Goal: Information Seeking & Learning: Learn about a topic

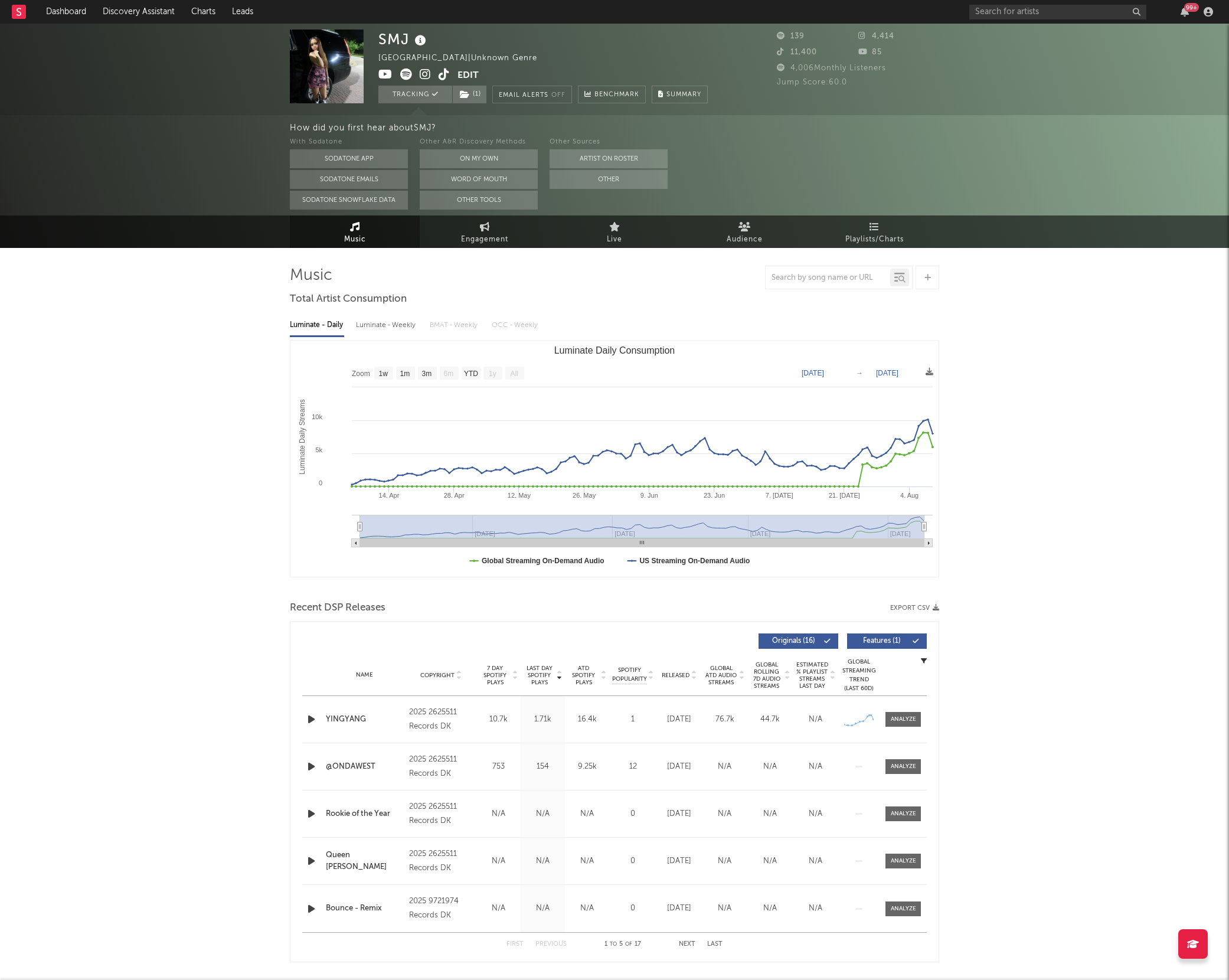
select select "1w"
click at [1015, 12] on input "text" at bounding box center [1057, 12] width 177 height 14
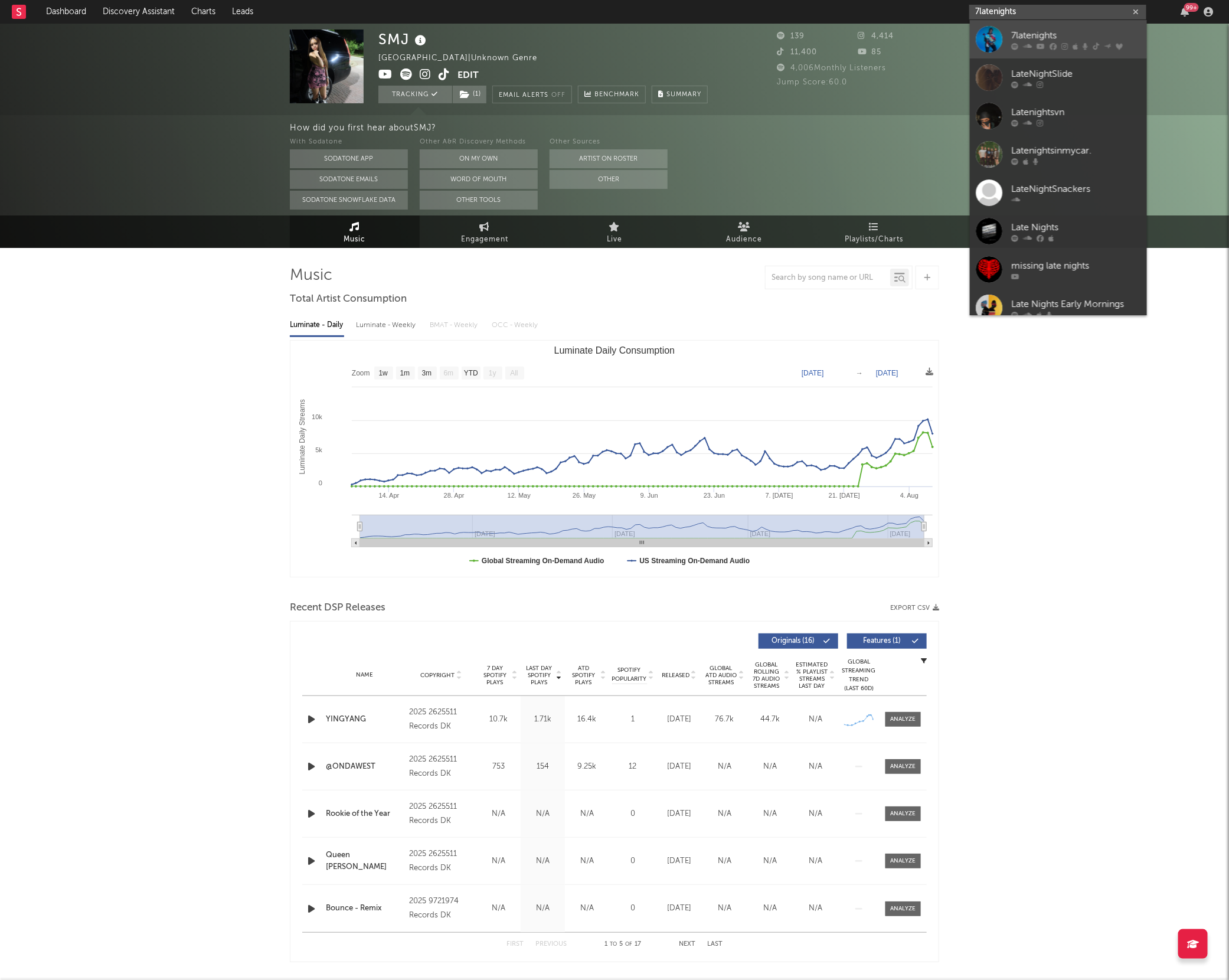
type input "7latenights"
click at [995, 37] on div at bounding box center [989, 39] width 27 height 27
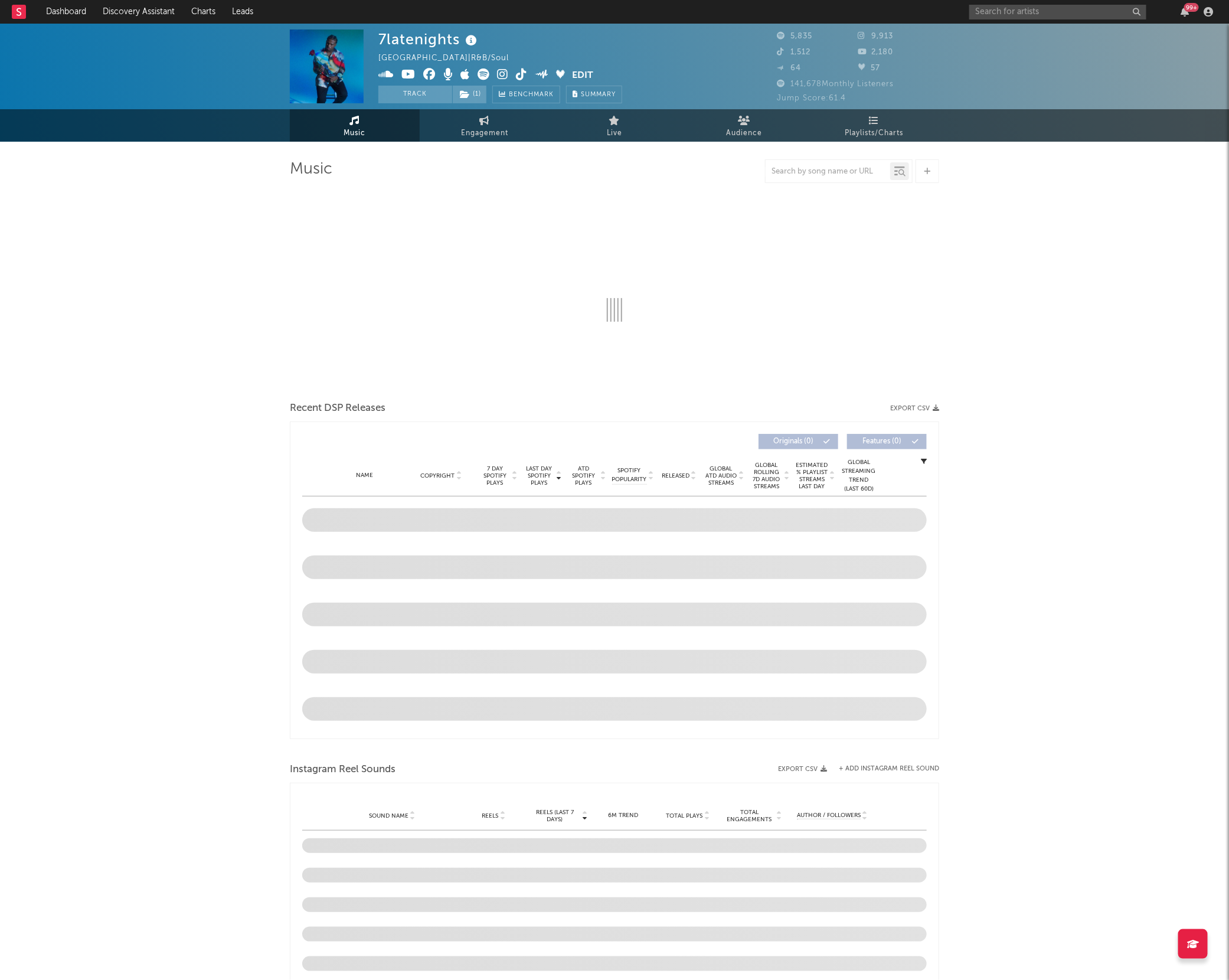
select select "6m"
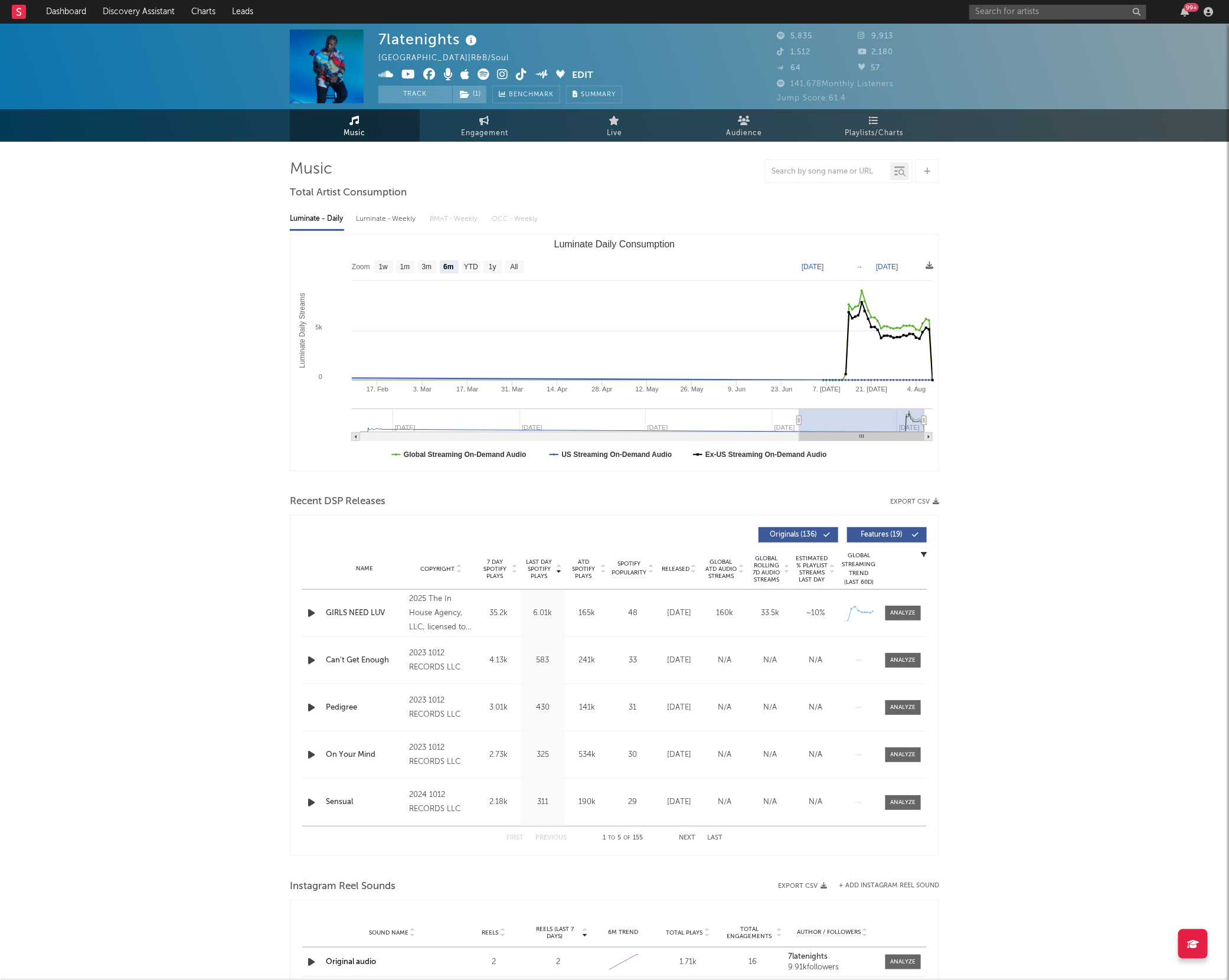
click at [177, 327] on div "7latenights United States | R&B/Soul Edit Track ( 1 ) Benchmark Summary 5,835 9…" at bounding box center [614, 773] width 1229 height 1499
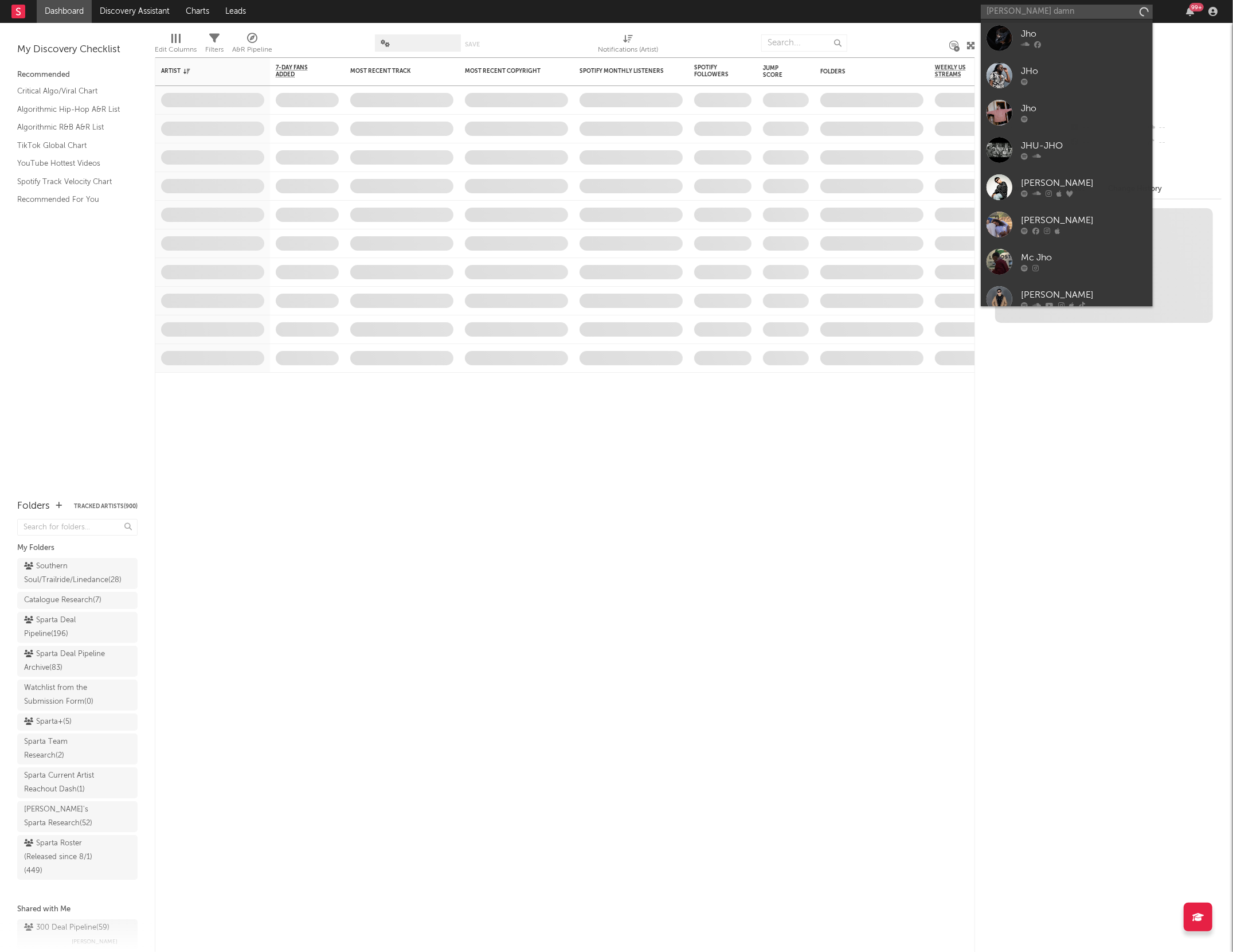
type input "jhonnie damnd"
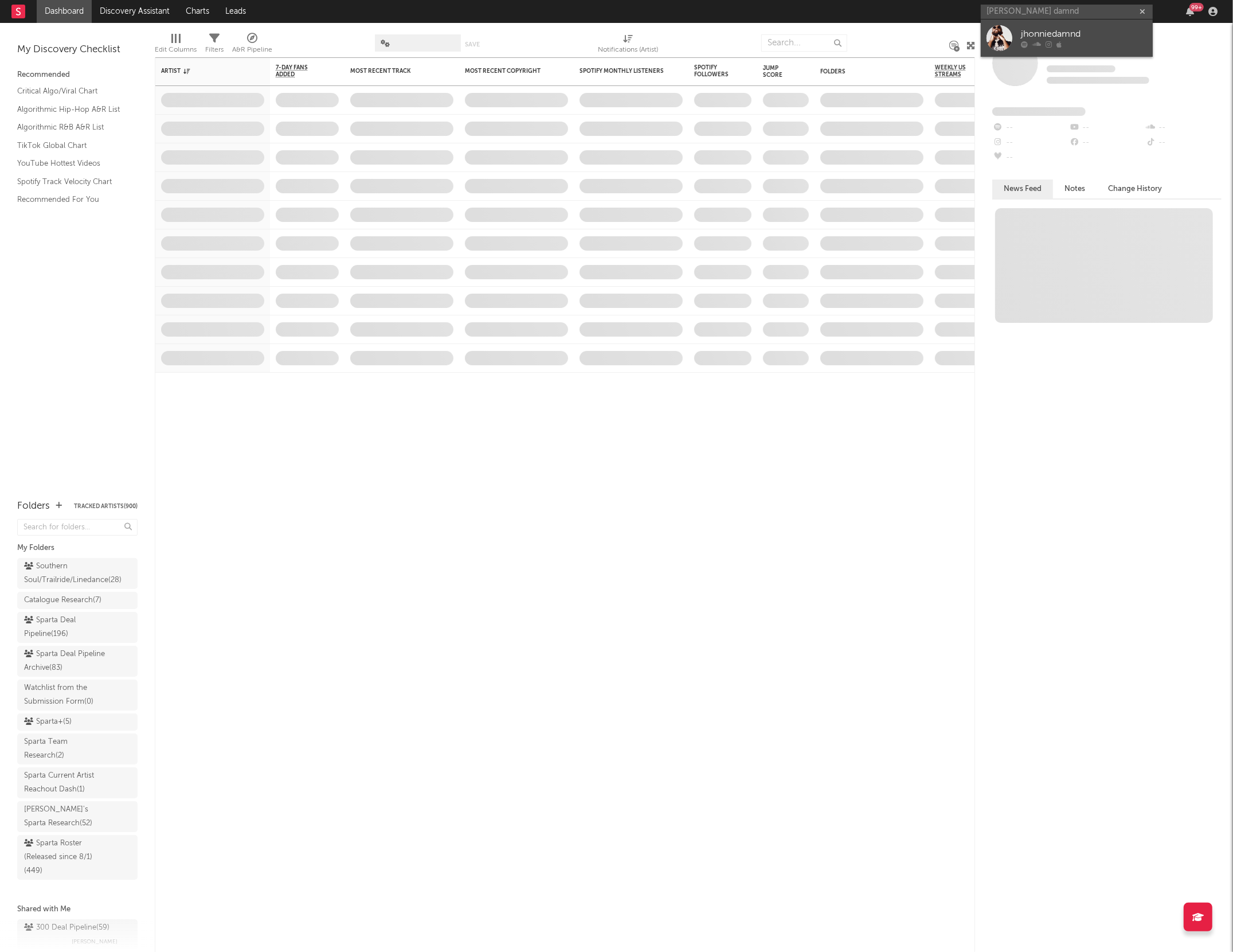
click at [1013, 34] on link "jhonniedamnd" at bounding box center [1066, 38] width 172 height 37
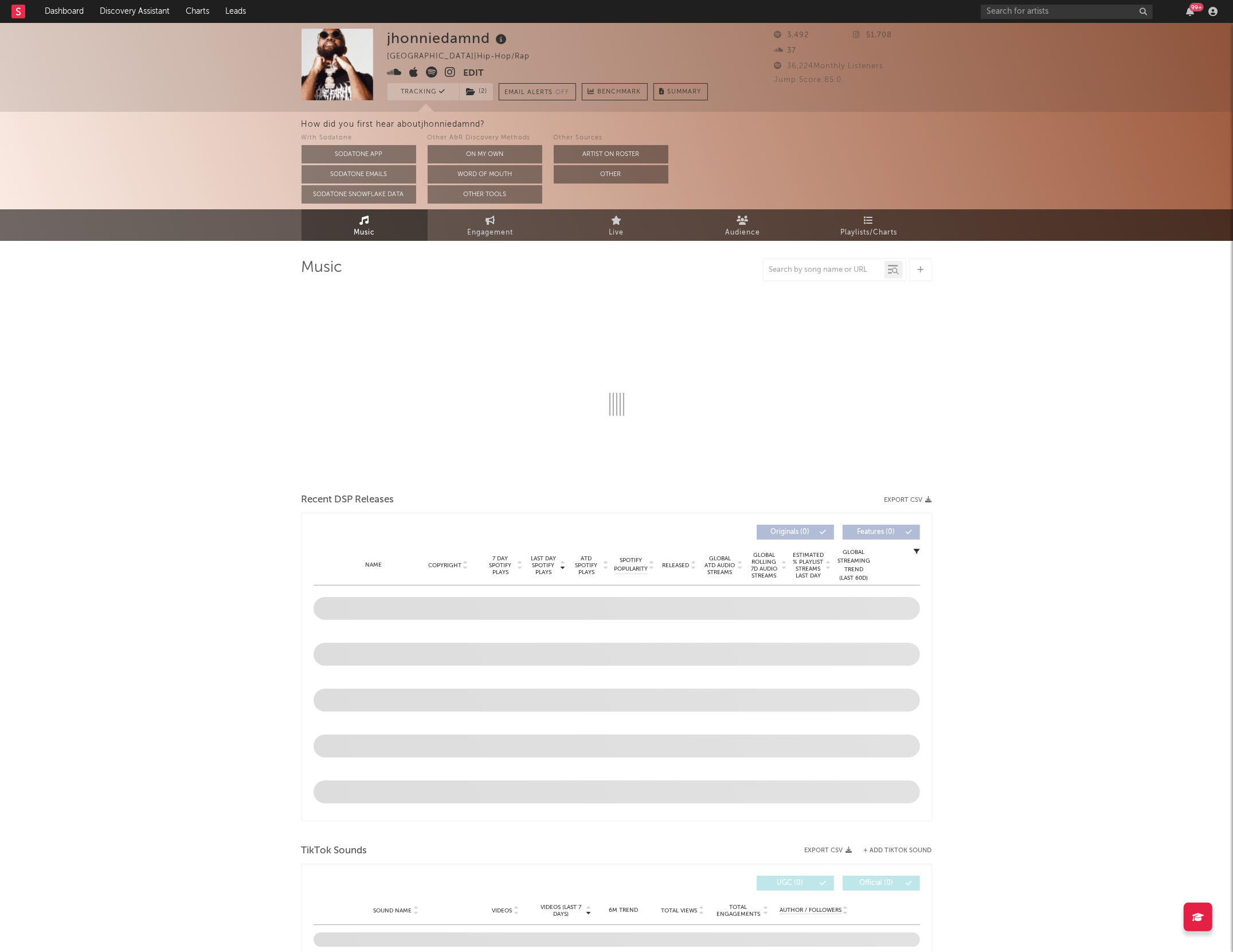
select select "6m"
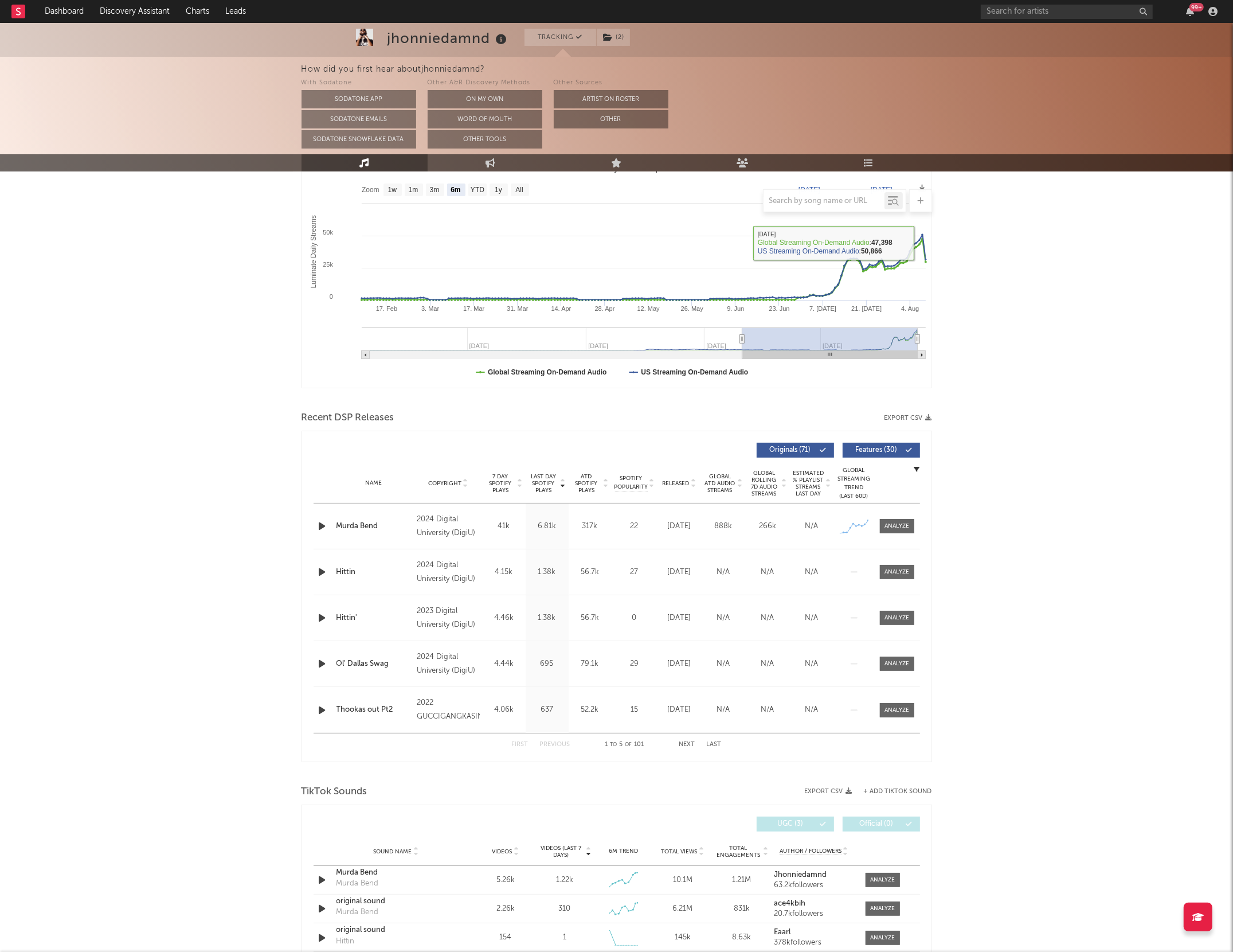
scroll to position [173, 0]
click at [908, 527] on div at bounding box center [896, 525] width 25 height 8
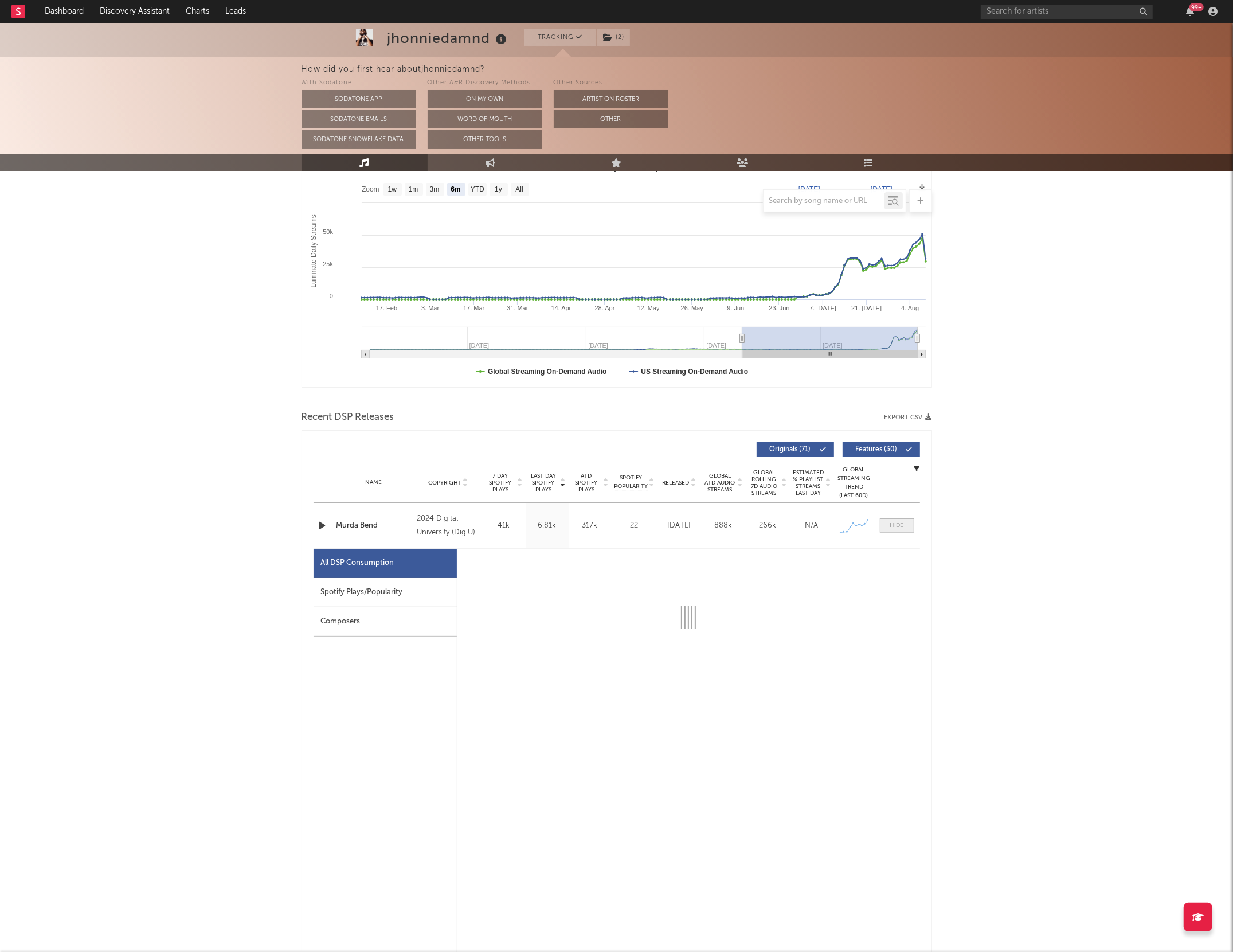
select select "6m"
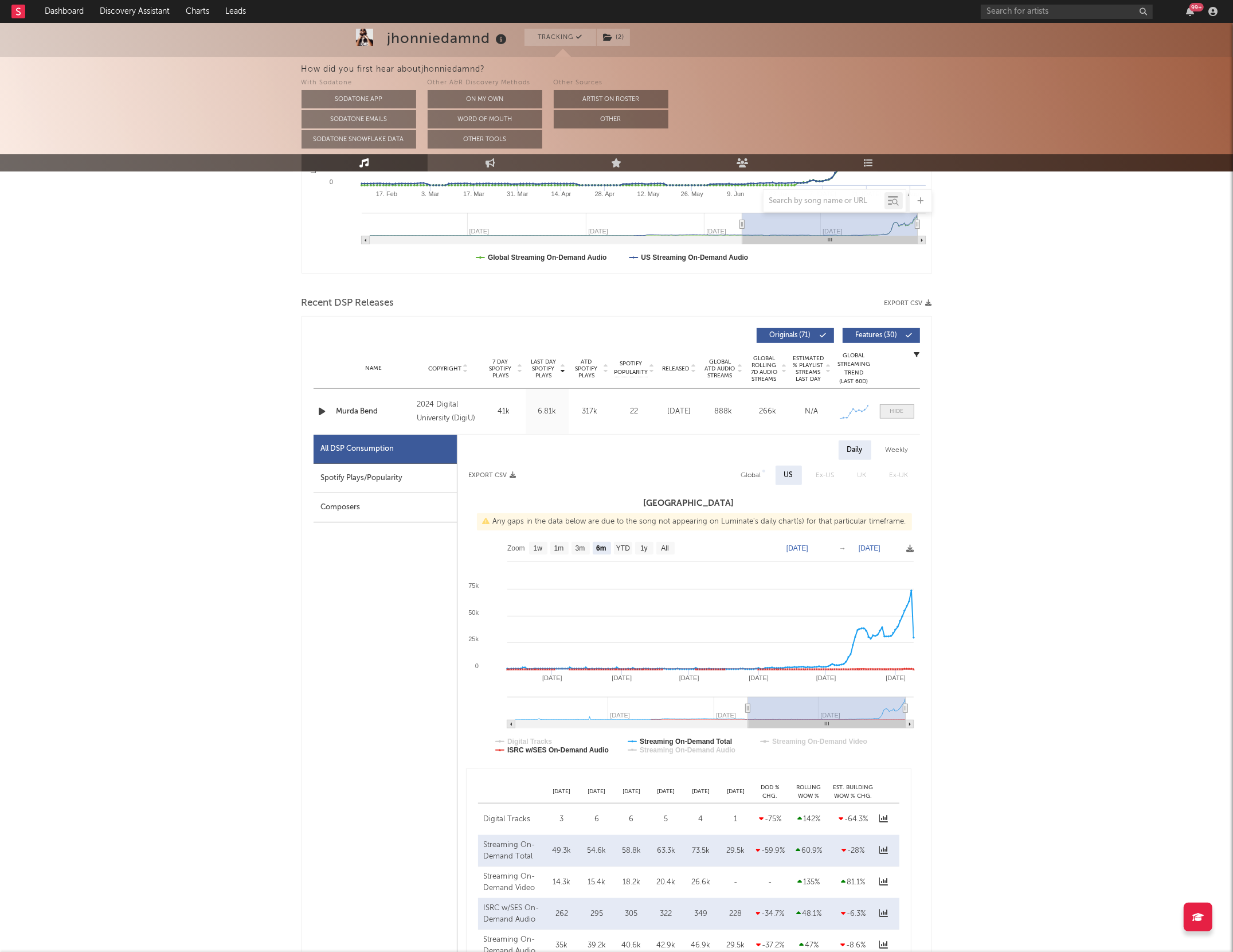
scroll to position [316, 0]
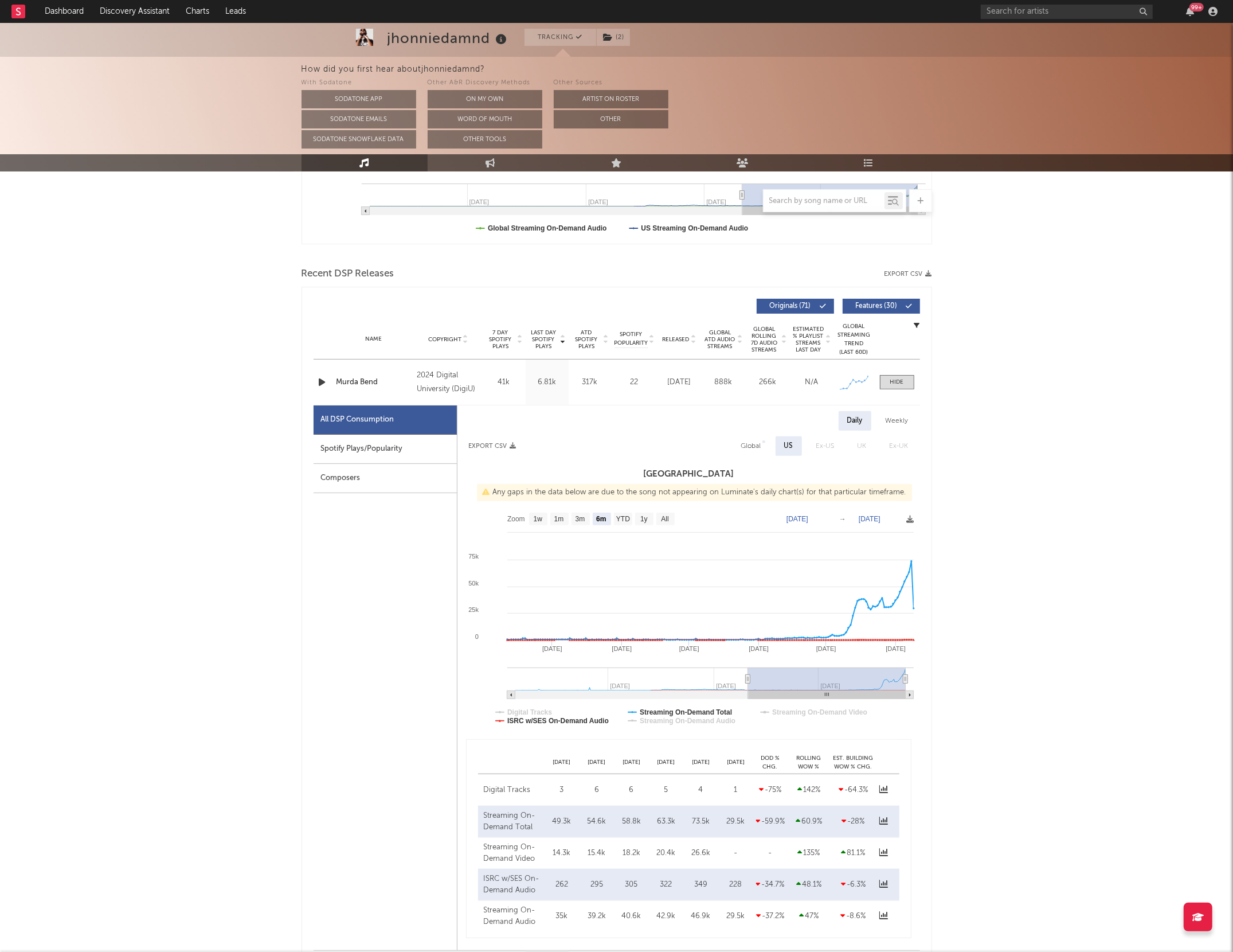
click at [436, 386] on div "2024 Digital University (DigiU)" at bounding box center [448, 382] width 63 height 27
click at [446, 375] on div "2024 Digital University (DigiU)" at bounding box center [448, 382] width 63 height 27
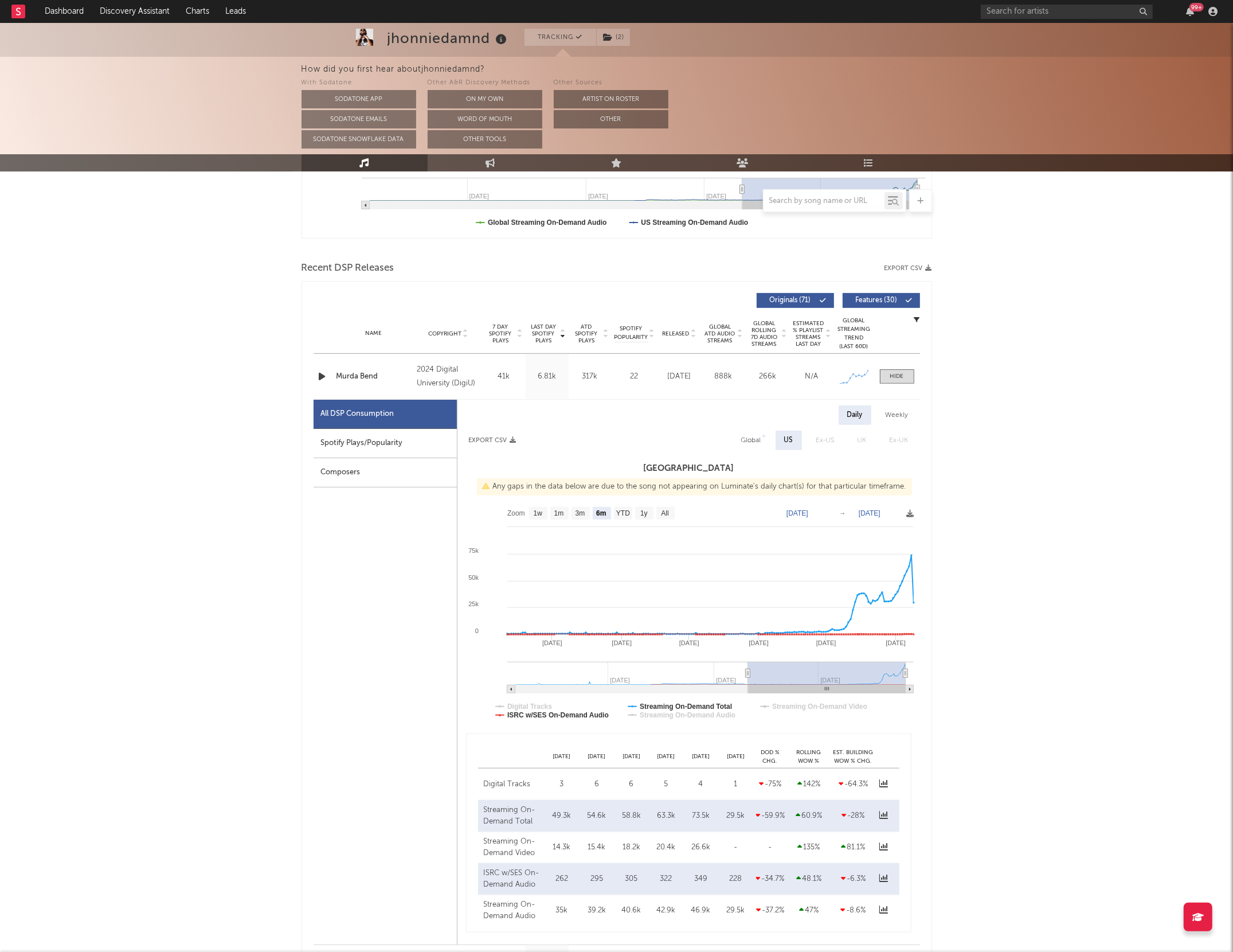
scroll to position [0, 0]
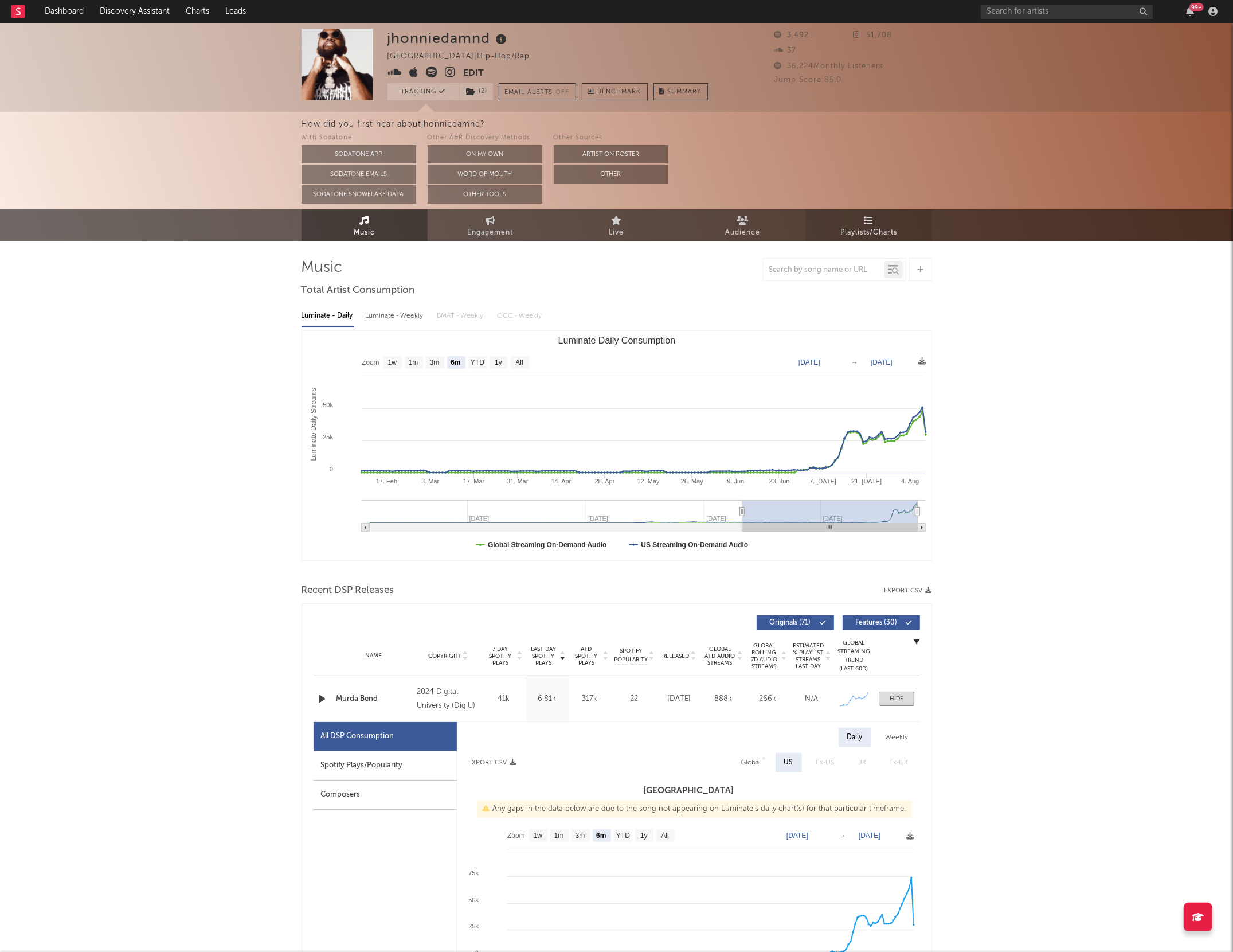
click at [853, 222] on link "Playlists/Charts" at bounding box center [869, 225] width 126 height 32
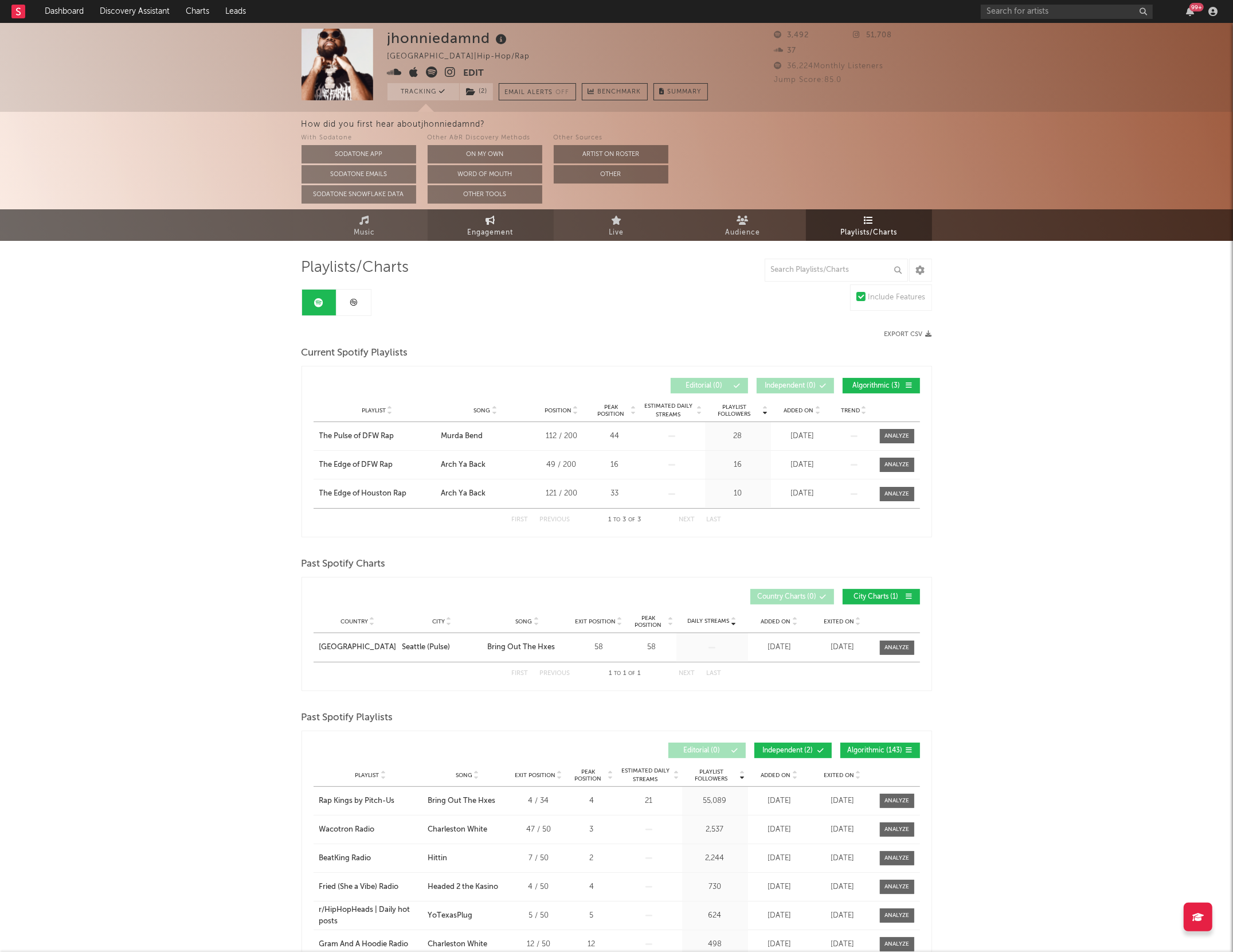
click at [462, 229] on link "Engagement" at bounding box center [490, 225] width 126 height 32
select select "1w"
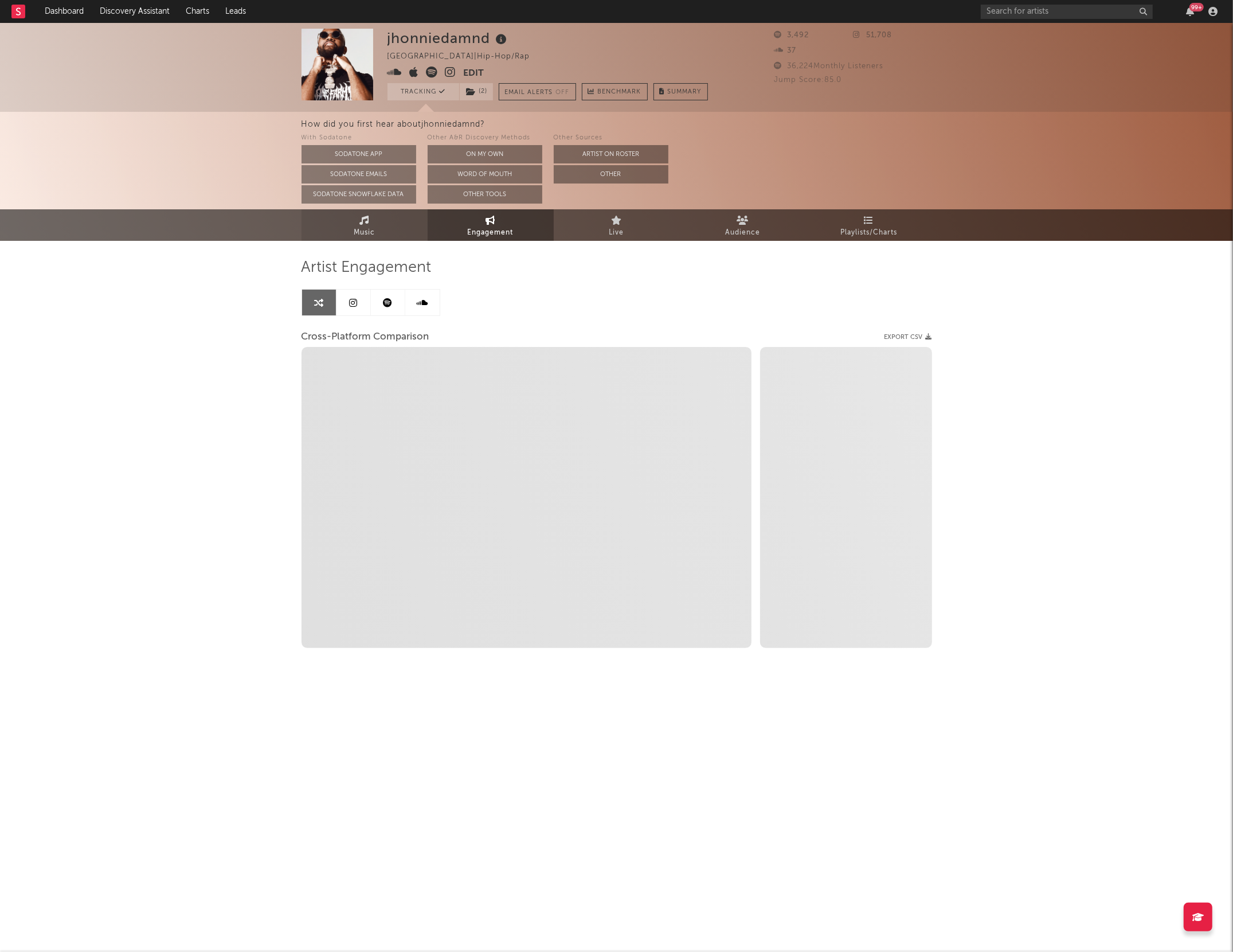
click at [366, 219] on icon at bounding box center [364, 220] width 10 height 9
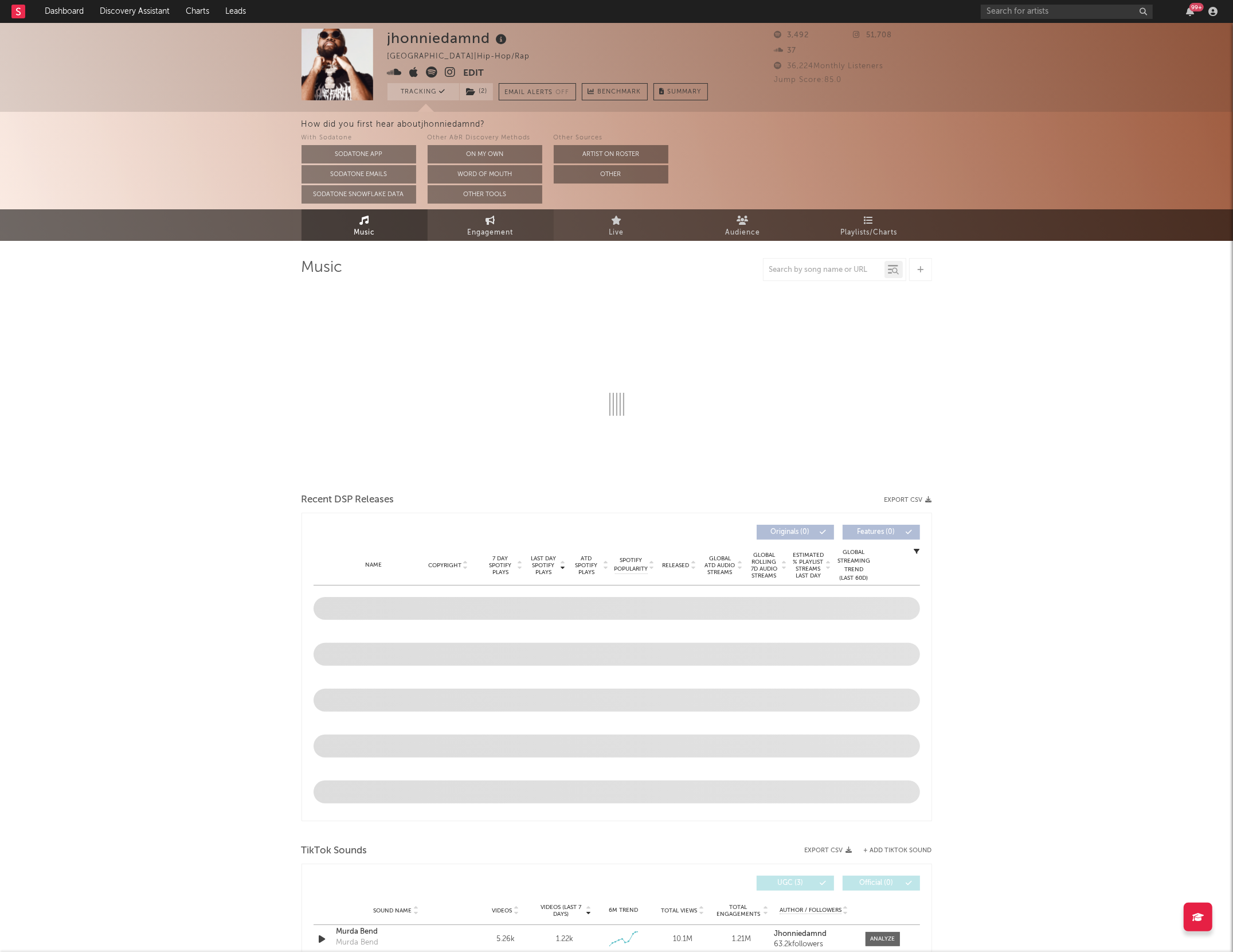
click at [511, 229] on span "Engagement" at bounding box center [490, 233] width 46 height 14
select select "1m"
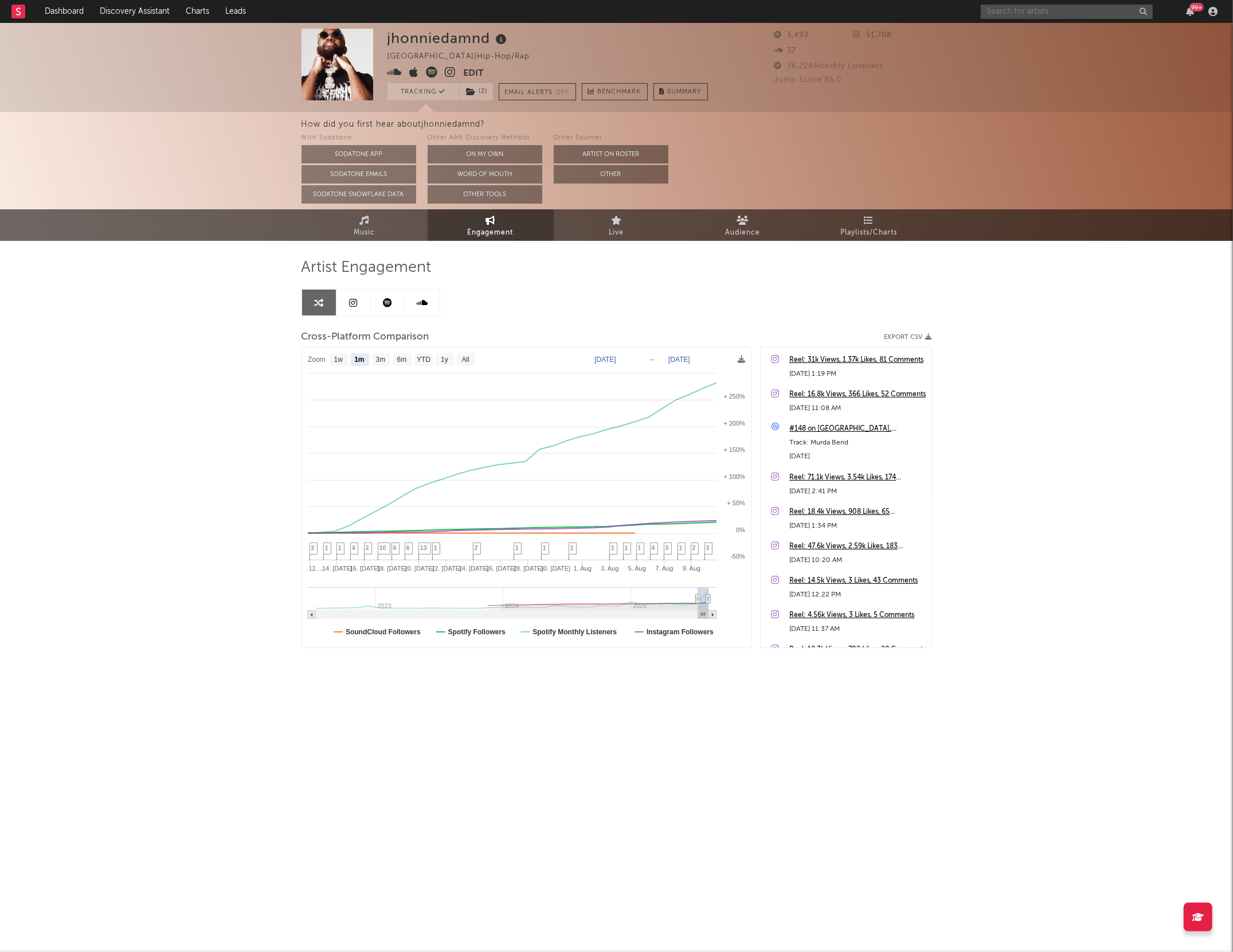
click at [1018, 11] on input "text" at bounding box center [1066, 12] width 172 height 14
type input "jalen chords"
click at [1031, 38] on div "jalen chords" at bounding box center [1084, 34] width 126 height 14
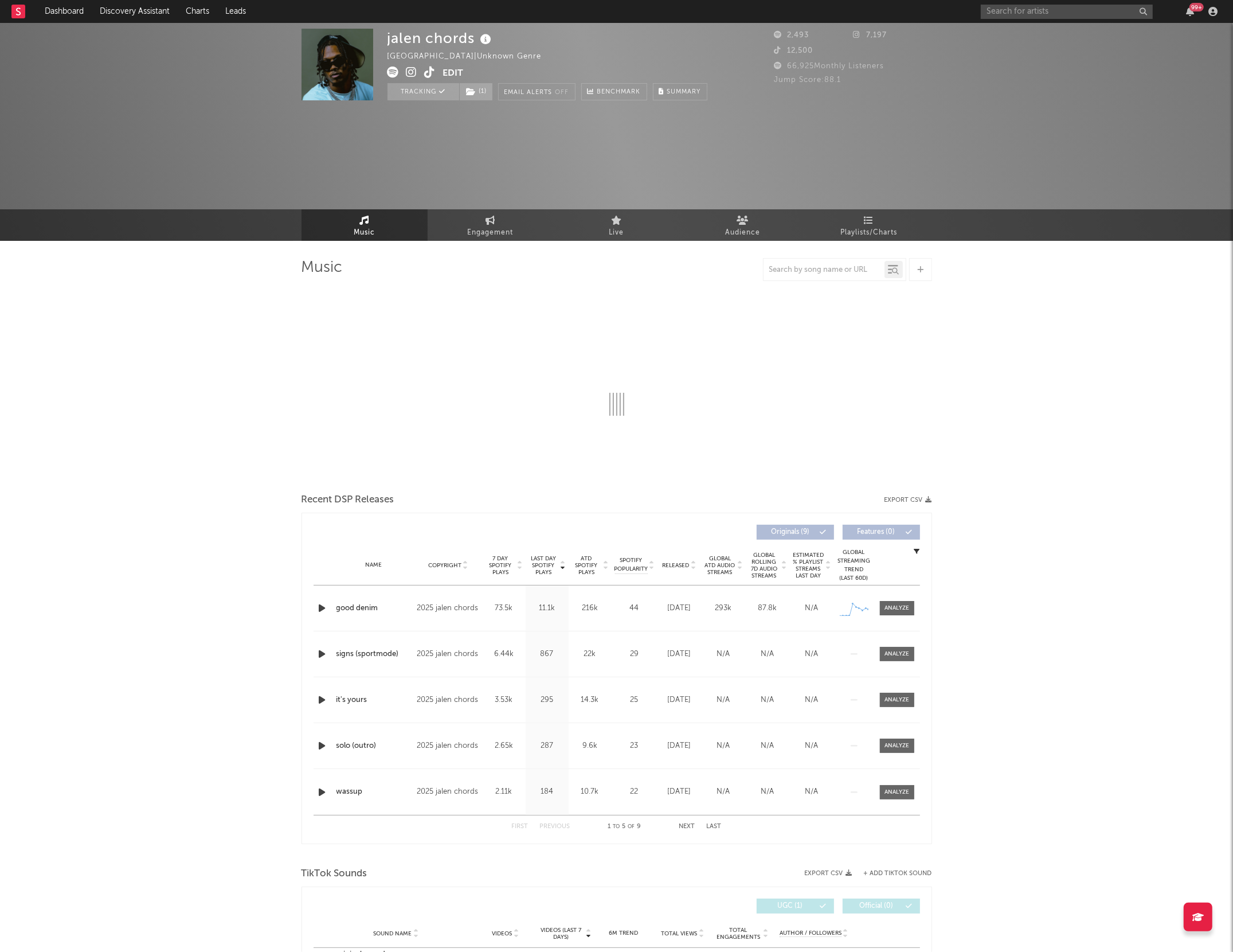
select select "1w"
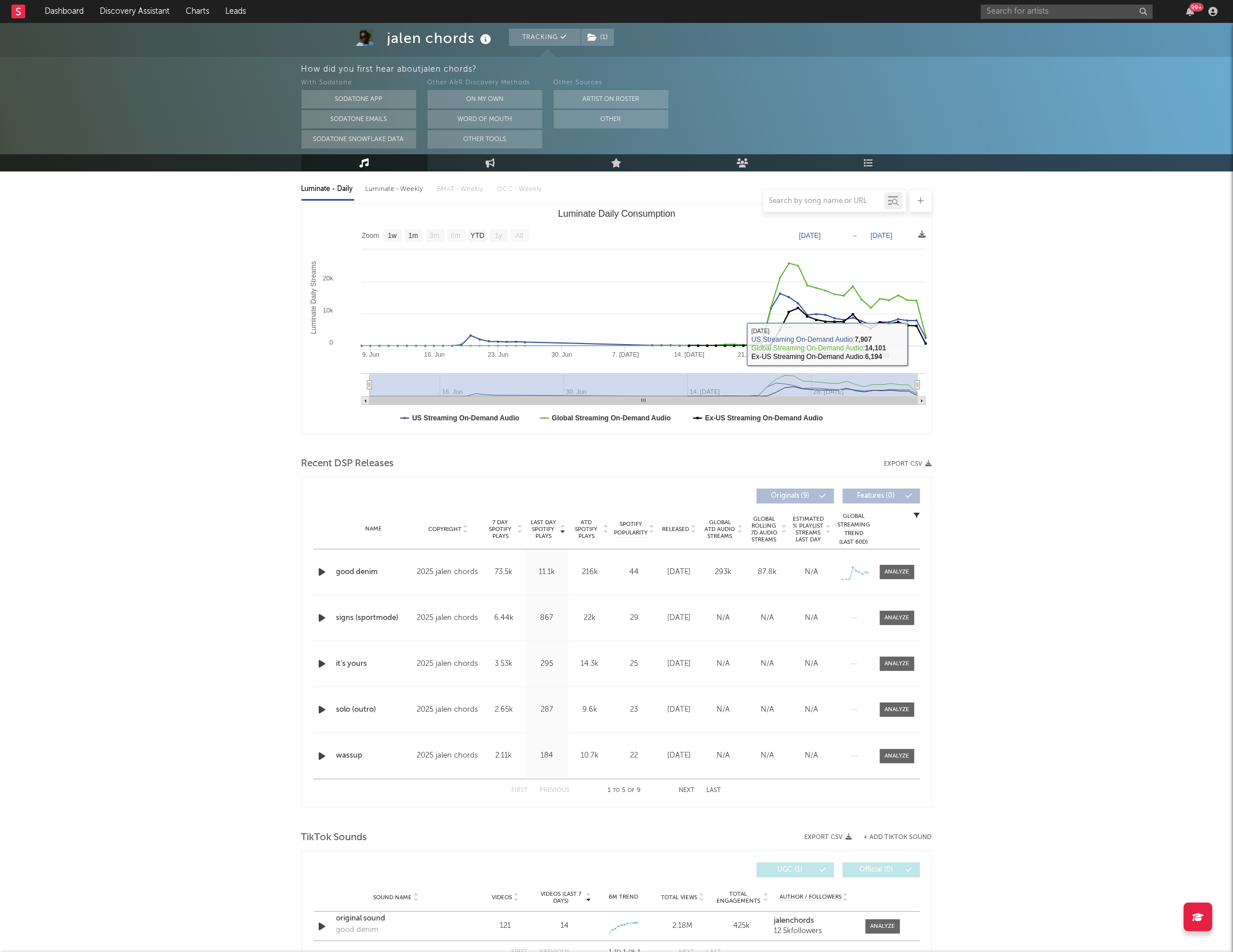
scroll to position [130, 0]
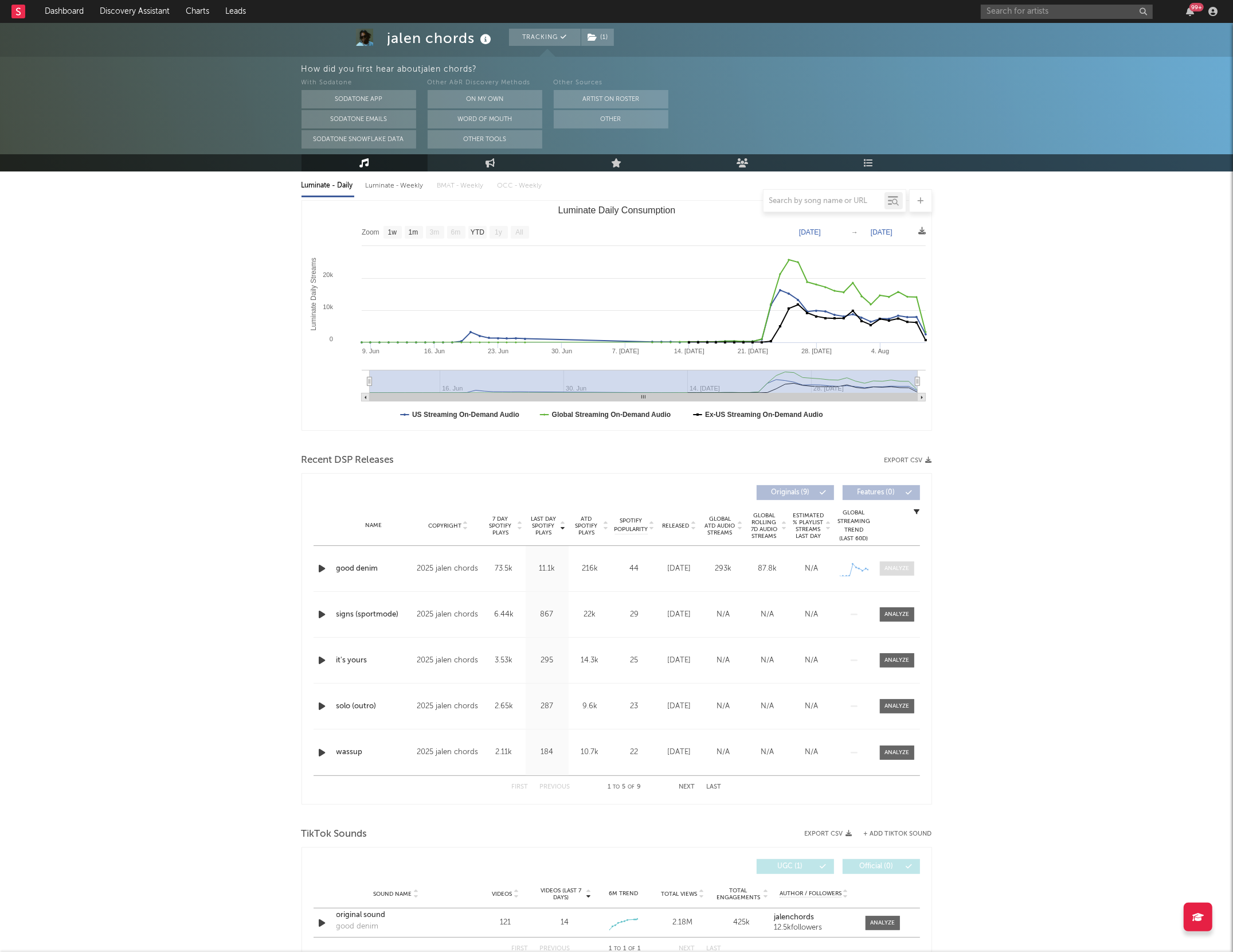
click at [900, 570] on div at bounding box center [896, 569] width 25 height 8
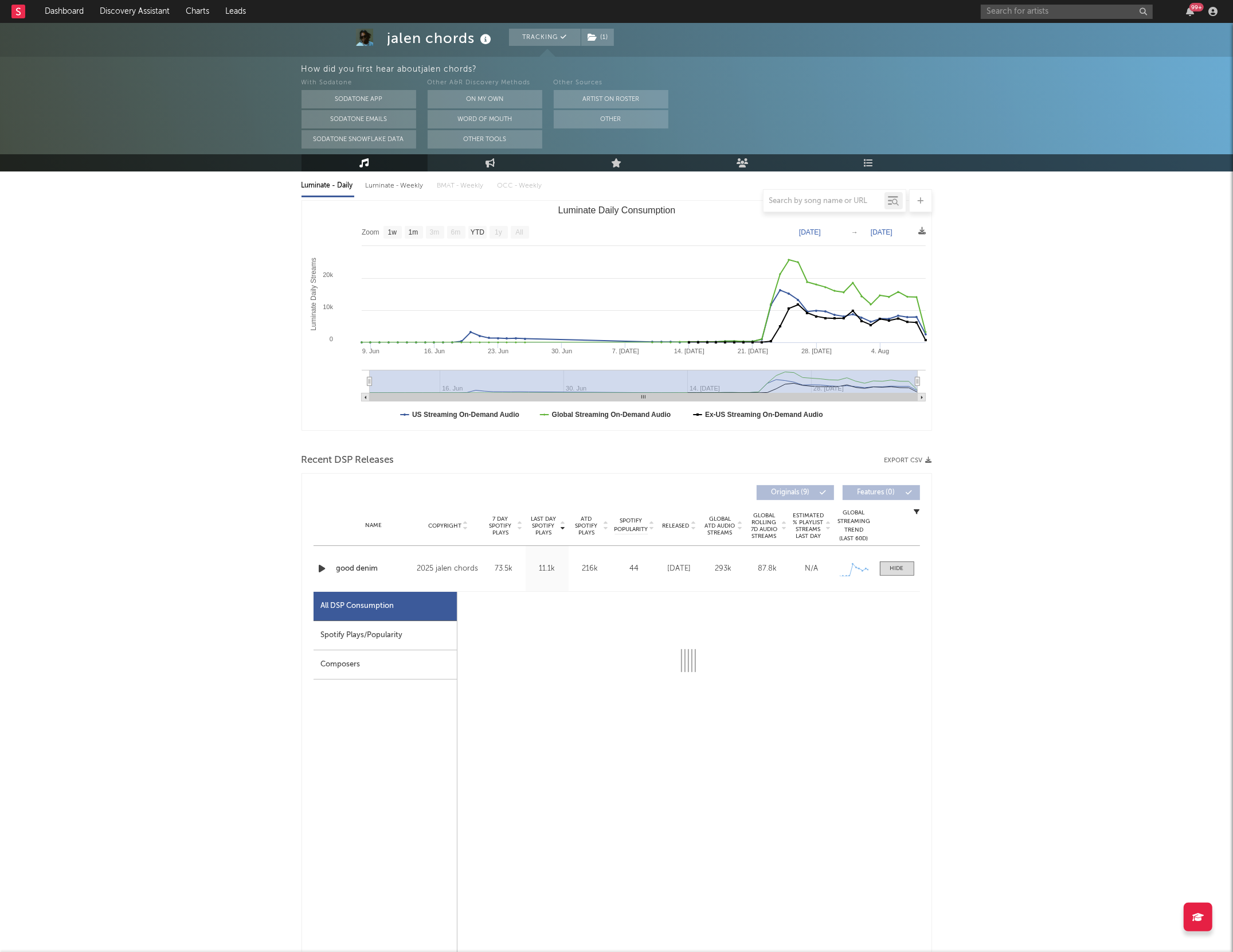
select select "1w"
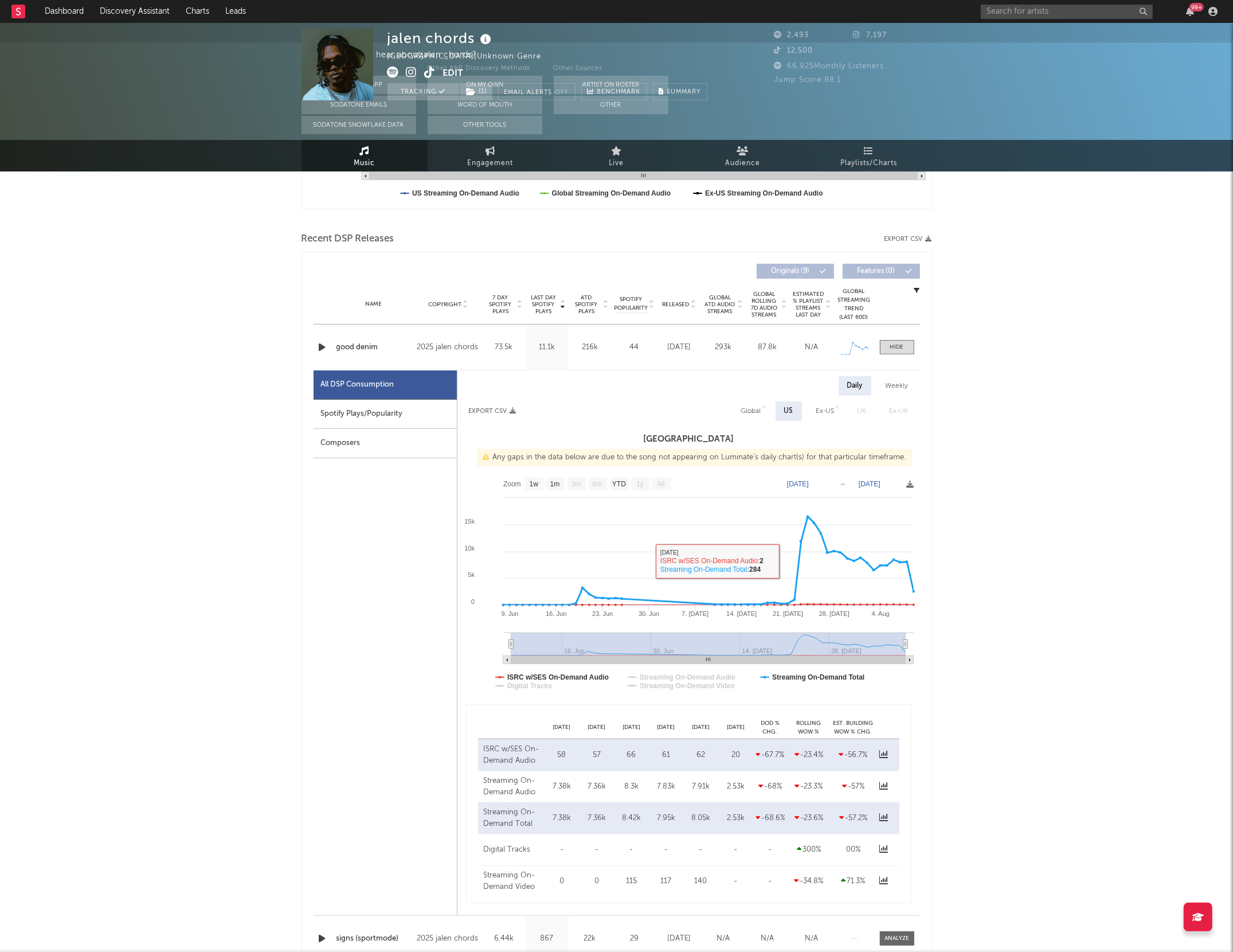
scroll to position [0, 0]
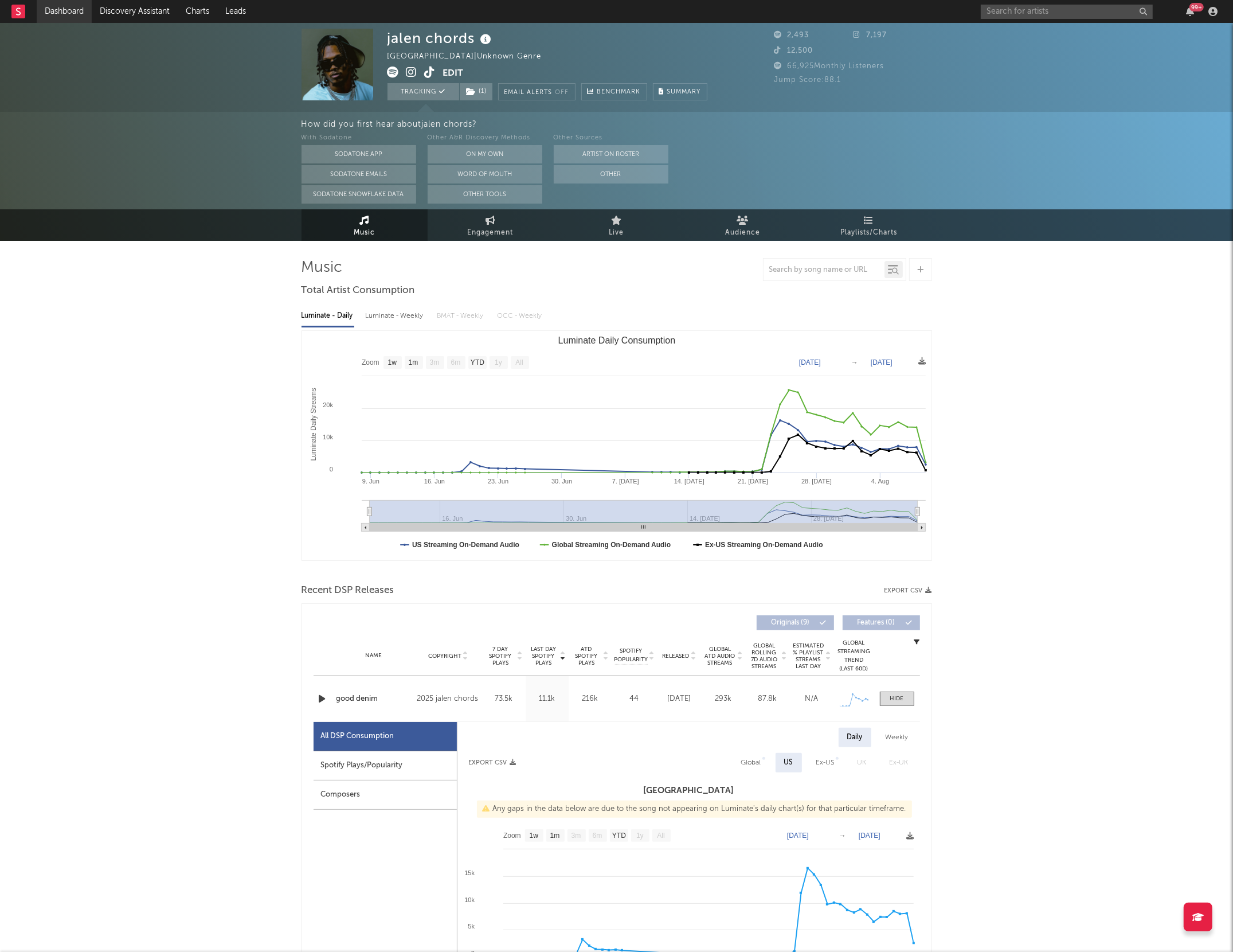
click at [69, 6] on link "Dashboard" at bounding box center [64, 11] width 55 height 23
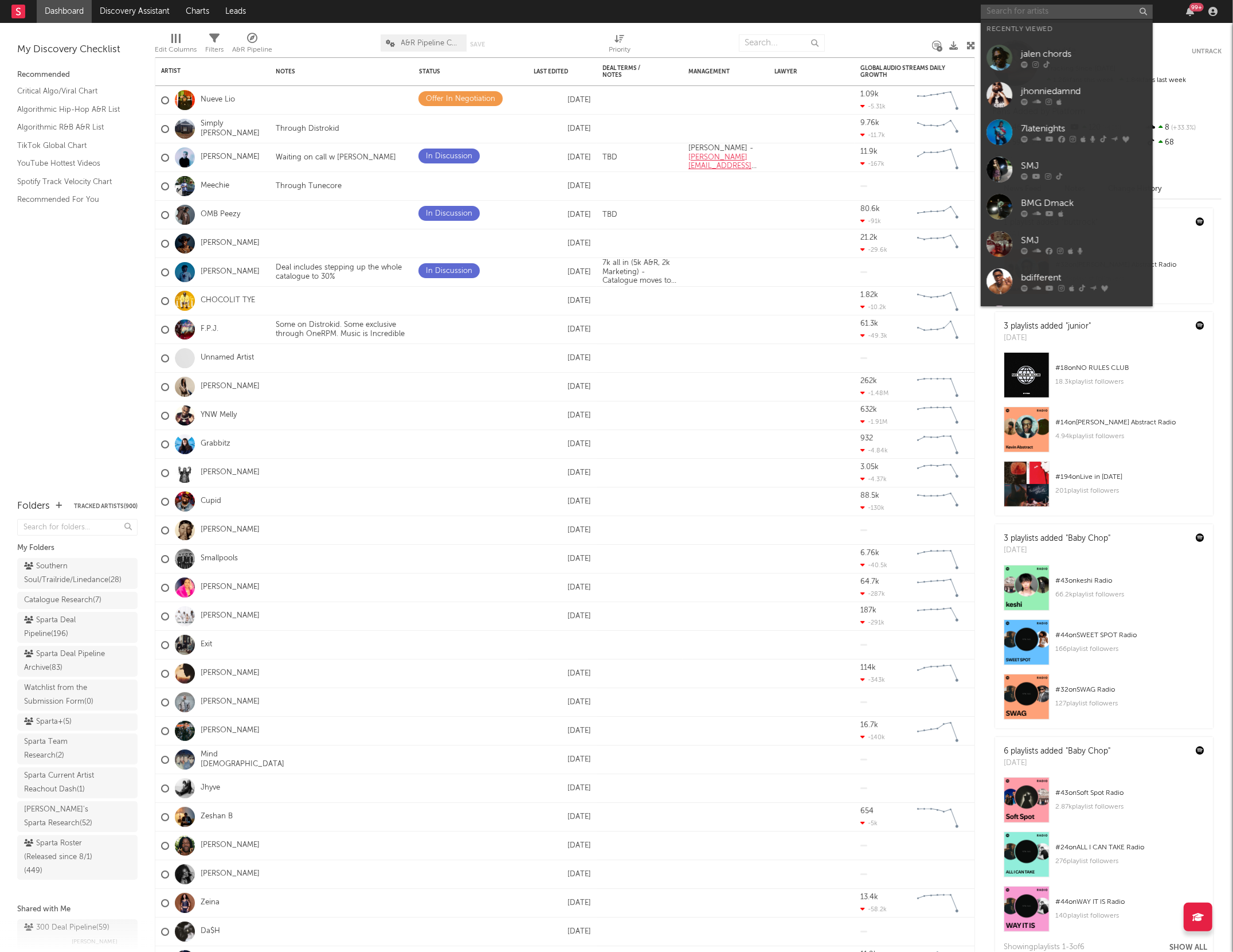
click at [1059, 12] on input "text" at bounding box center [1066, 12] width 172 height 14
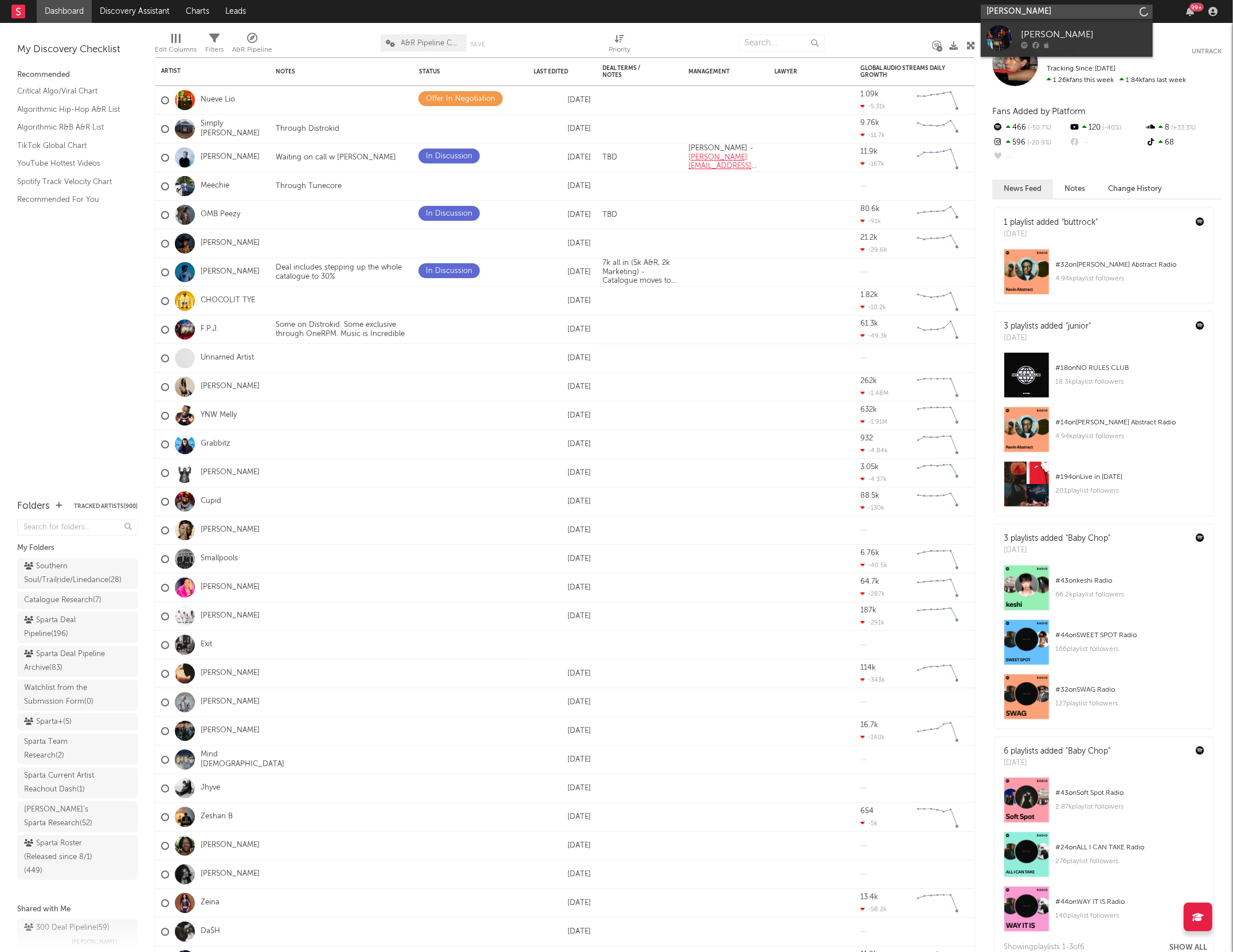
type input "nephew jones"
click at [1068, 26] on link "[PERSON_NAME]" at bounding box center [1066, 38] width 172 height 37
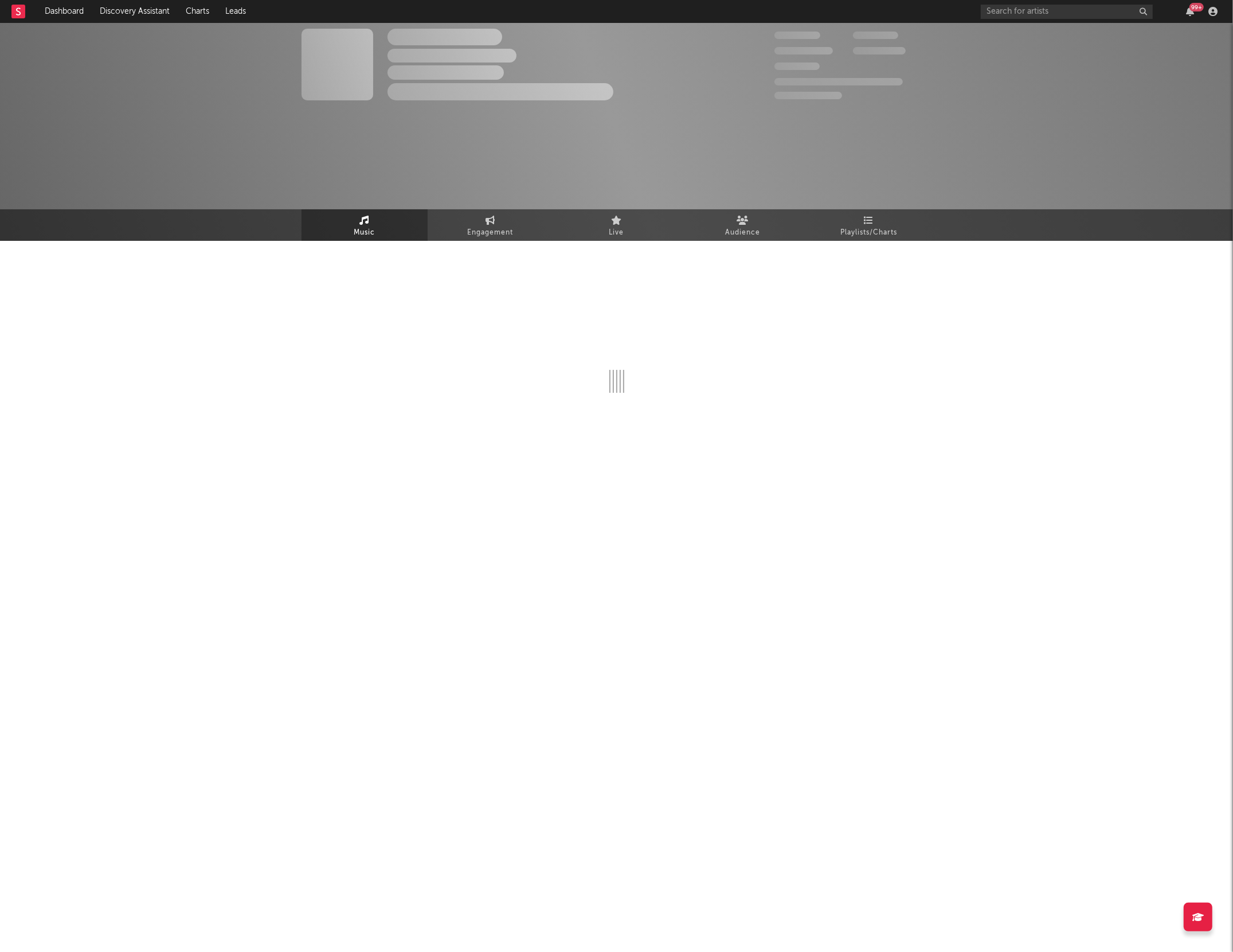
select select "6m"
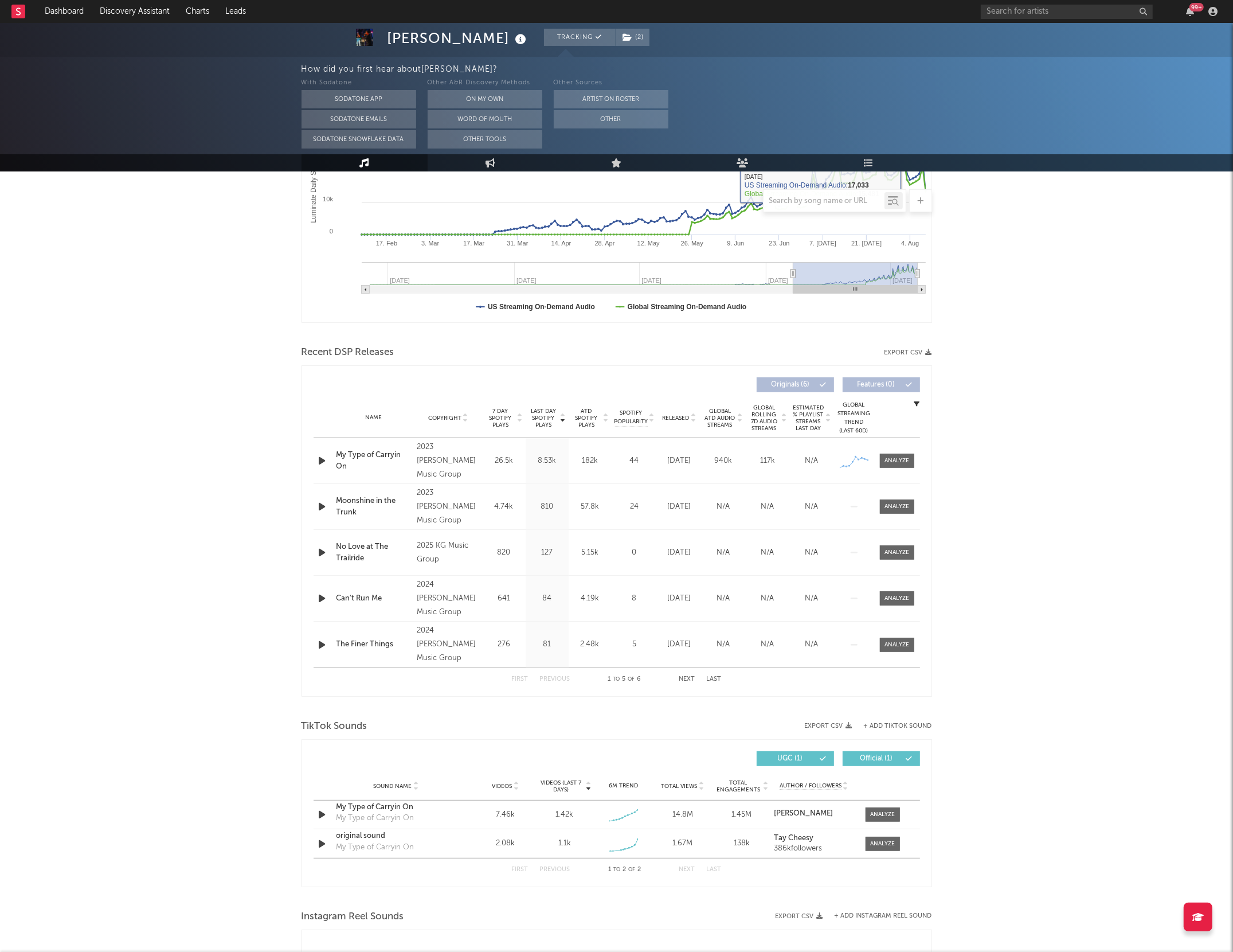
scroll to position [239, 0]
click at [905, 456] on div at bounding box center [896, 460] width 25 height 8
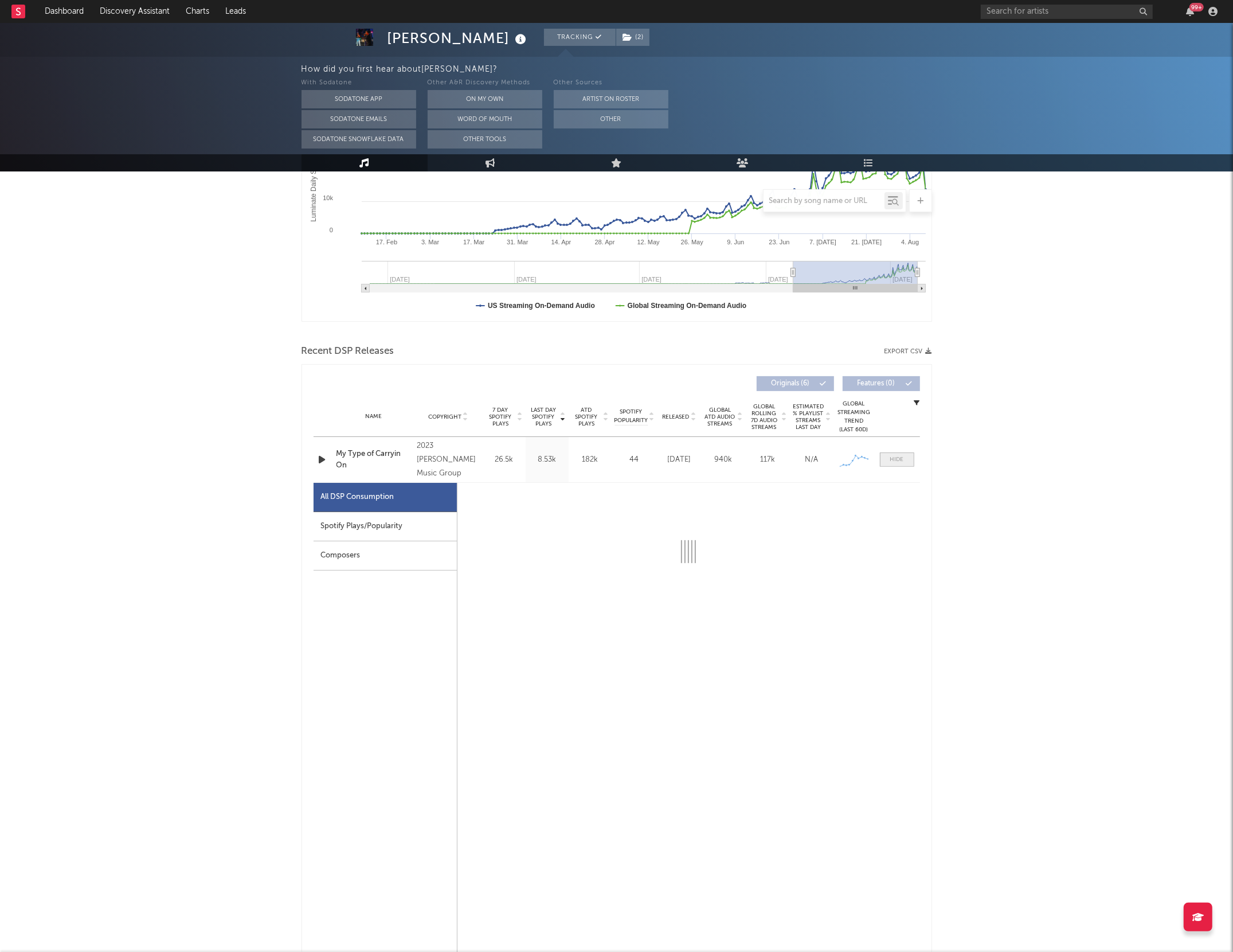
select select "1w"
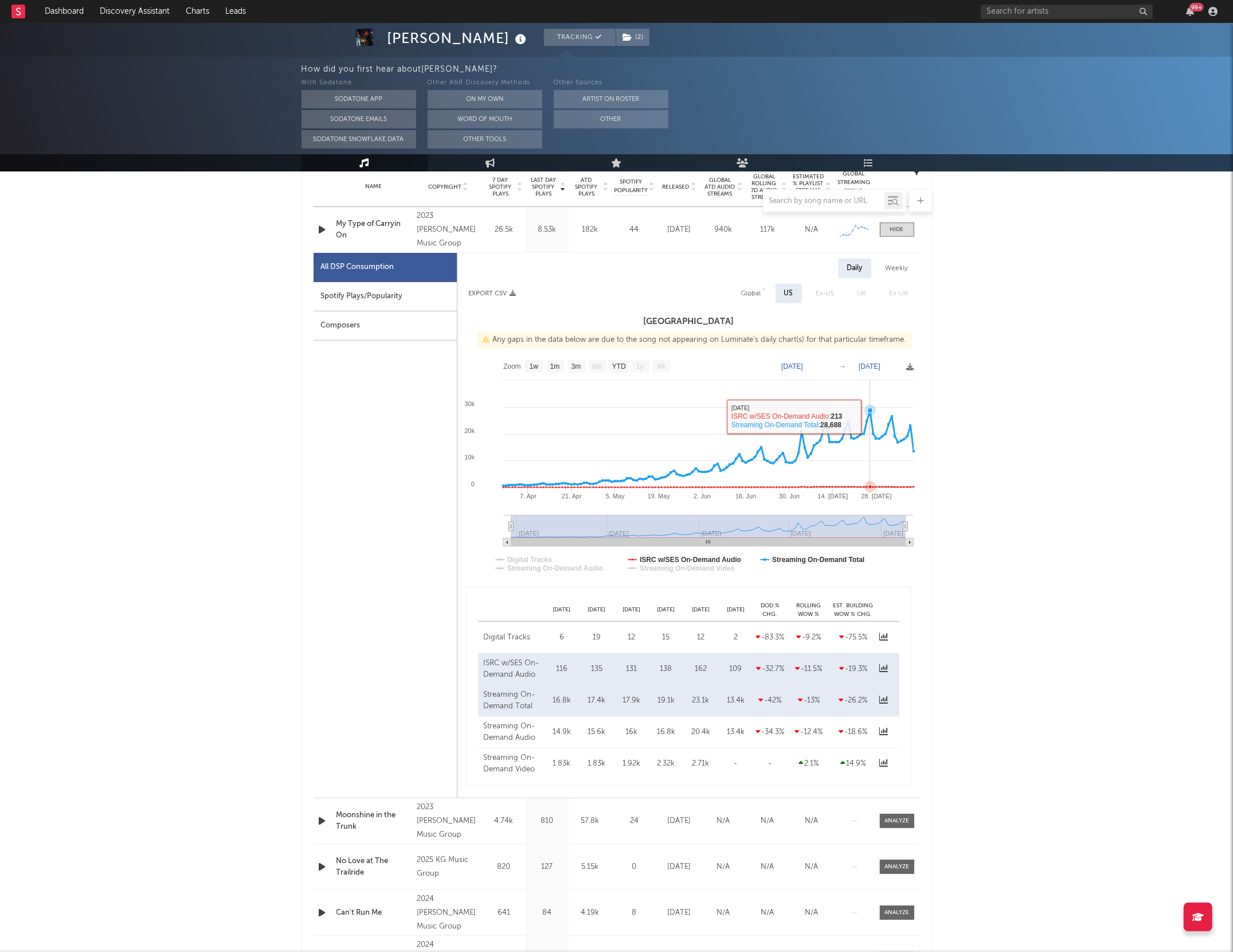
scroll to position [0, 0]
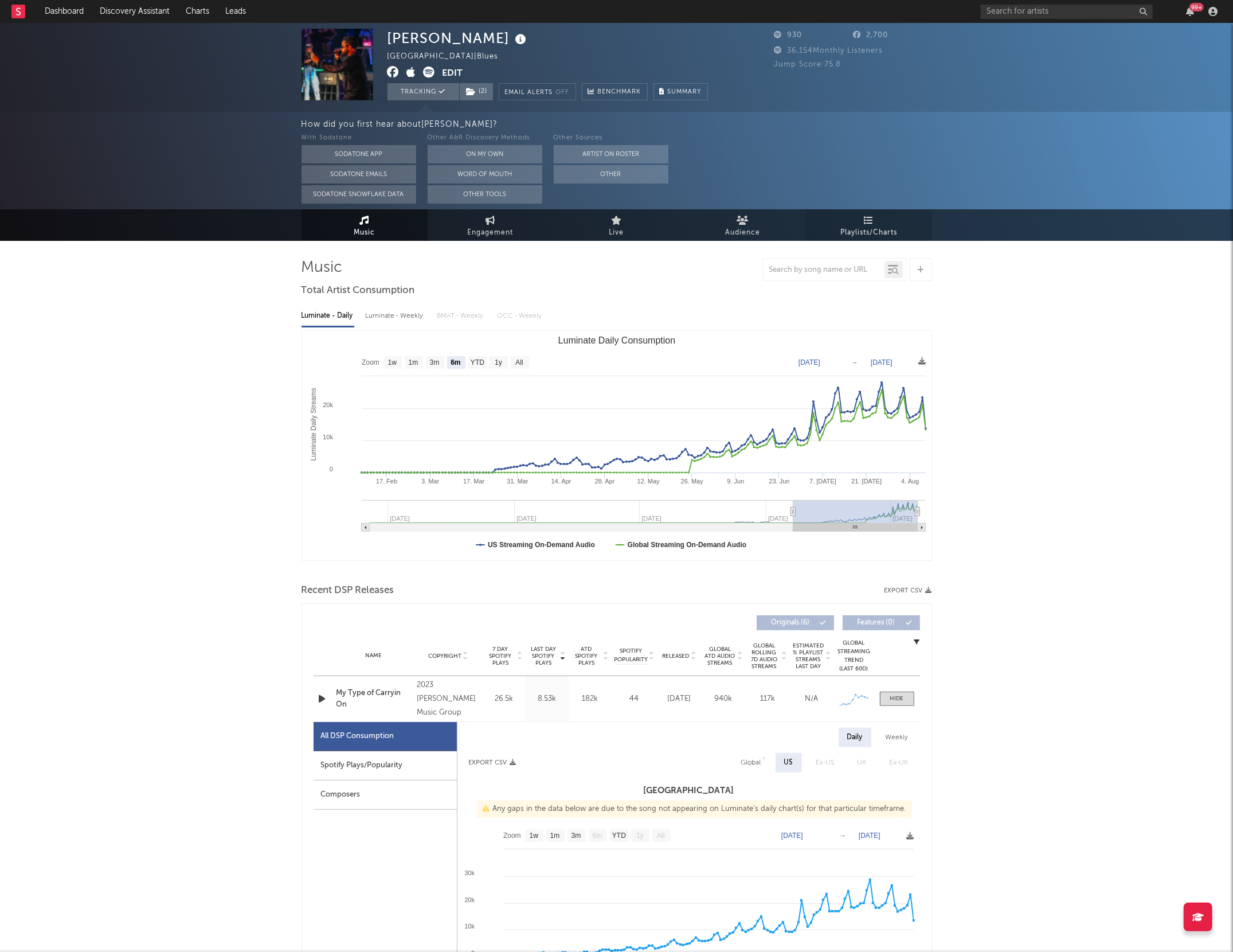
click at [818, 217] on link "Playlists/Charts" at bounding box center [869, 225] width 126 height 32
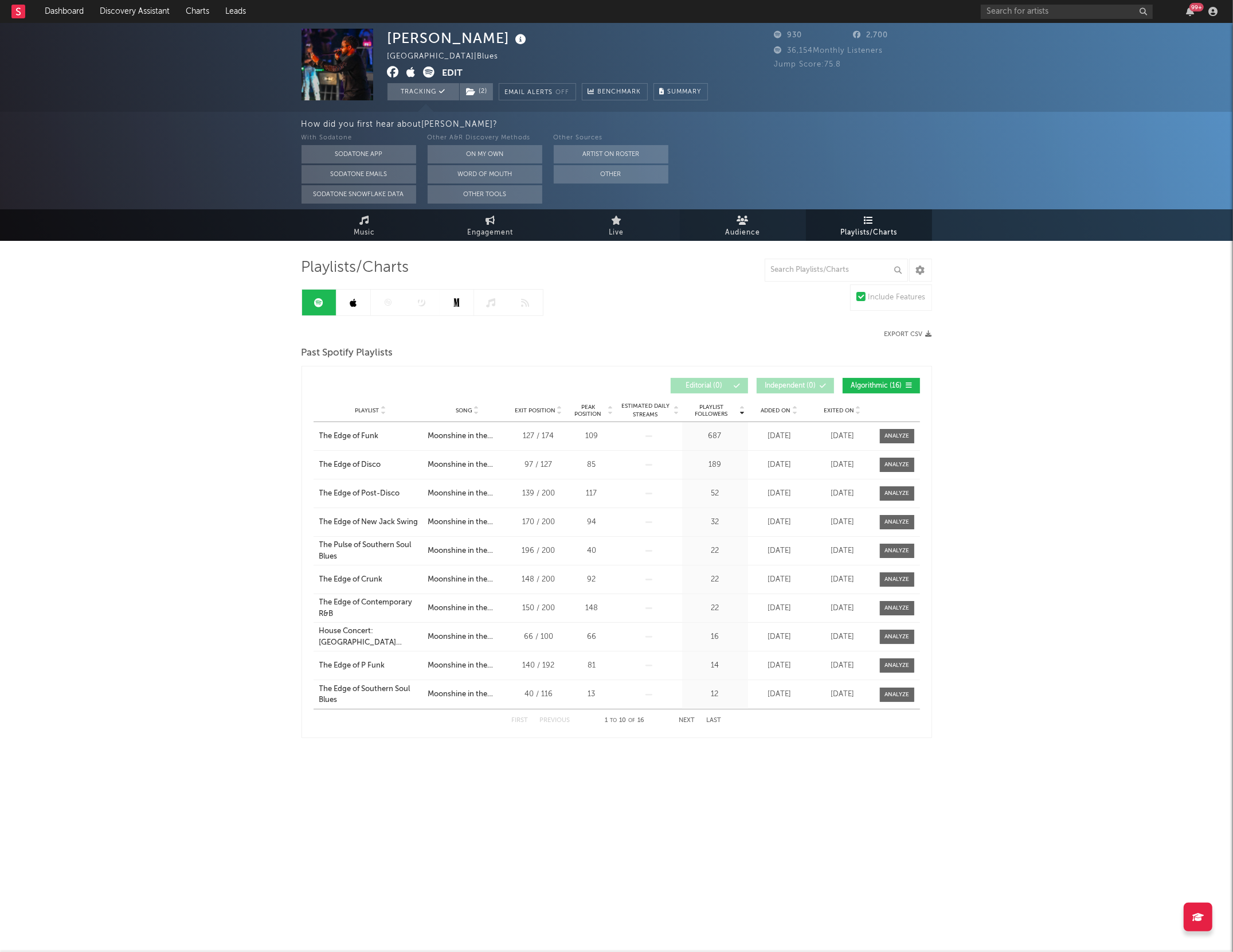
click at [757, 220] on link "Audience" at bounding box center [742, 225] width 126 height 32
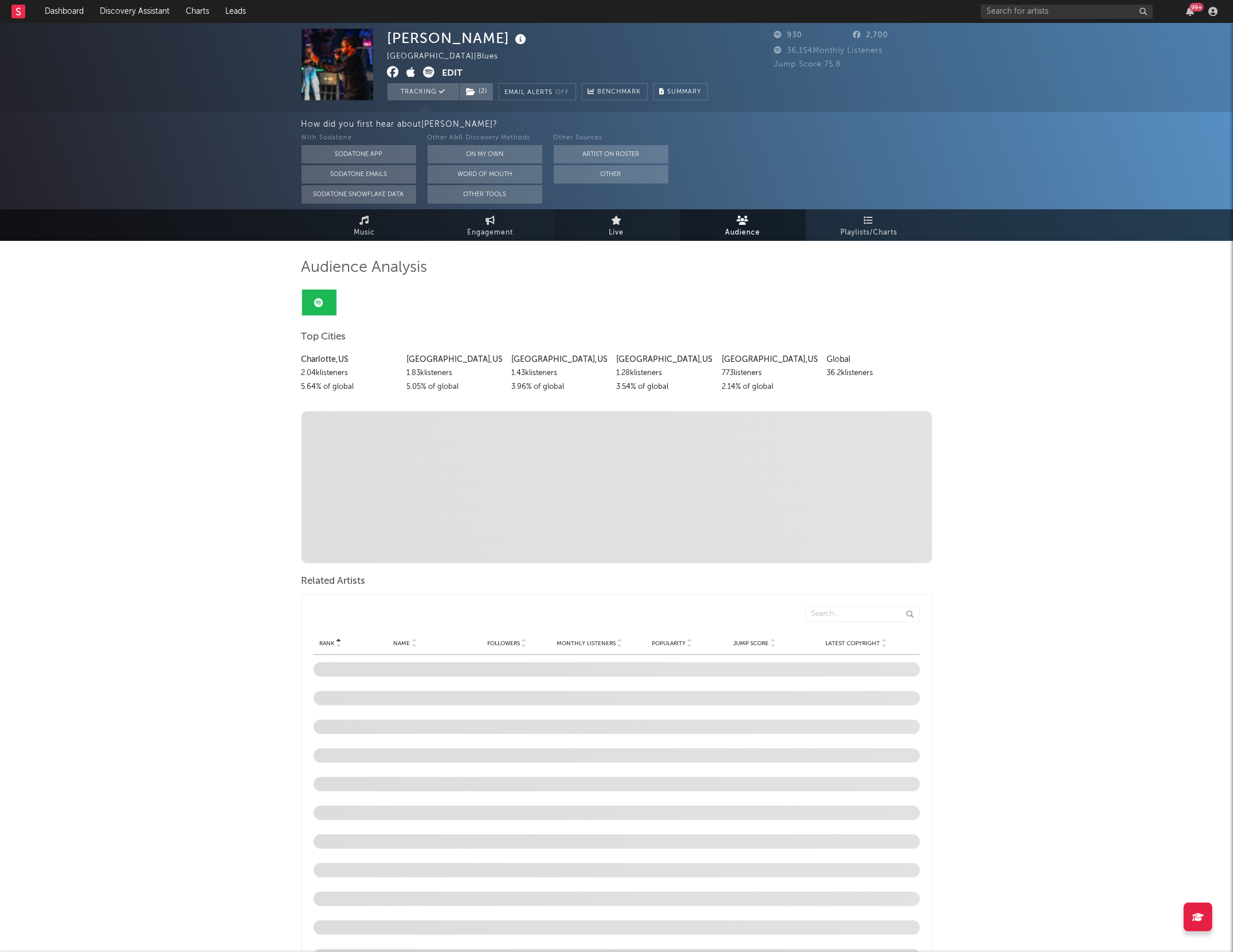
click at [620, 225] on link "Live" at bounding box center [616, 225] width 126 height 32
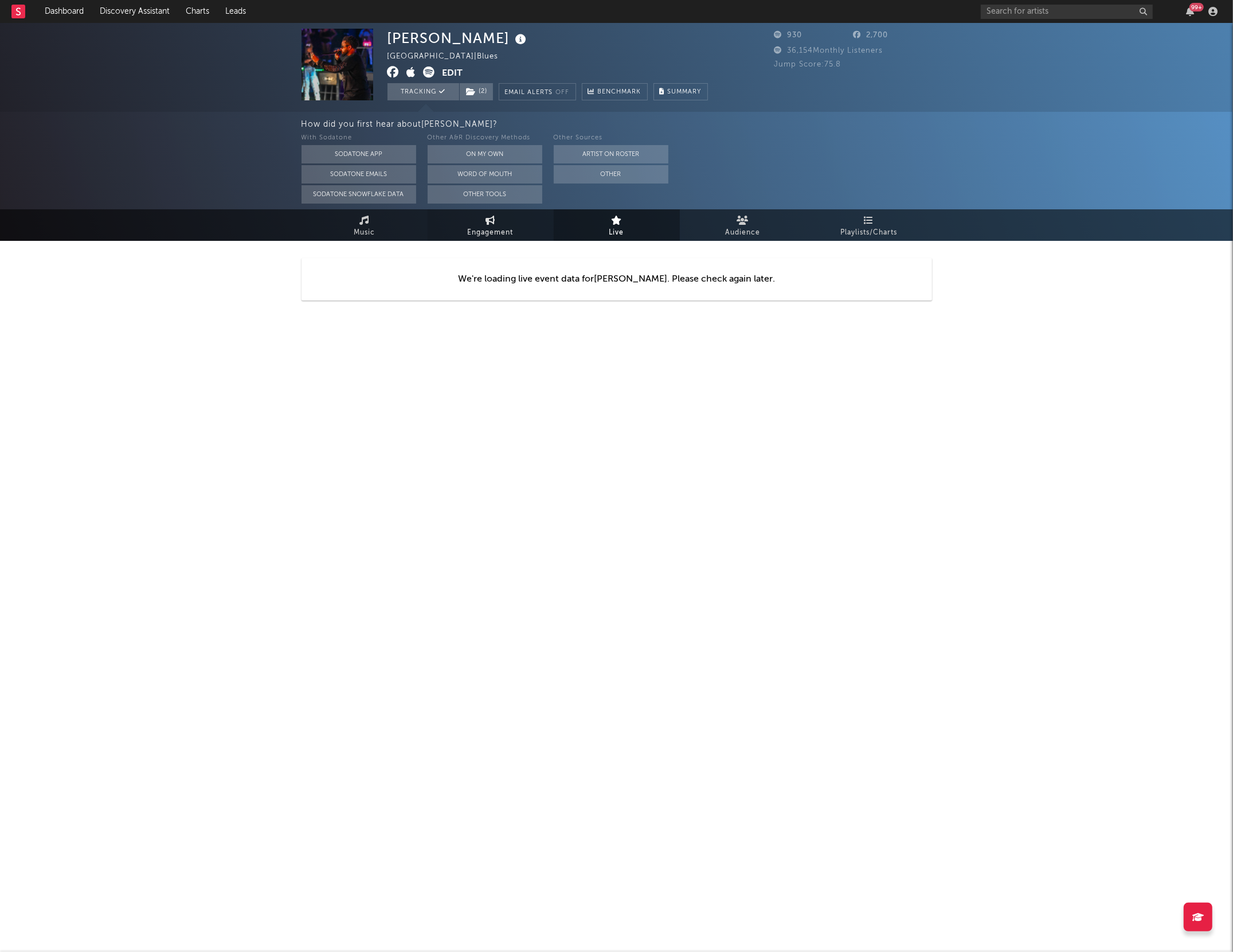
click at [480, 226] on span "Engagement" at bounding box center [490, 233] width 46 height 14
select select "1w"
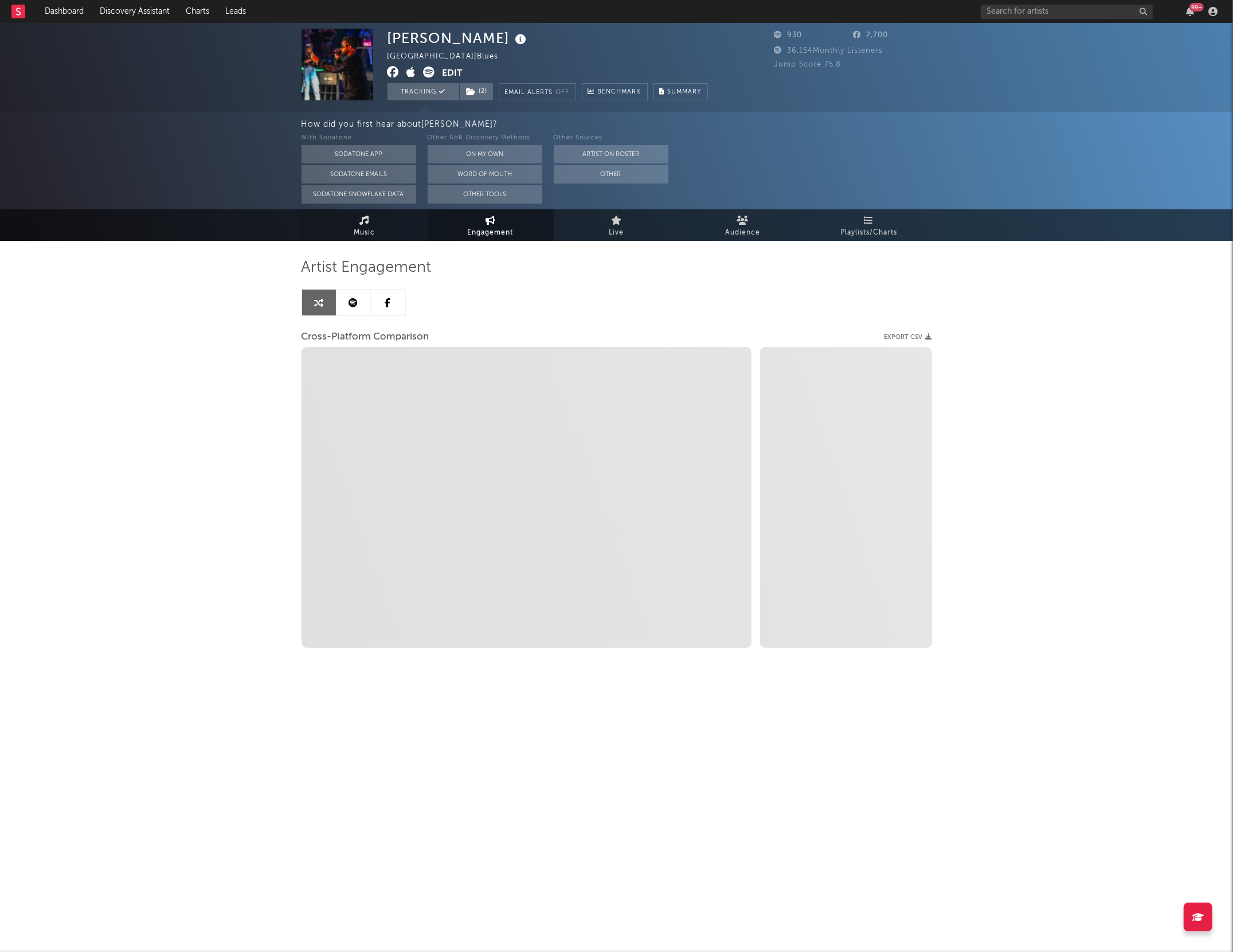
click at [349, 224] on link "Music" at bounding box center [364, 225] width 126 height 32
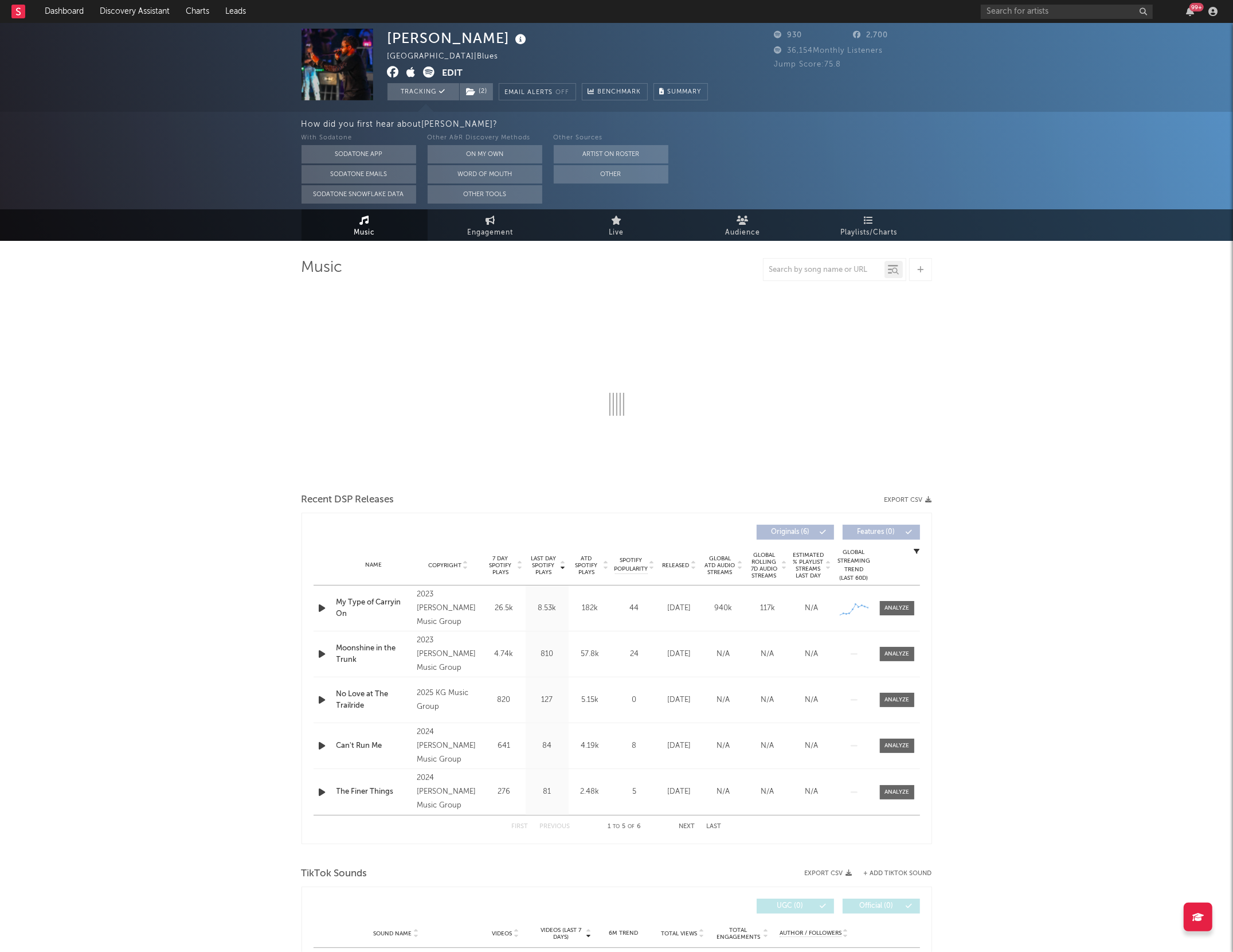
select select "6m"
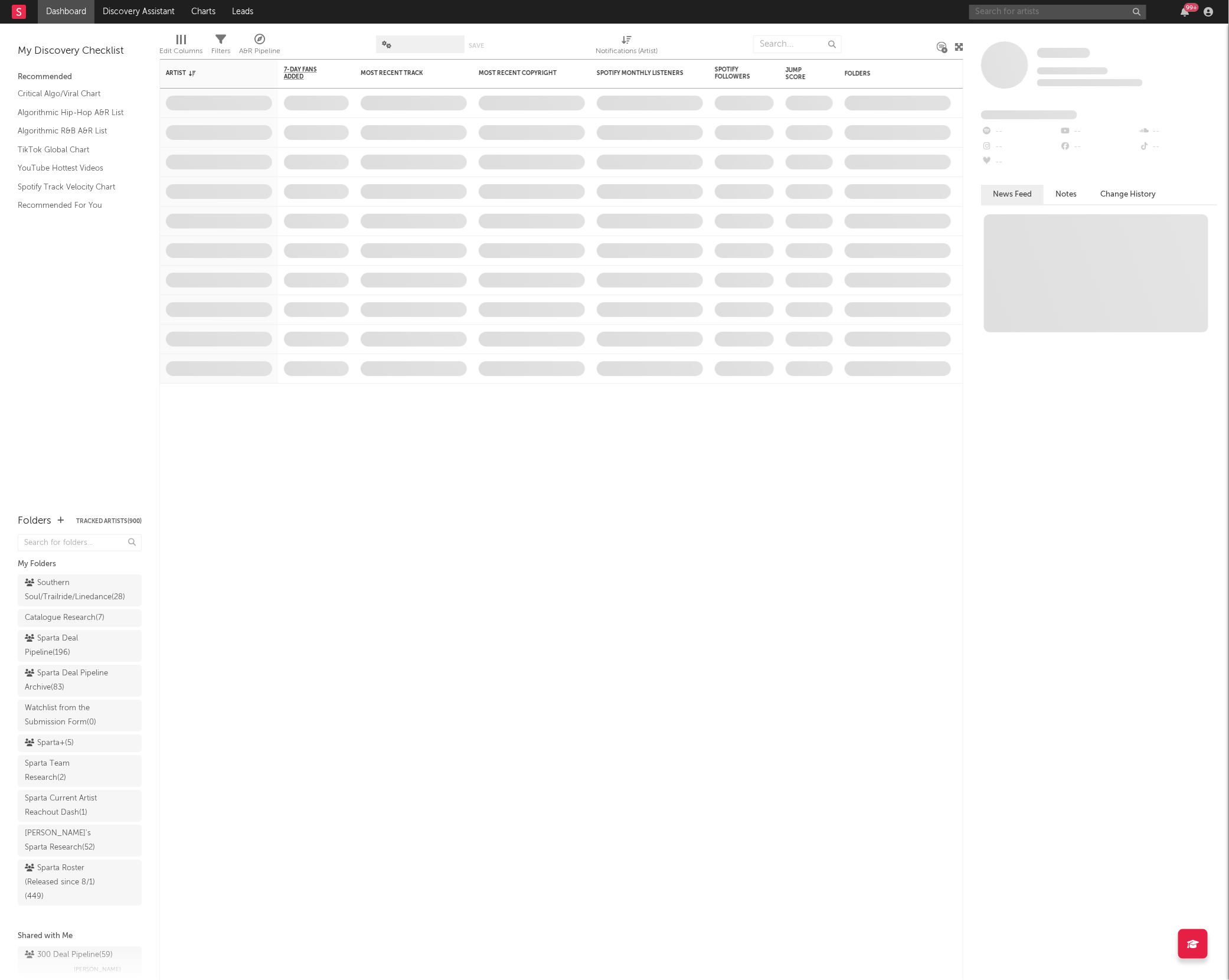
click at [983, 9] on input "text" at bounding box center [1057, 12] width 177 height 14
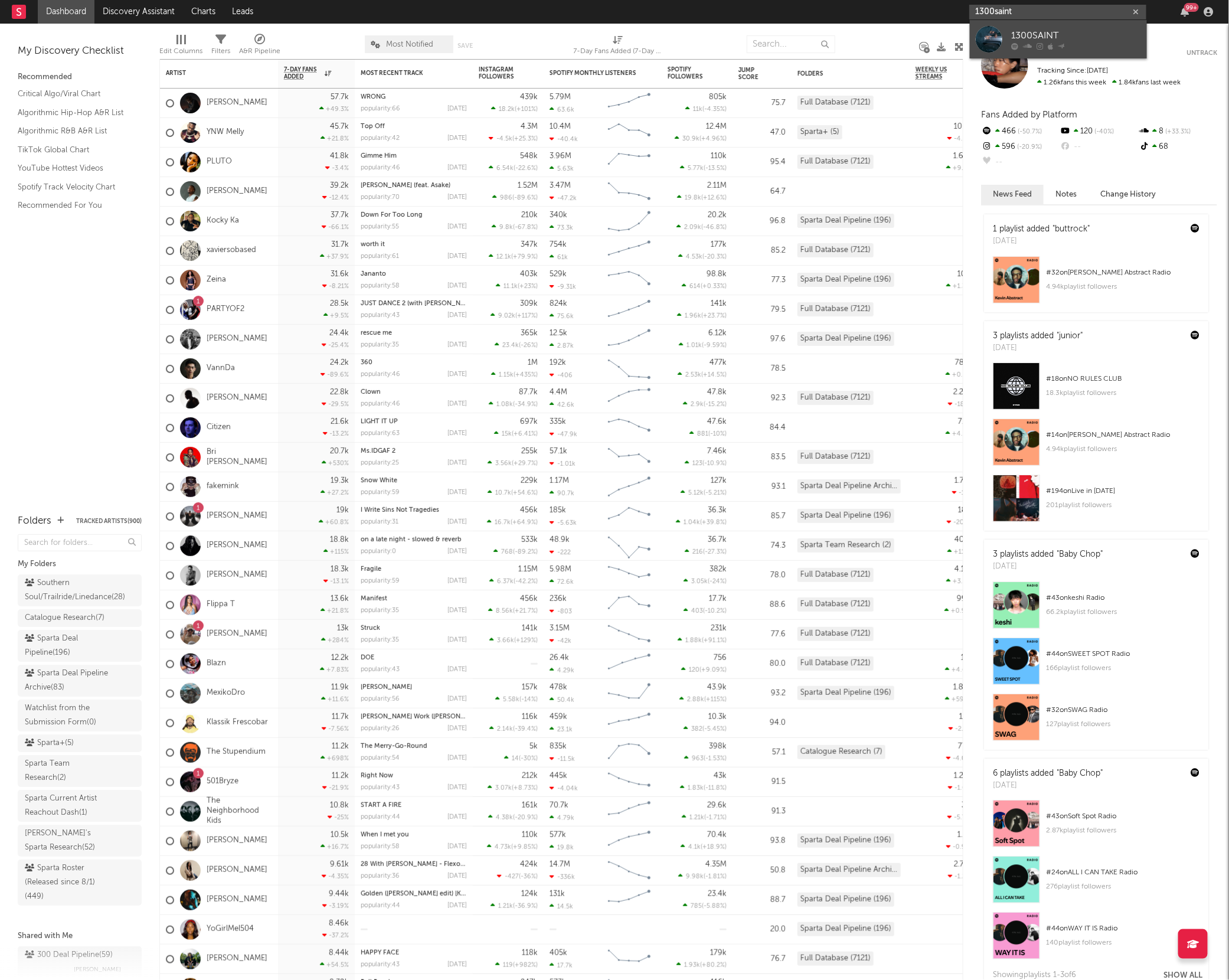
type input "1300saint"
click at [981, 34] on div at bounding box center [989, 39] width 27 height 27
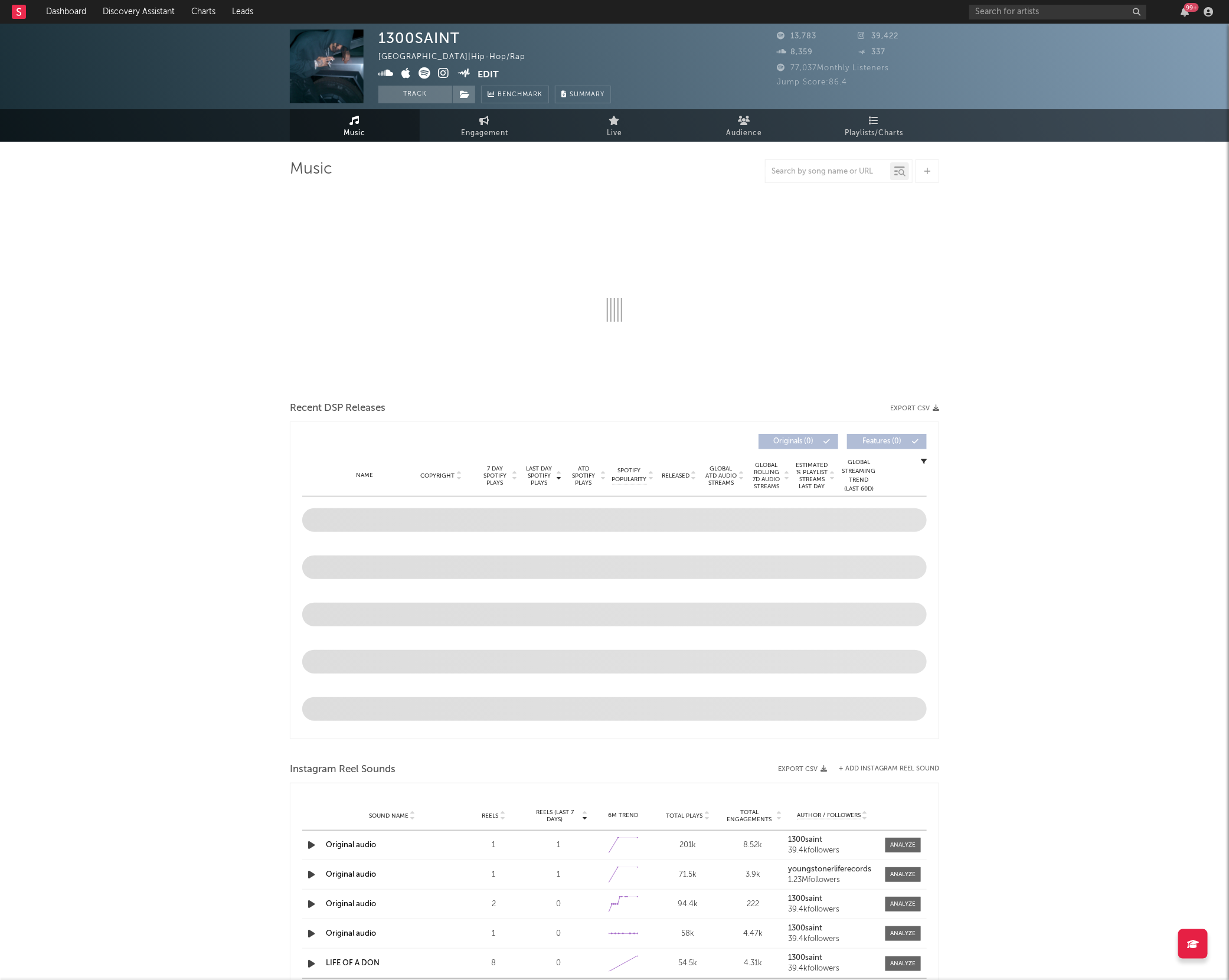
select select "6m"
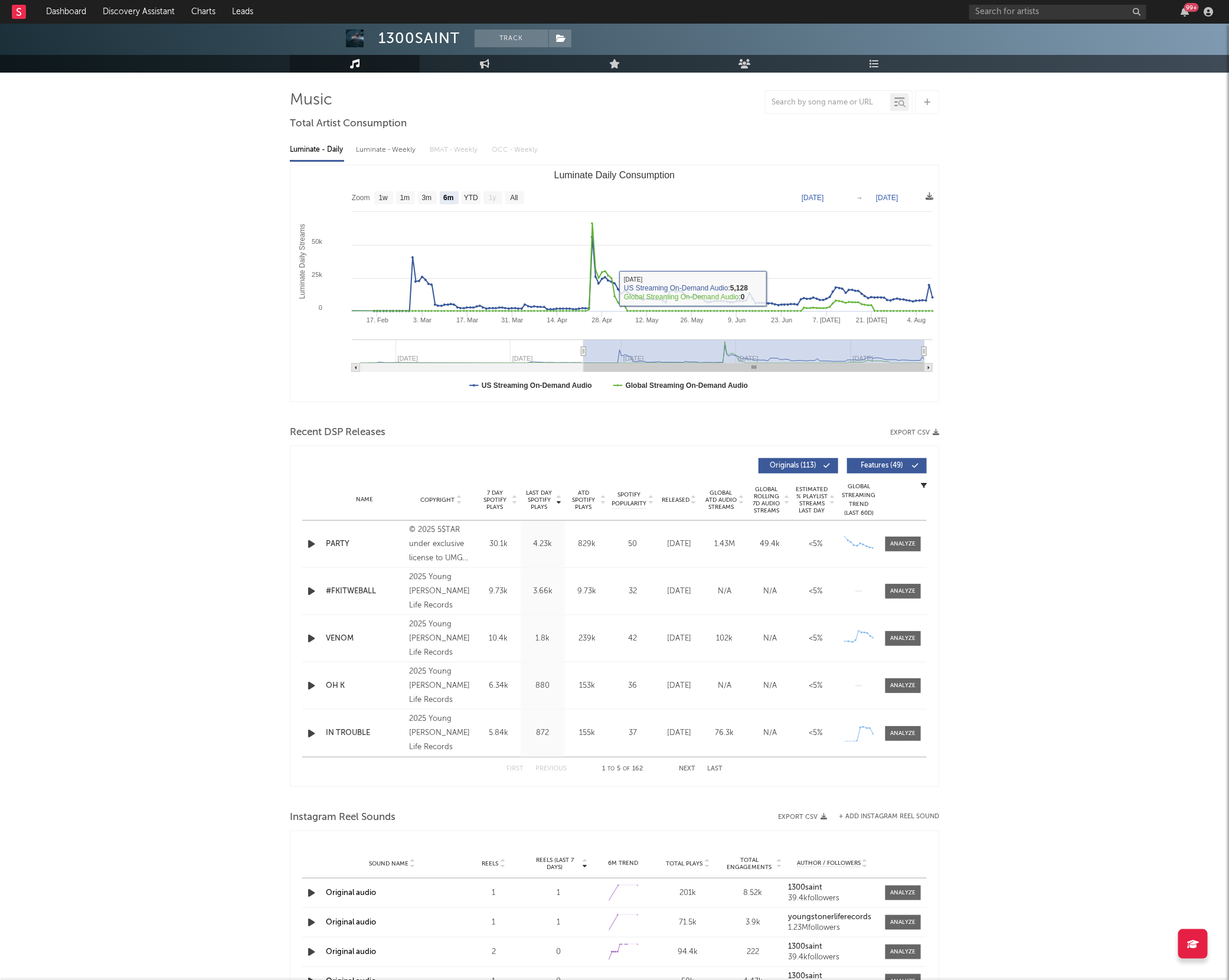
scroll to position [121, 0]
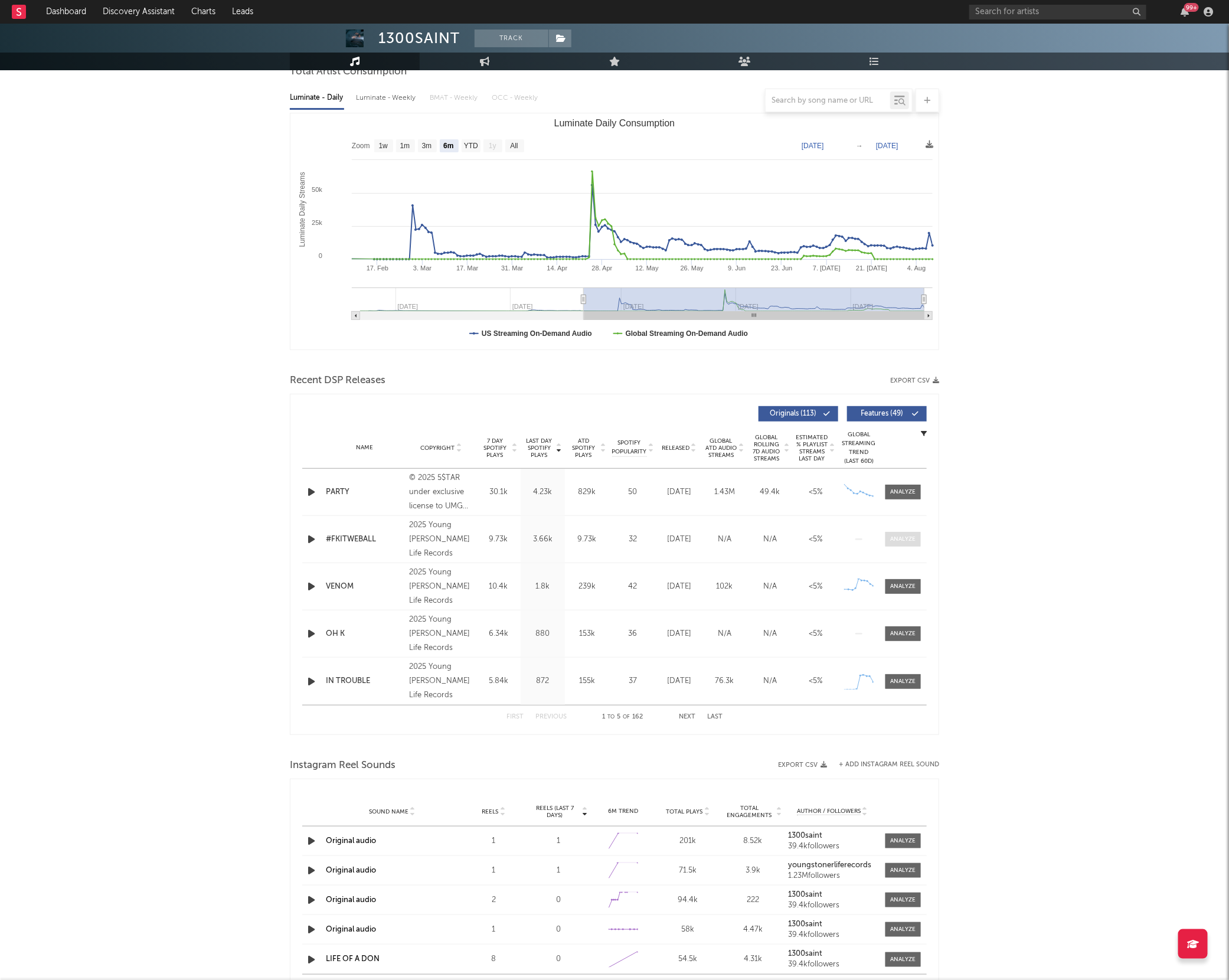
click at [903, 542] on div at bounding box center [903, 539] width 25 height 9
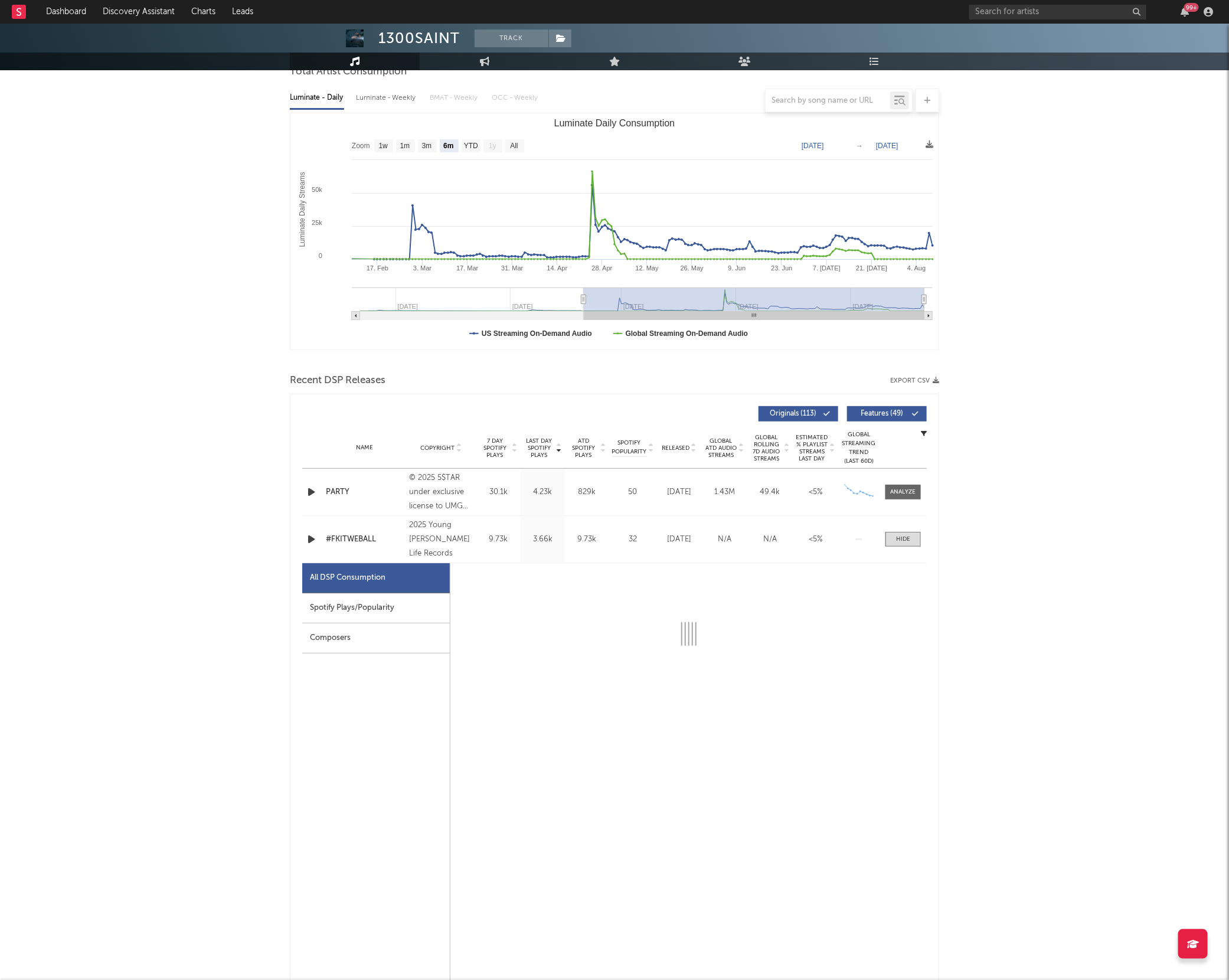
select select "1w"
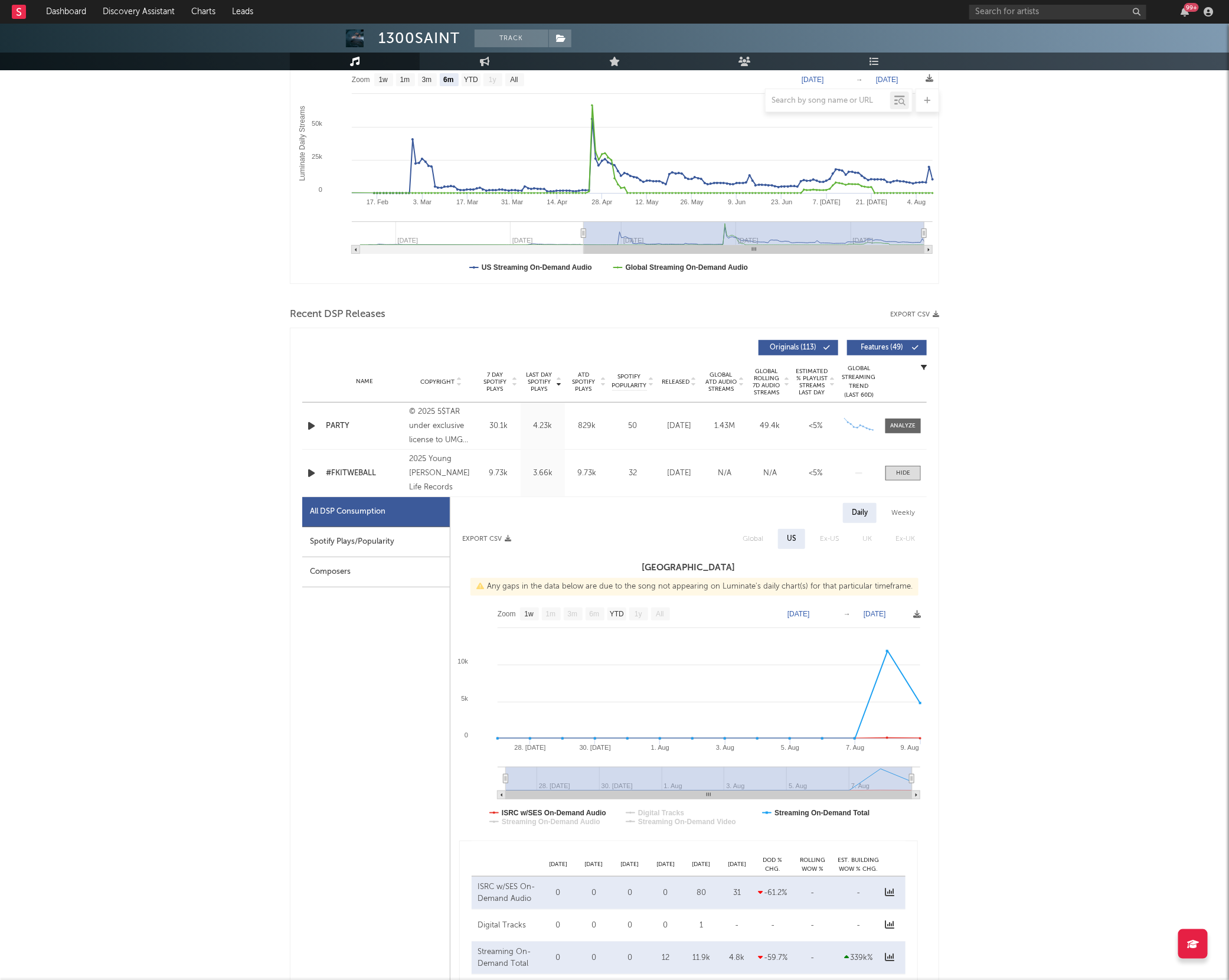
scroll to position [190, 0]
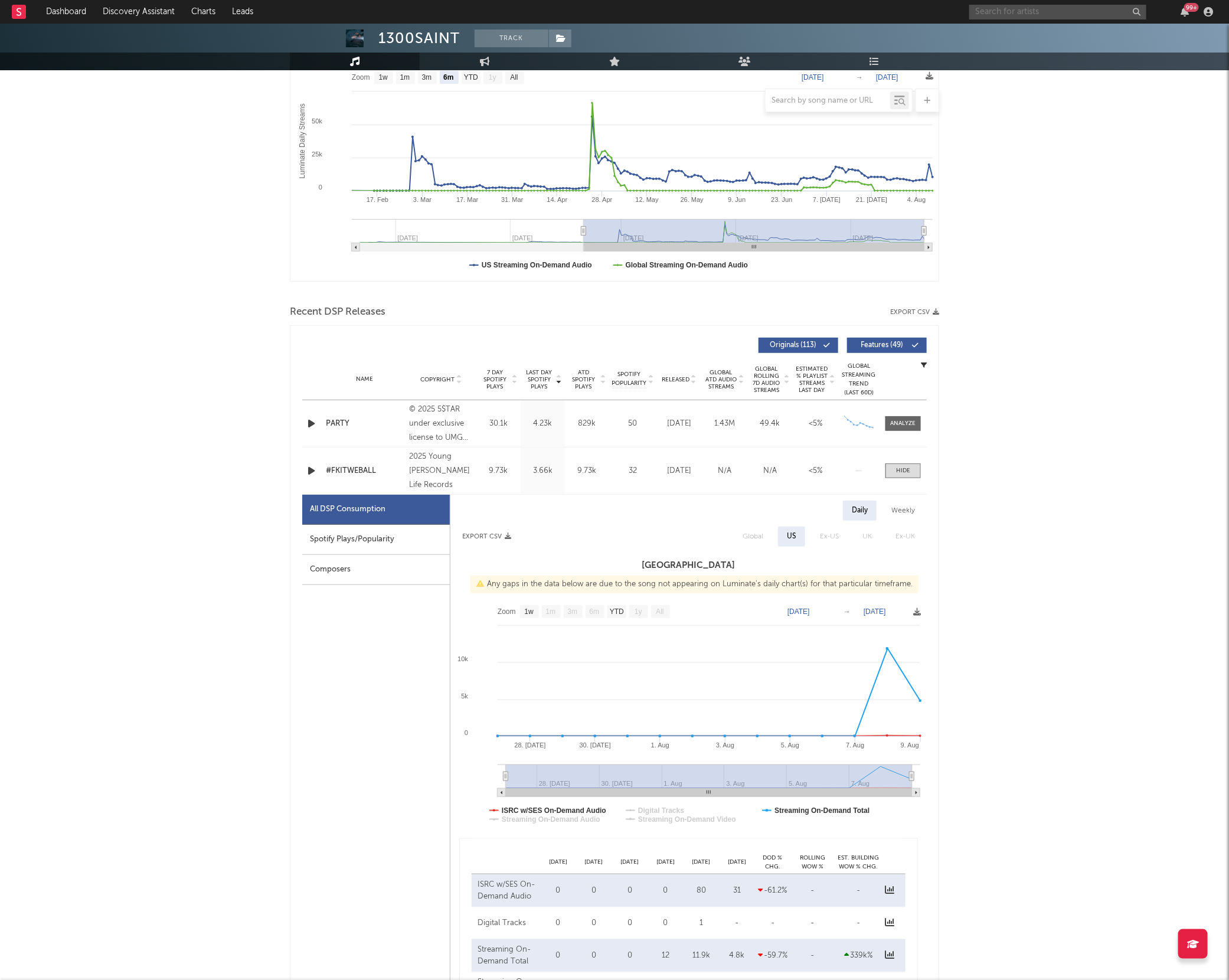
click at [989, 14] on input "text" at bounding box center [1057, 12] width 177 height 14
click at [1098, 14] on input "[PERSON_NAME] [PERSON_NAME]" at bounding box center [1057, 12] width 177 height 14
type input "[PERSON_NAME] [PERSON_NAME]"
click at [1061, 50] on link "[PERSON_NAME] [PERSON_NAME]" at bounding box center [1058, 43] width 177 height 47
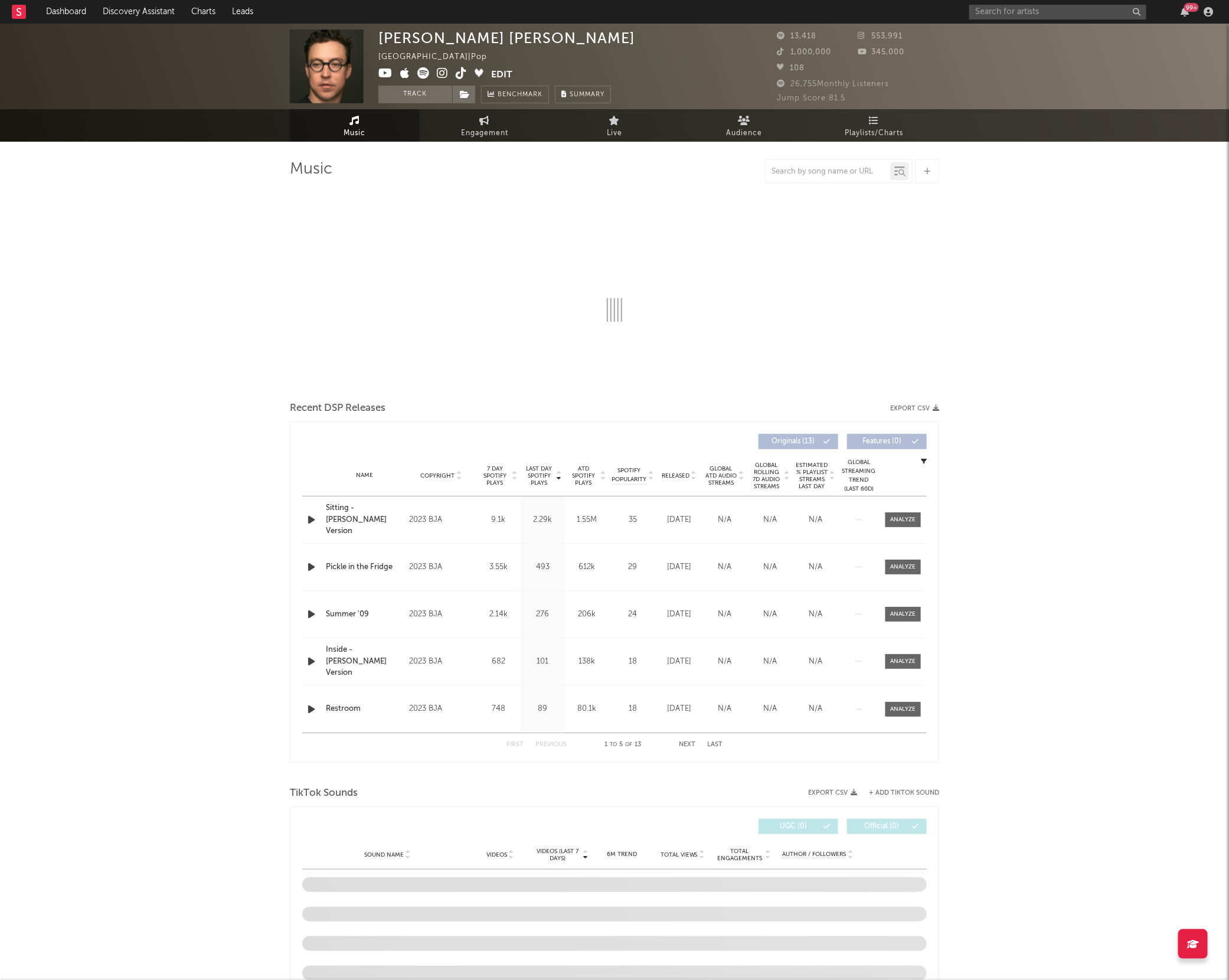
select select "6m"
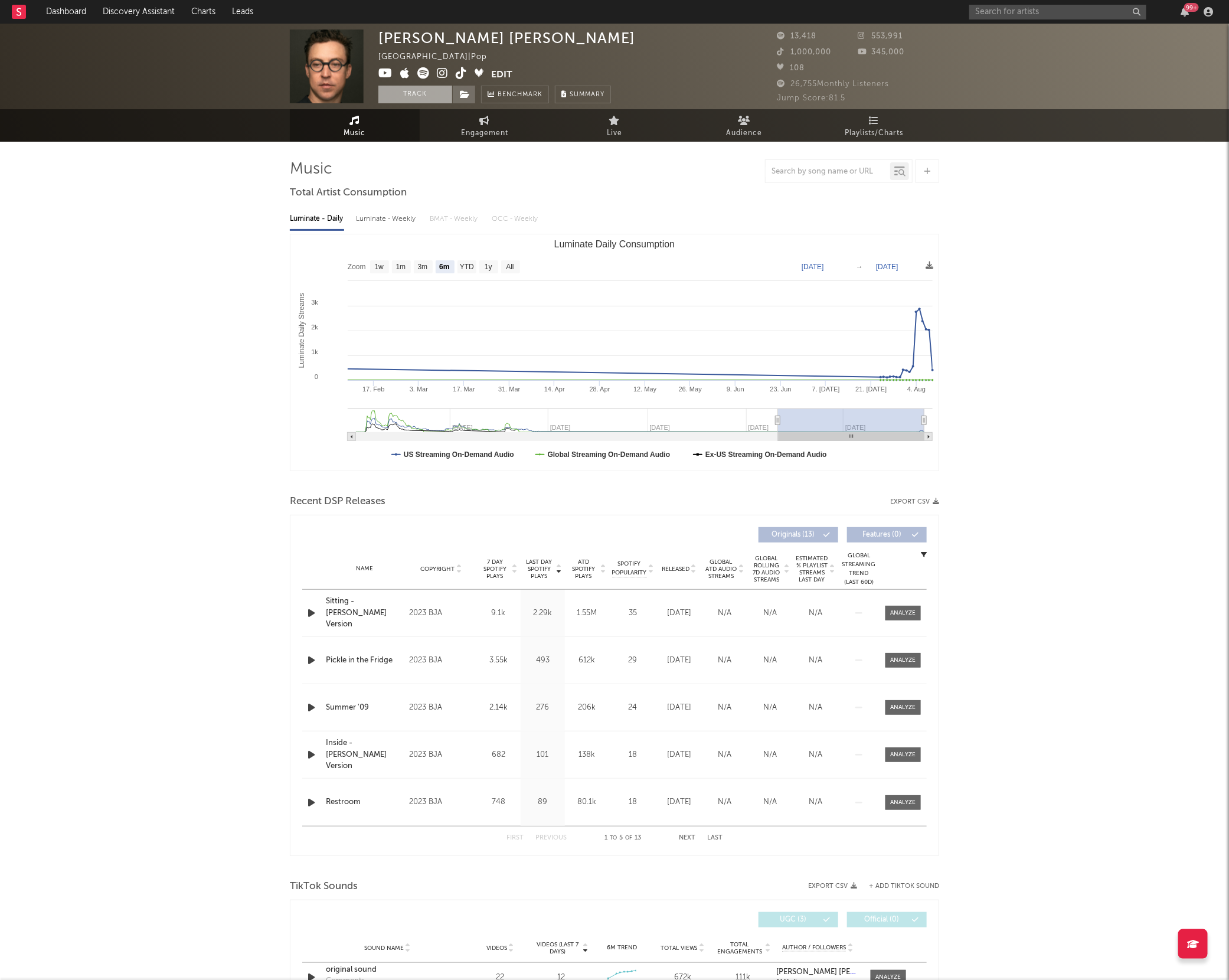
click at [426, 91] on button "Track" at bounding box center [415, 94] width 74 height 17
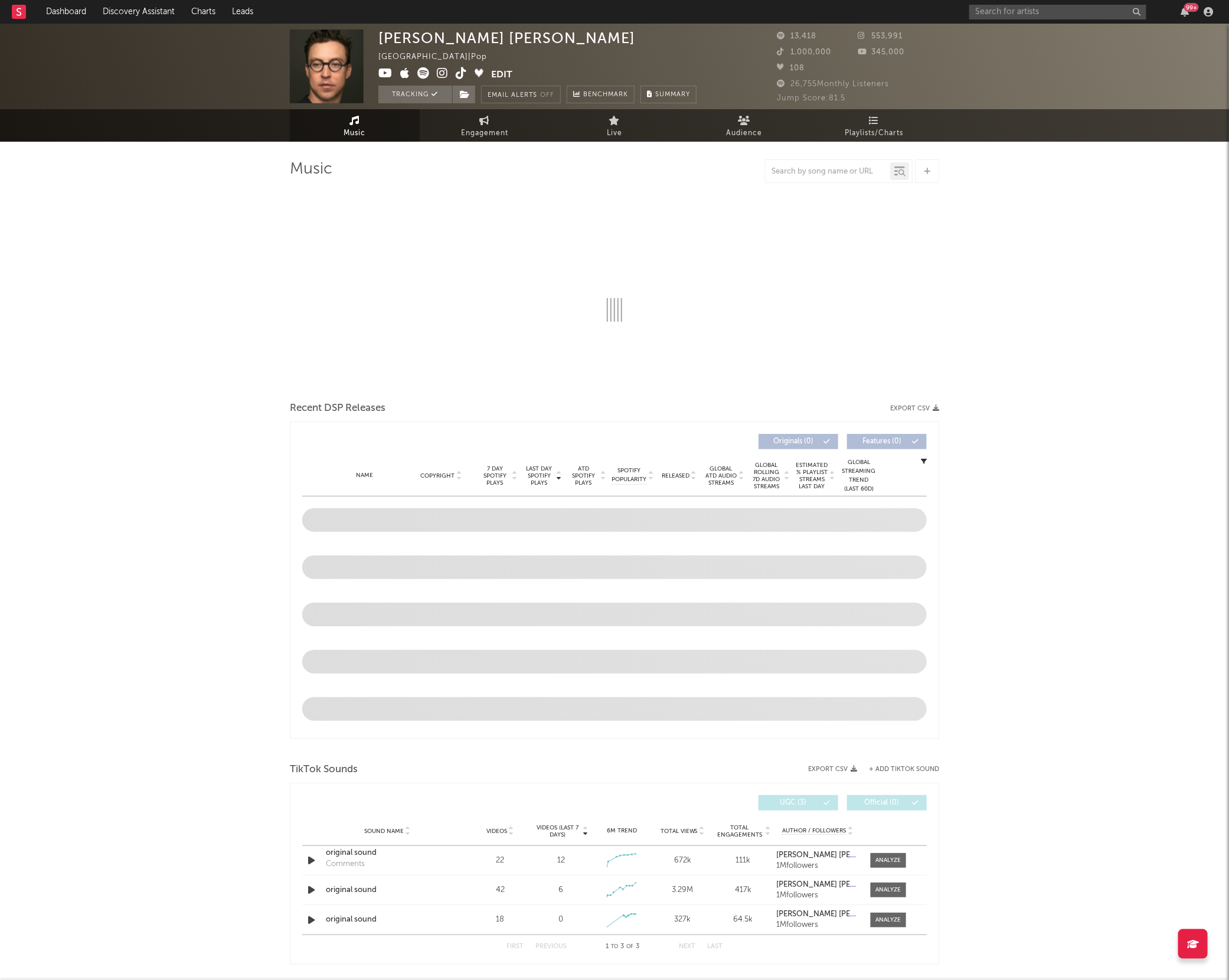
select select "6m"
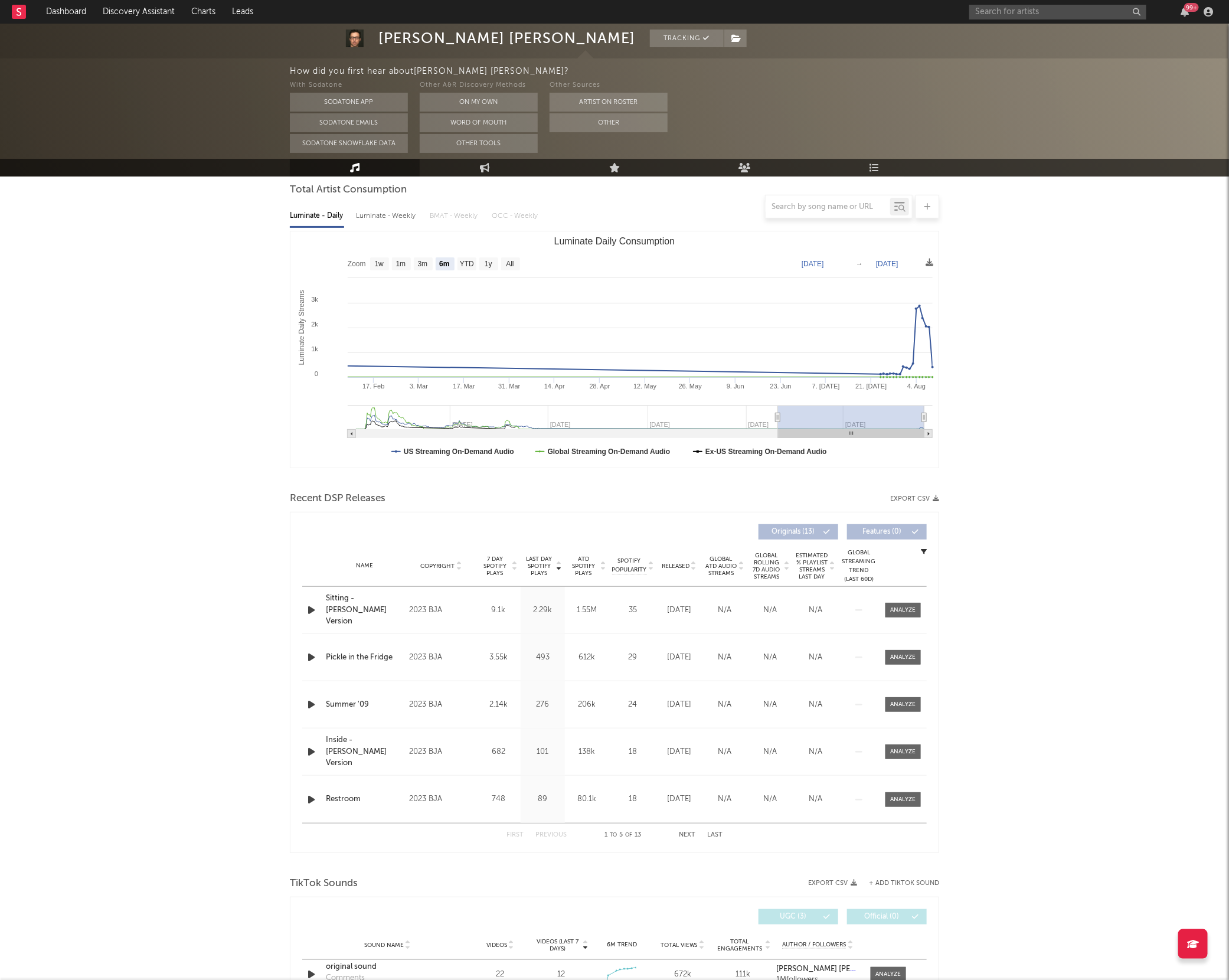
scroll to position [158, 0]
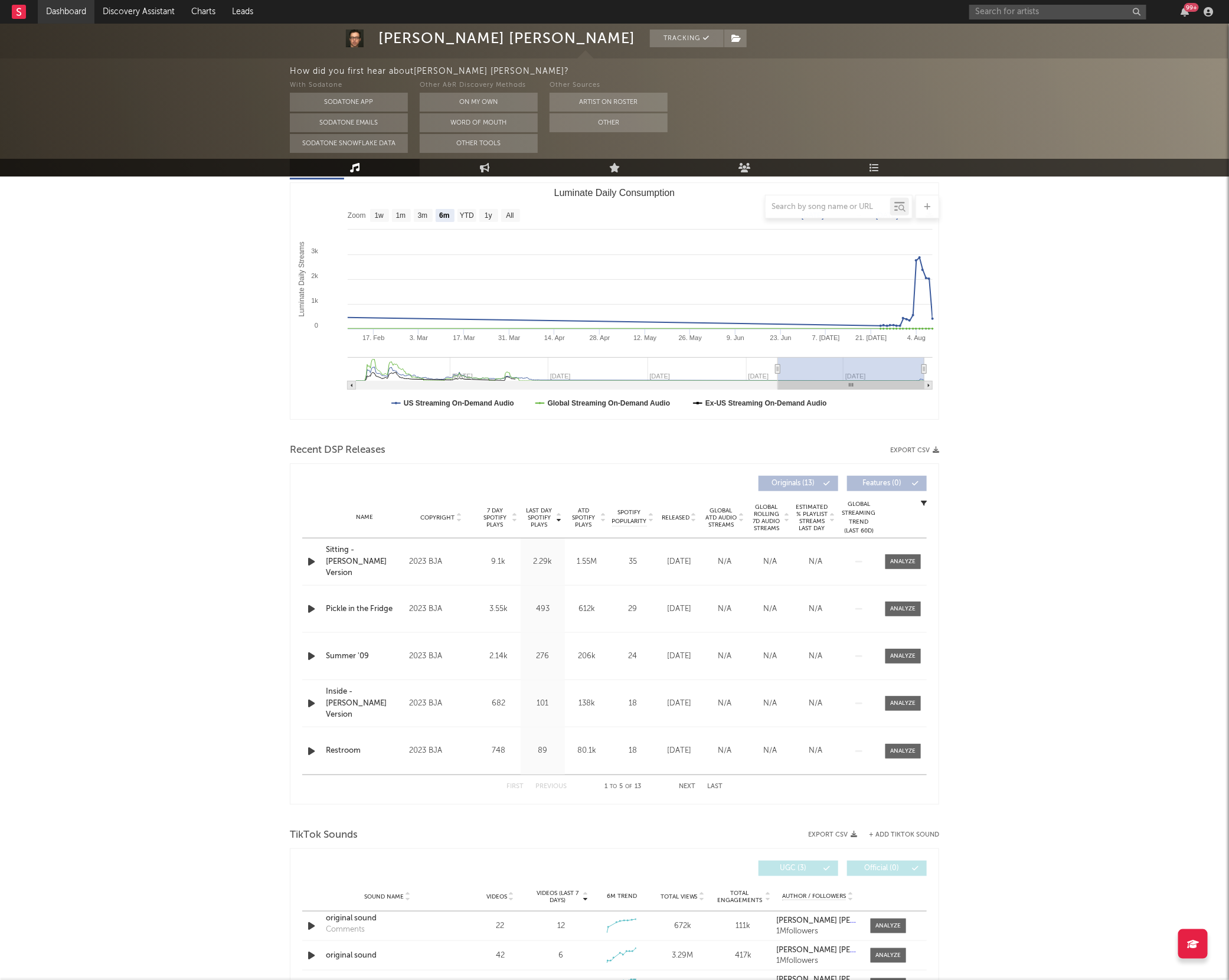
click at [81, 11] on link "Dashboard" at bounding box center [66, 12] width 56 height 24
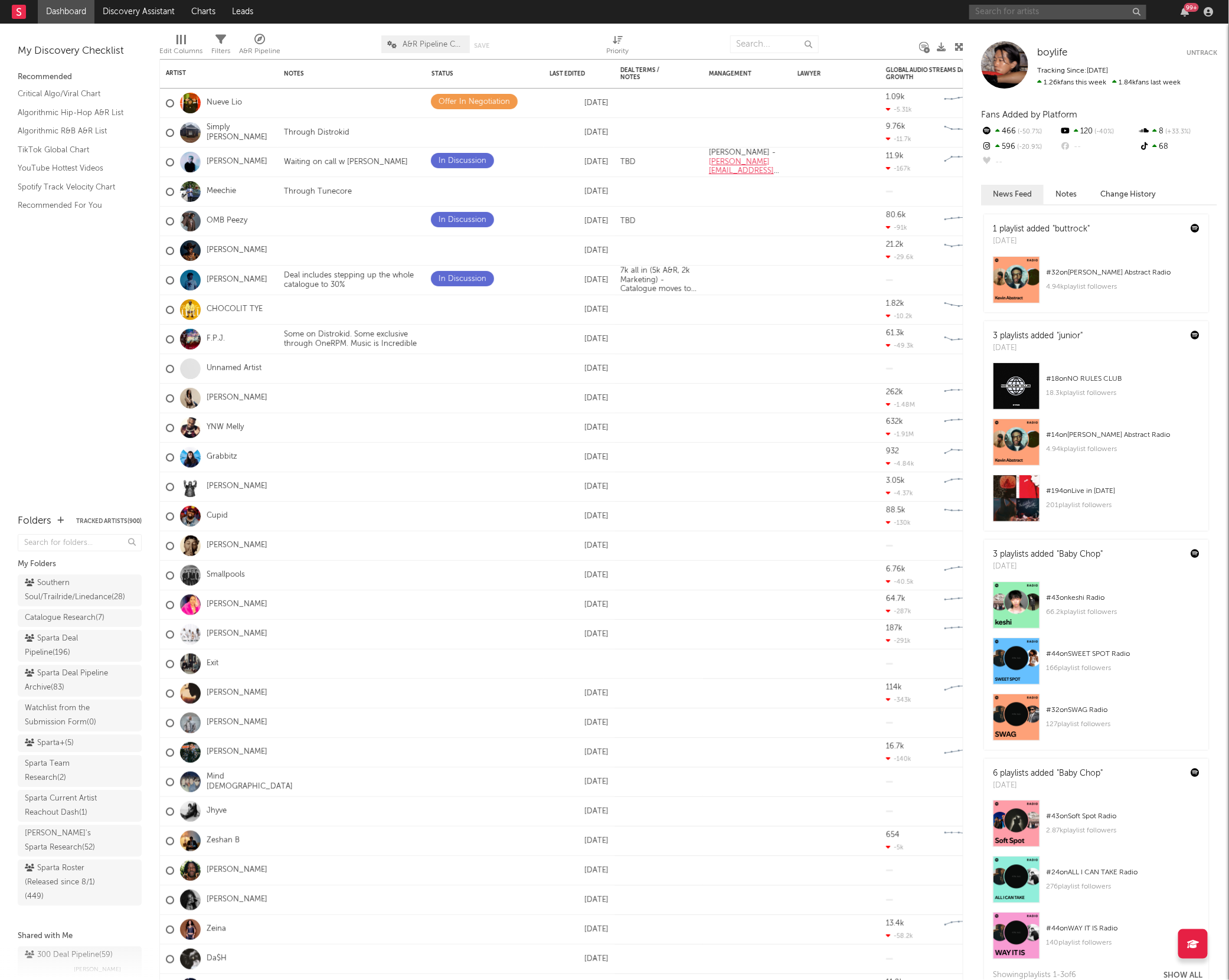
click at [1057, 11] on input "text" at bounding box center [1057, 12] width 177 height 14
click at [123, 424] on div "My Discovery Checklist Recommended Critical Algo/Viral Chart Algorithmic Hip-Ho…" at bounding box center [80, 263] width 159 height 478
click at [11, 462] on div "My Discovery Checklist Recommended Critical Algo/Viral Chart Algorithmic Hip-Ho…" at bounding box center [80, 263] width 159 height 478
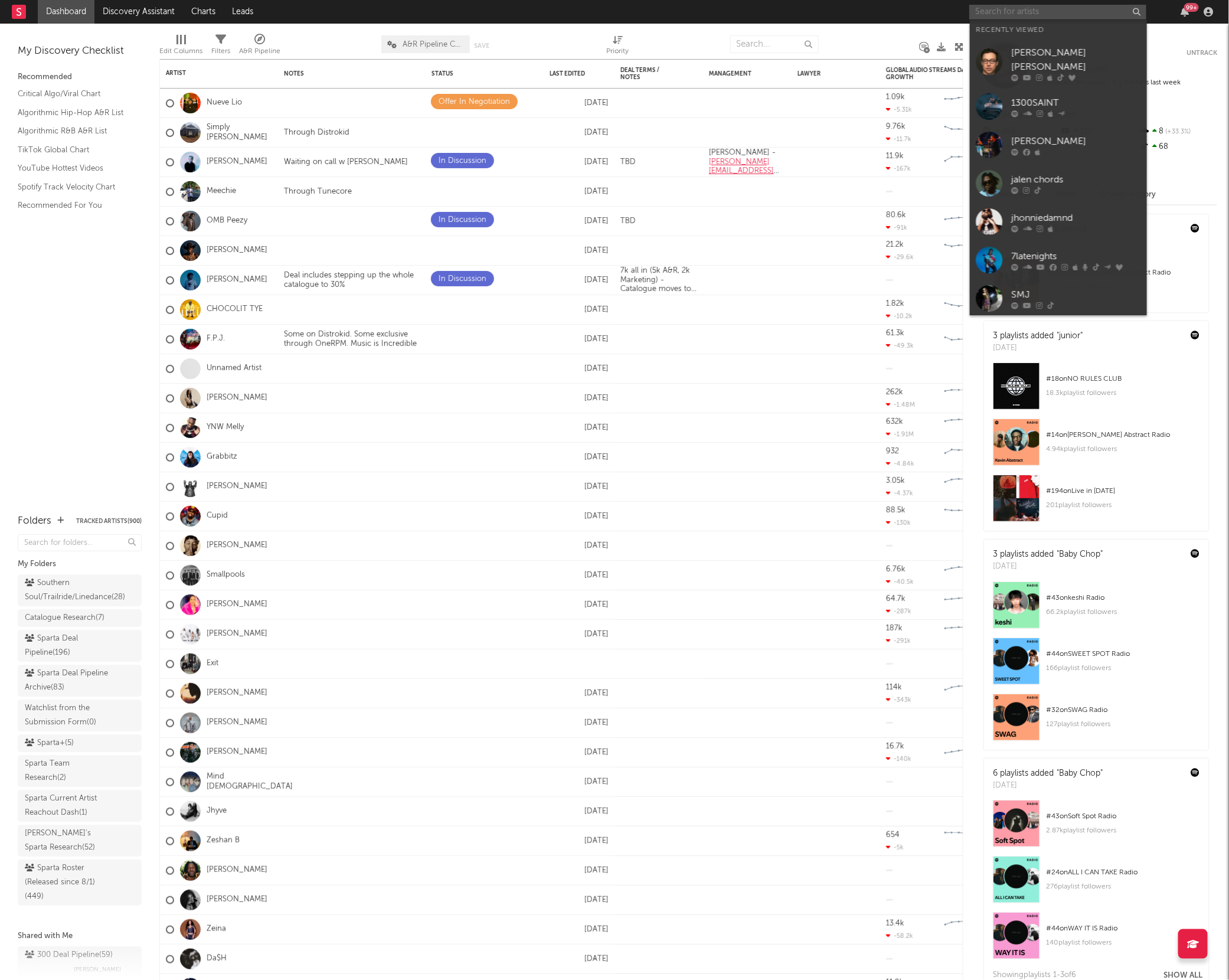
click at [974, 17] on input "text" at bounding box center [1057, 12] width 177 height 14
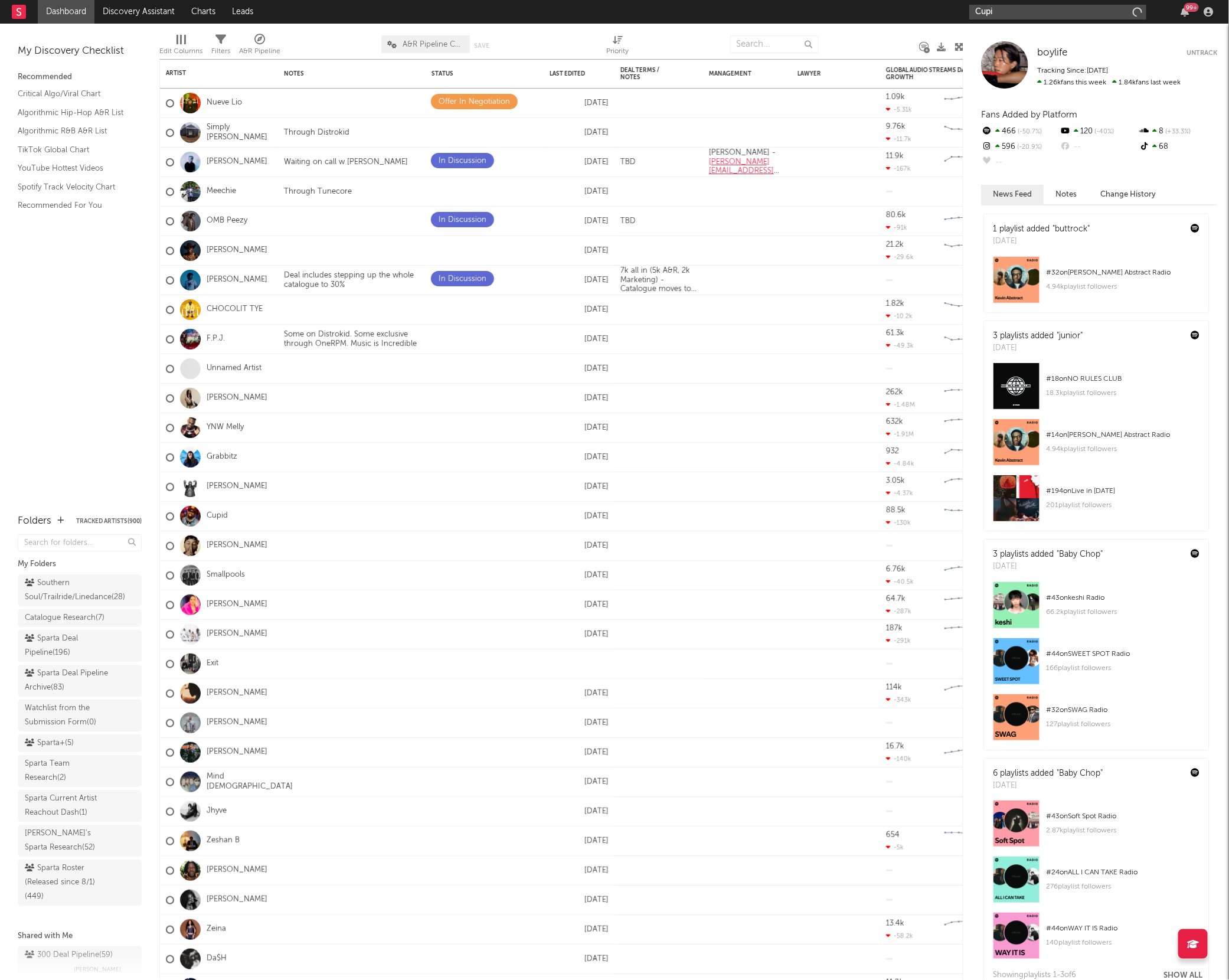
type input "Cupid"
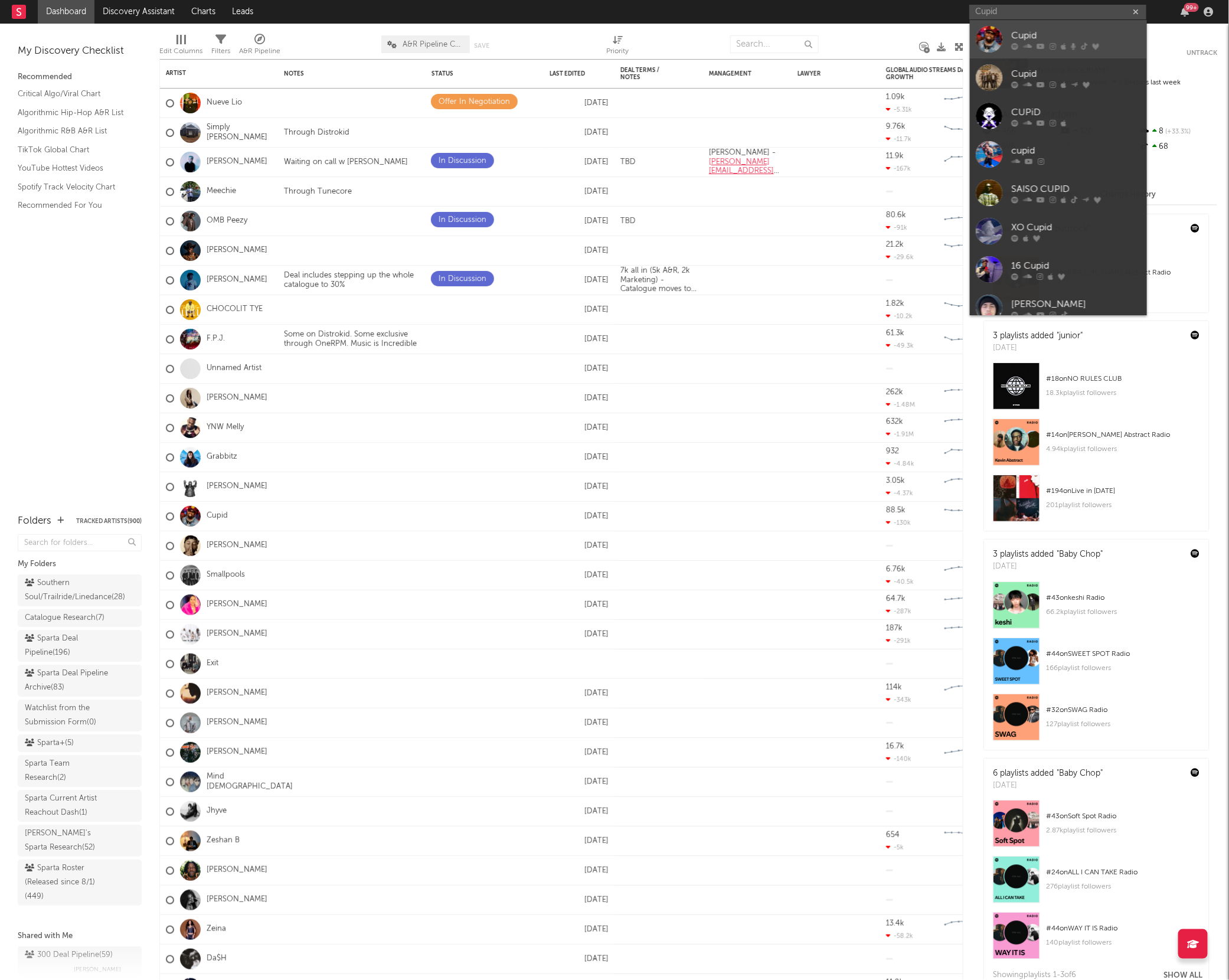
click at [991, 35] on div at bounding box center [989, 39] width 27 height 27
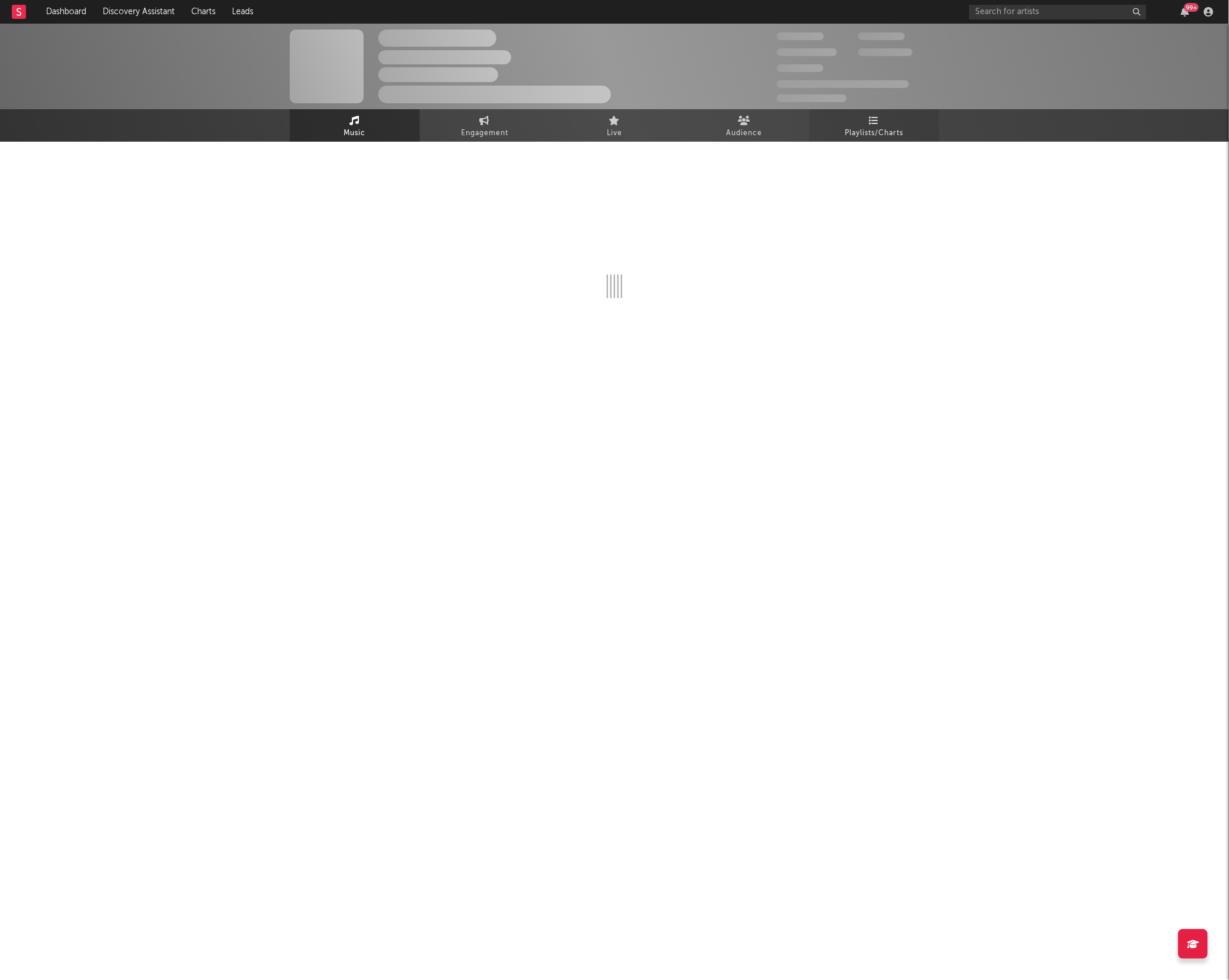
click at [863, 127] on span "Playlists/Charts" at bounding box center [874, 134] width 59 height 14
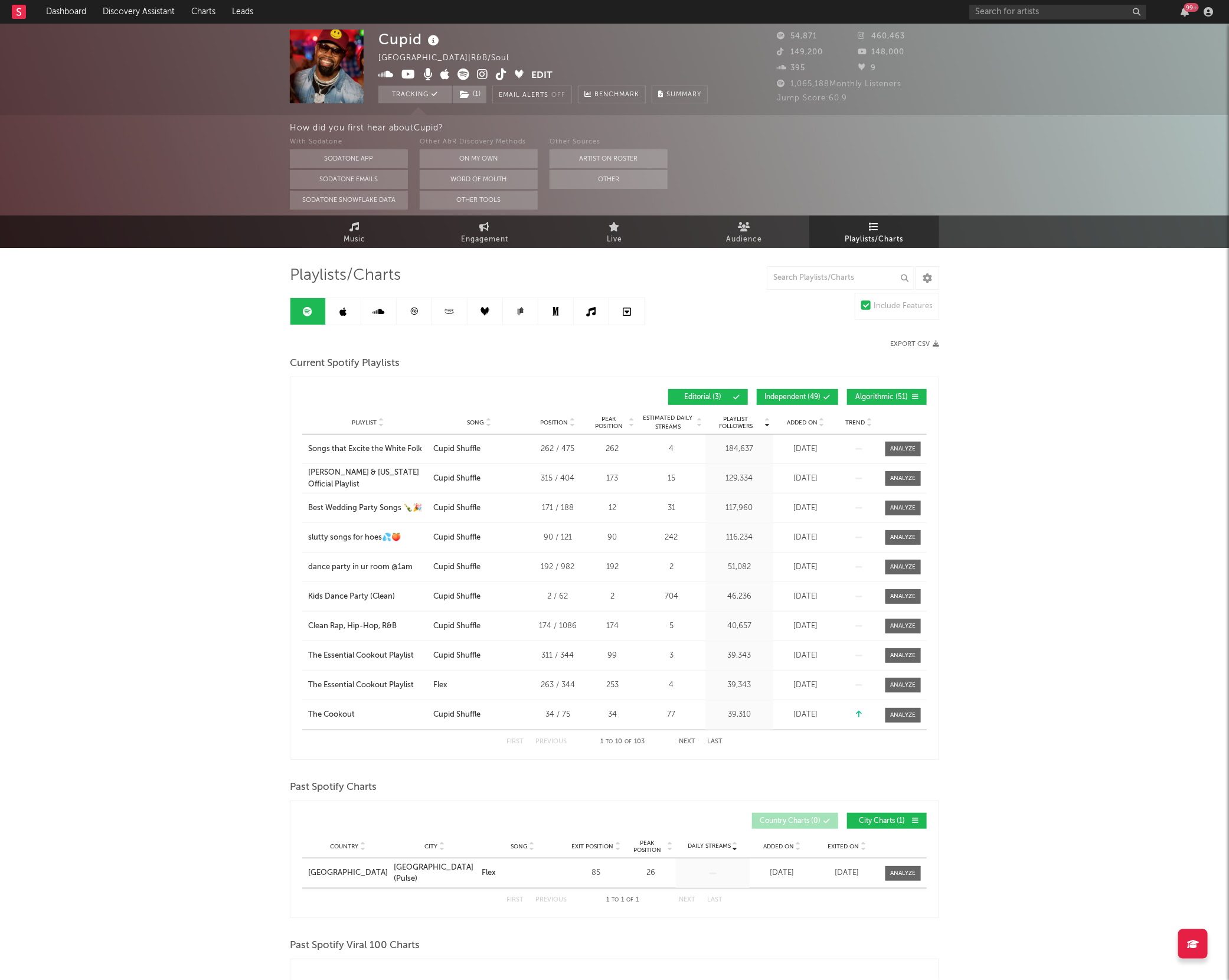
click at [814, 400] on span "Independent ( 49 )" at bounding box center [792, 397] width 56 height 7
click at [878, 389] on button "Algorithmic ( 51 )" at bounding box center [887, 397] width 80 height 16
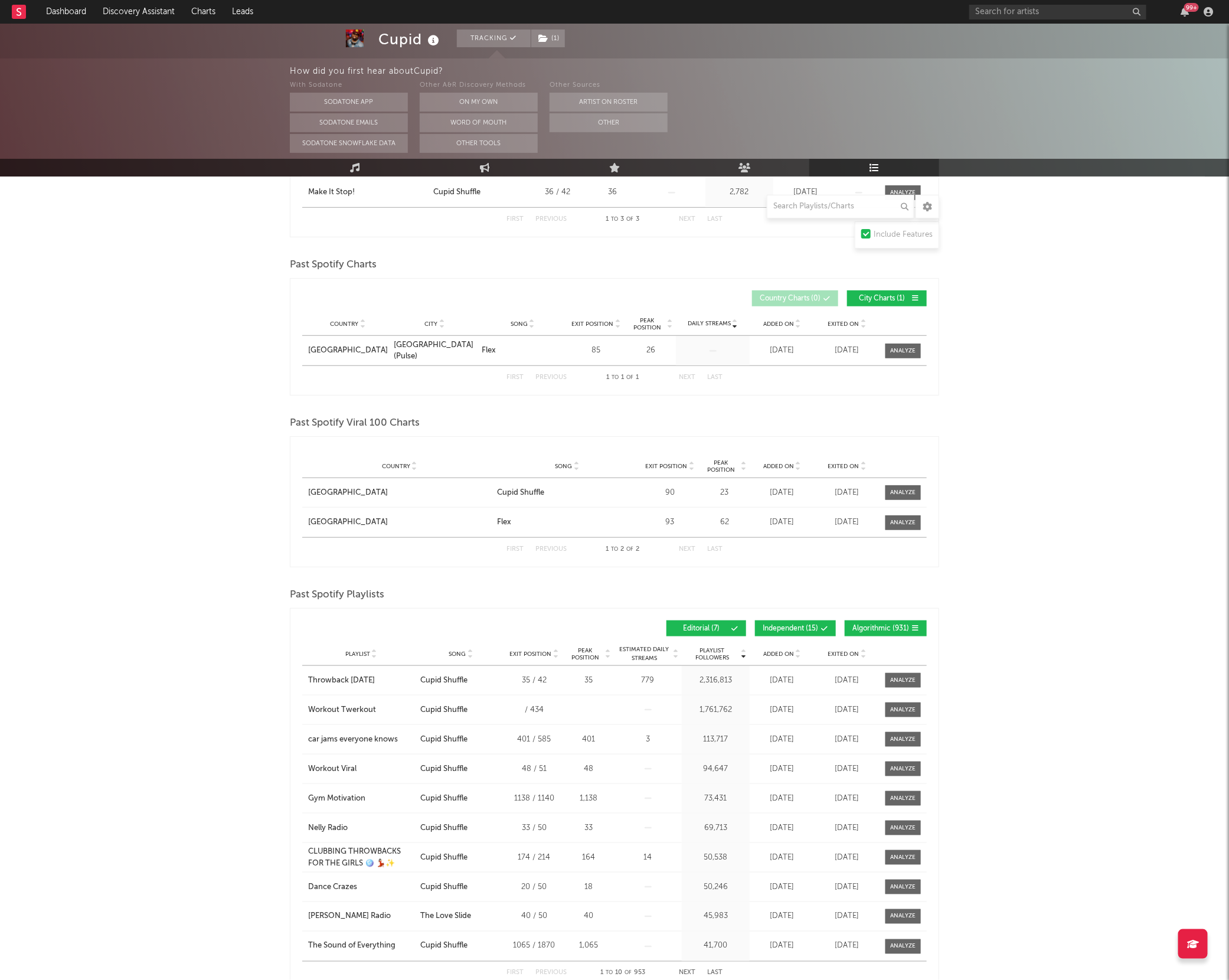
scroll to position [316, 0]
click at [806, 624] on button "Independent ( 15 )" at bounding box center [795, 628] width 81 height 16
click at [869, 630] on span "Algorithmic ( 931 )" at bounding box center [881, 628] width 56 height 7
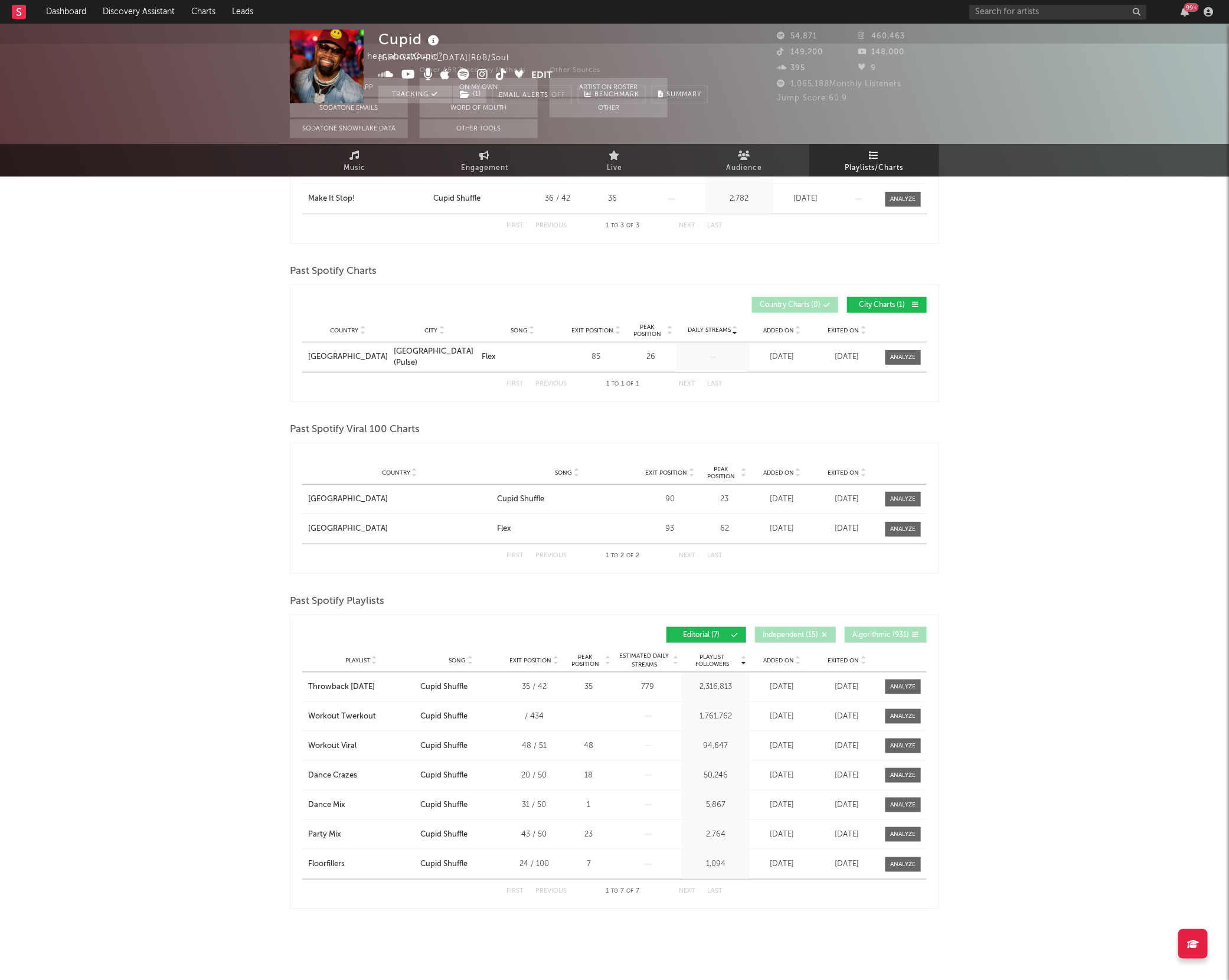
scroll to position [0, 0]
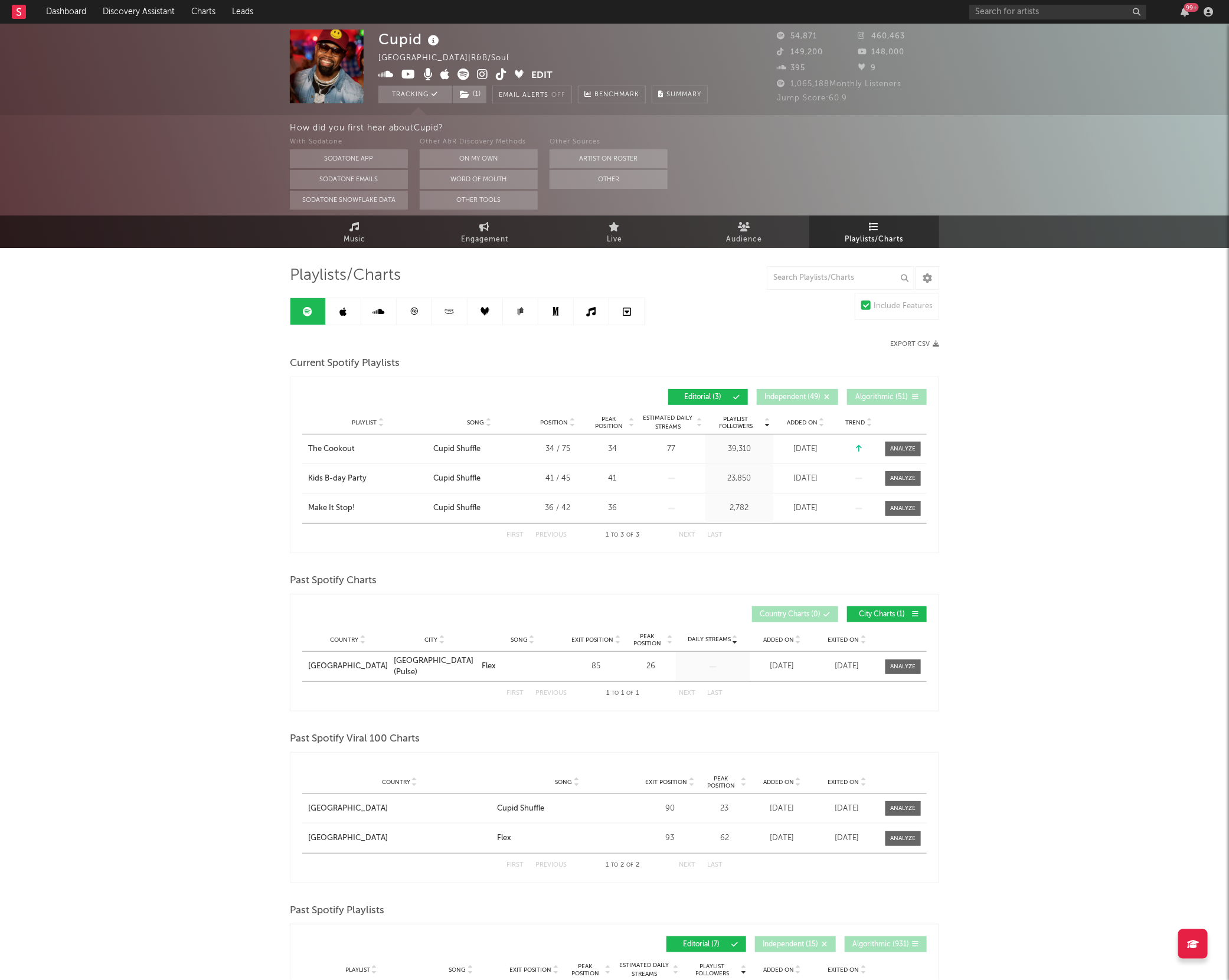
click at [337, 309] on link at bounding box center [343, 311] width 35 height 27
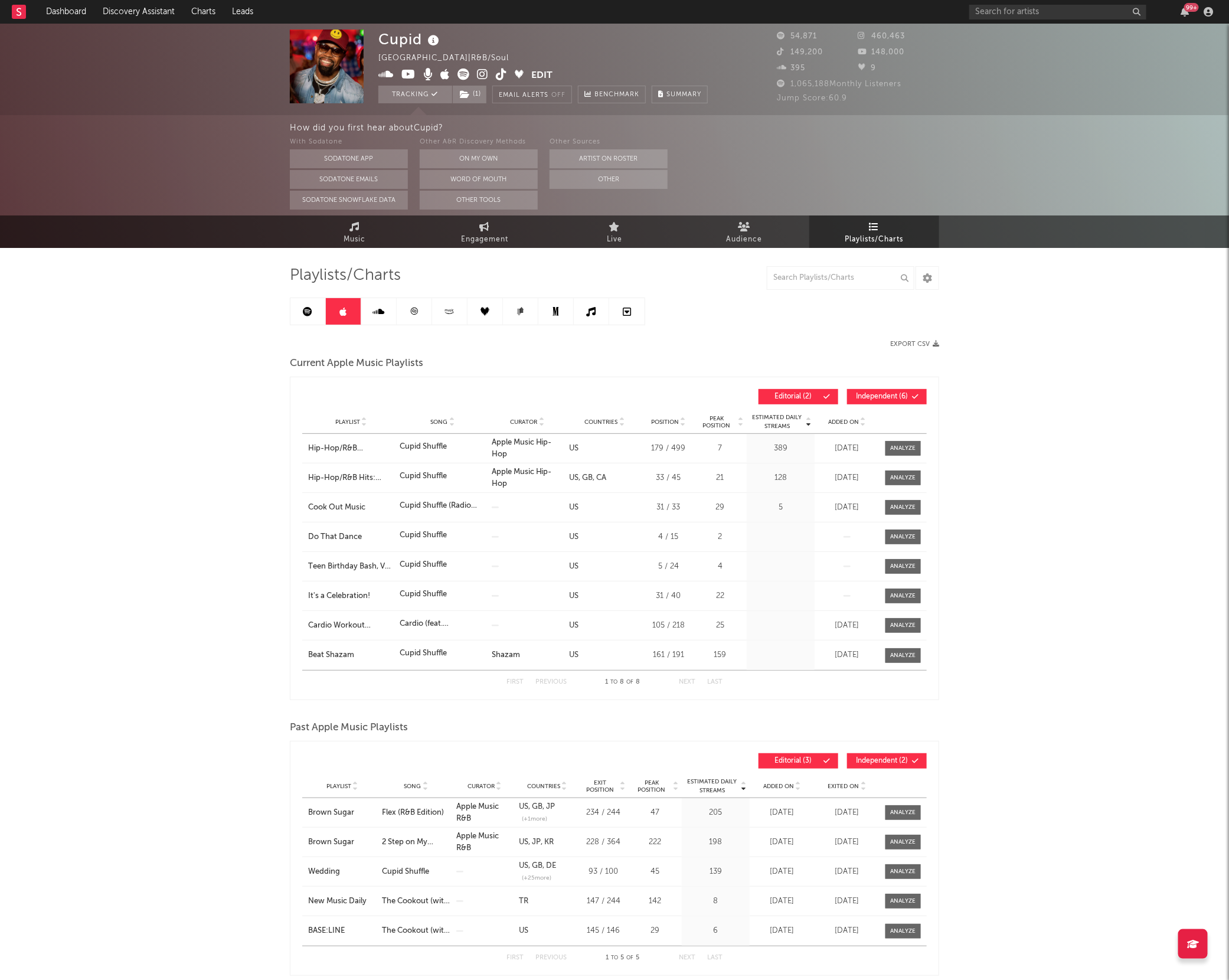
click at [877, 397] on span "Independent ( 6 )" at bounding box center [882, 397] width 54 height 7
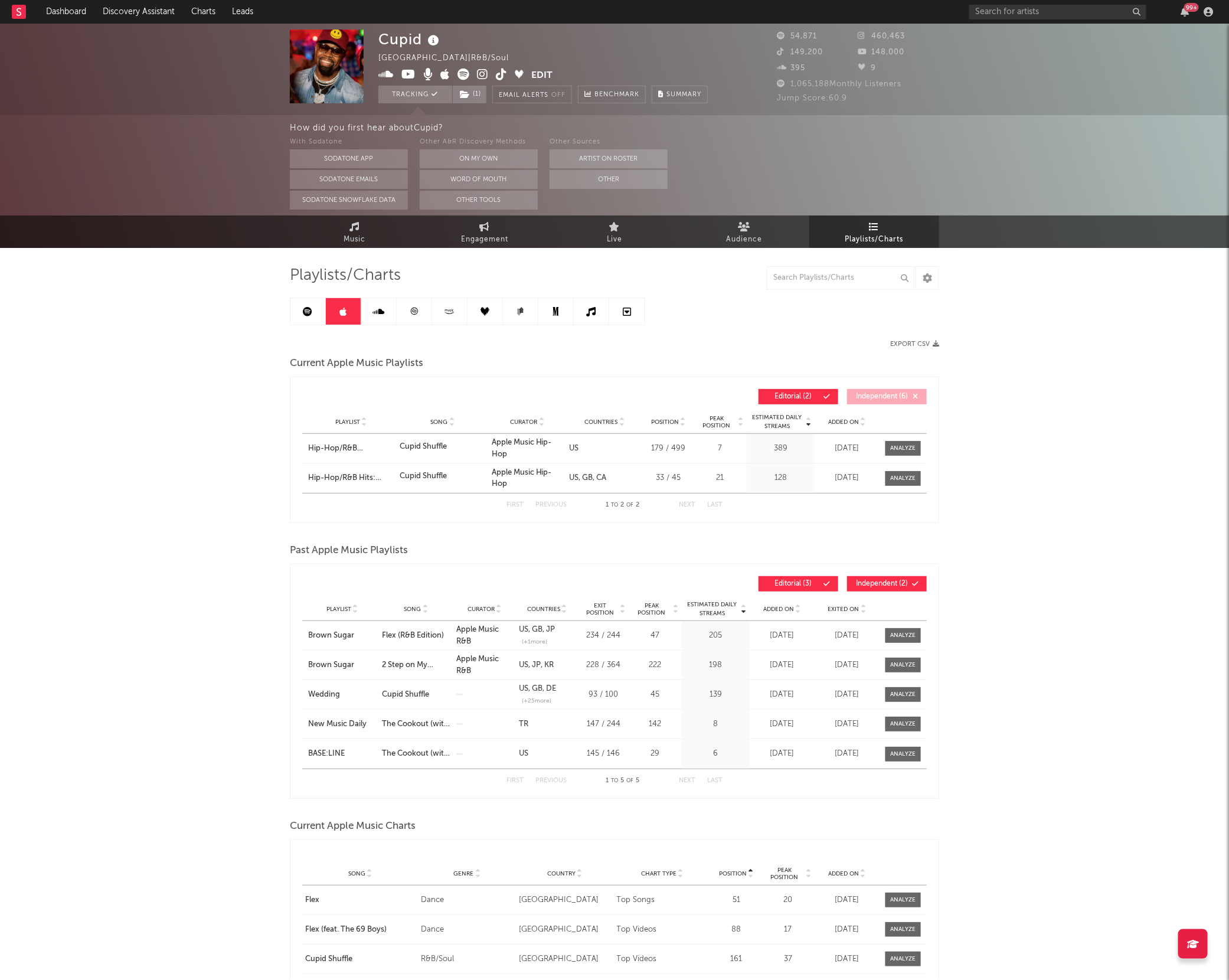
click at [380, 316] on link at bounding box center [379, 311] width 35 height 27
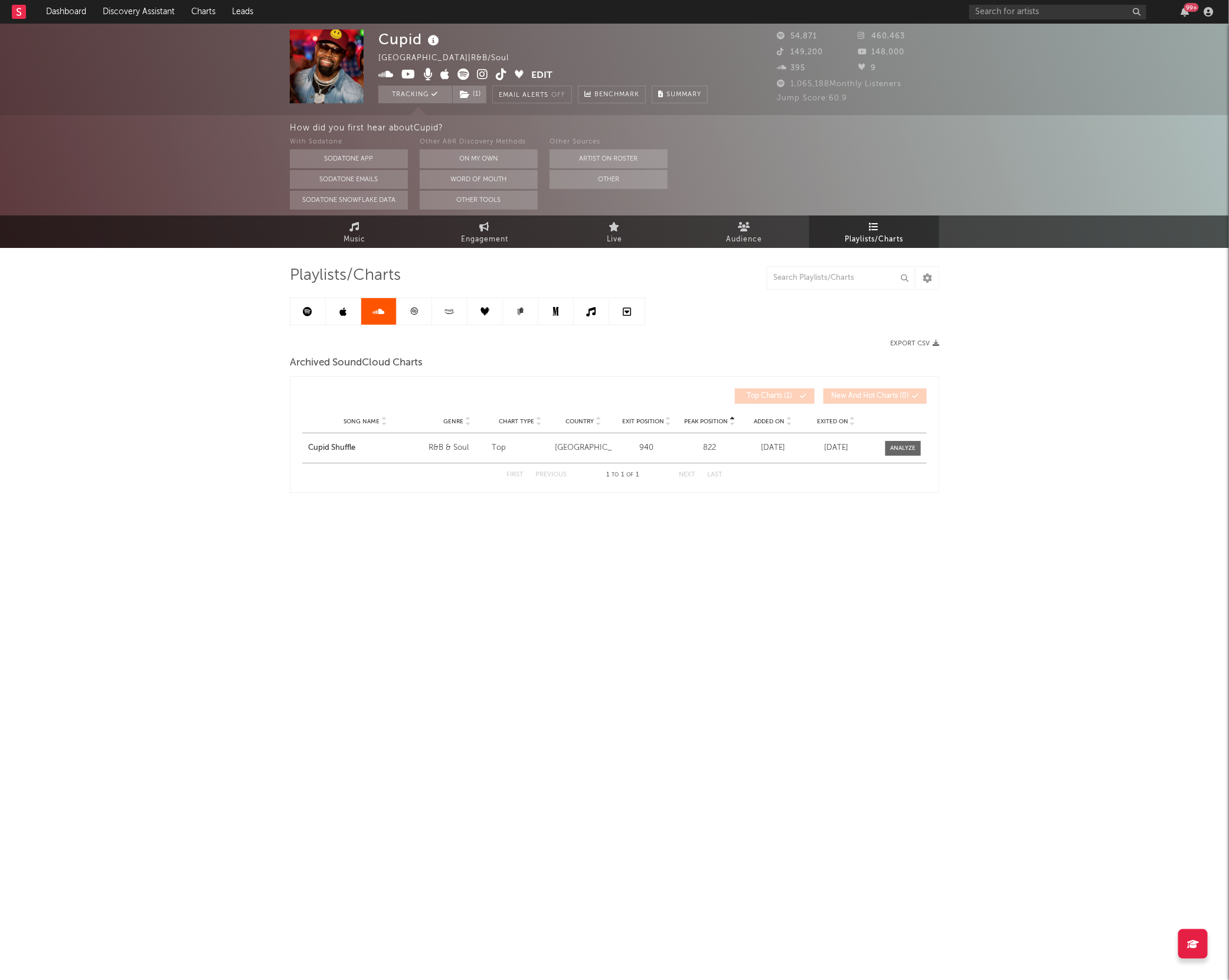
click at [416, 318] on link at bounding box center [414, 311] width 35 height 27
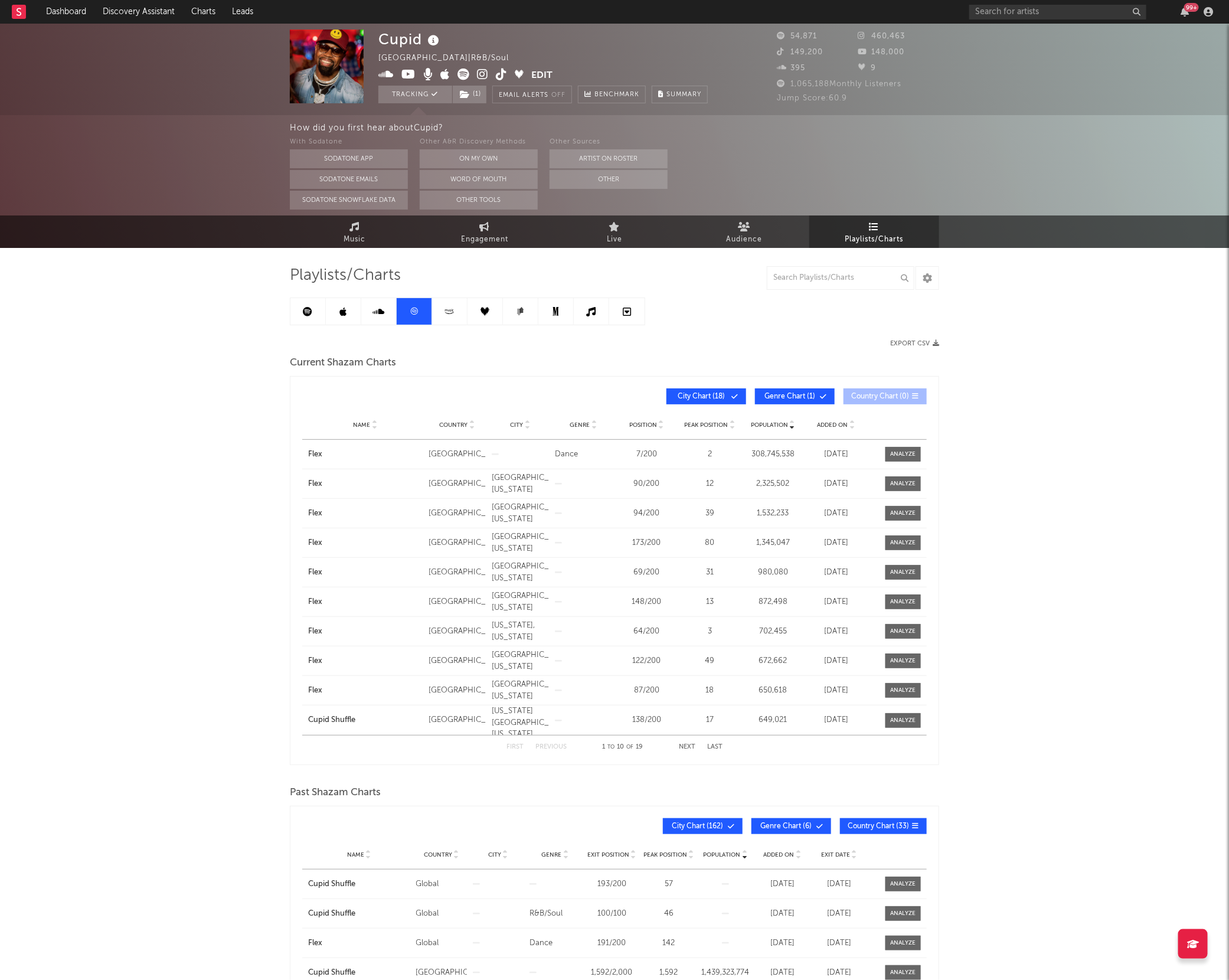
click at [446, 313] on icon at bounding box center [449, 311] width 14 height 9
